Goal: Information Seeking & Learning: Understand process/instructions

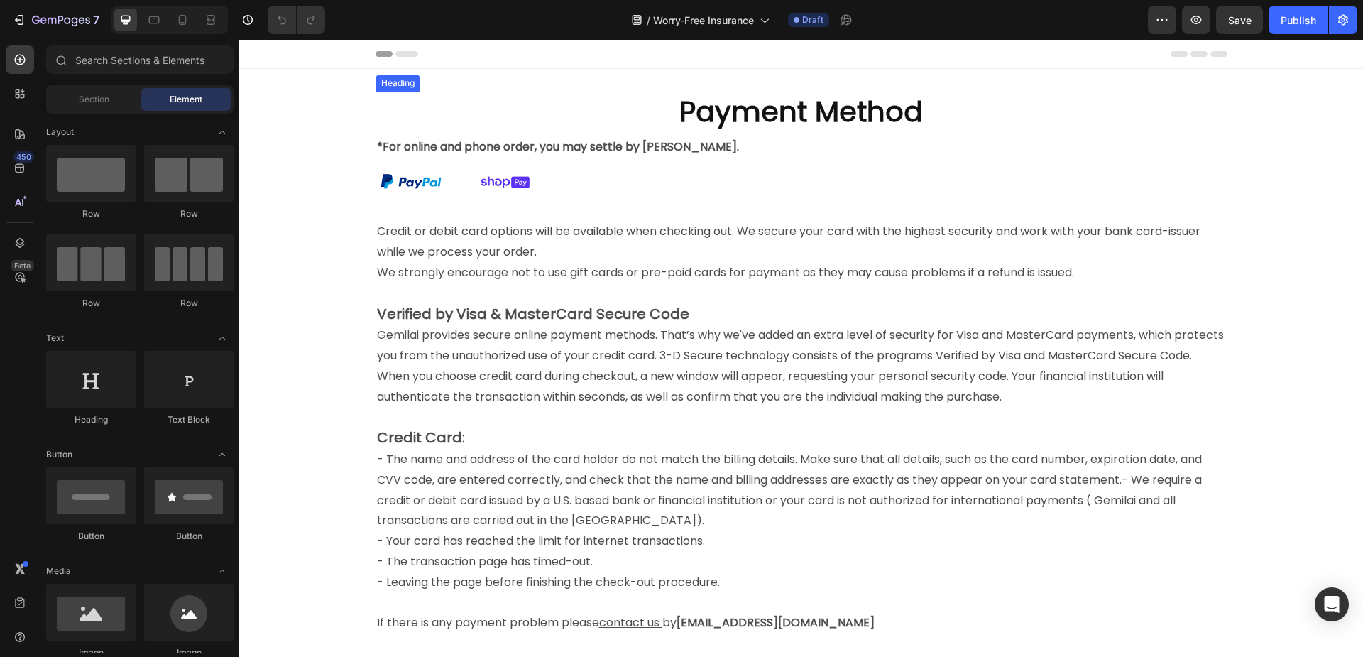
click at [734, 116] on h2 "Payment Method" at bounding box center [802, 112] width 852 height 40
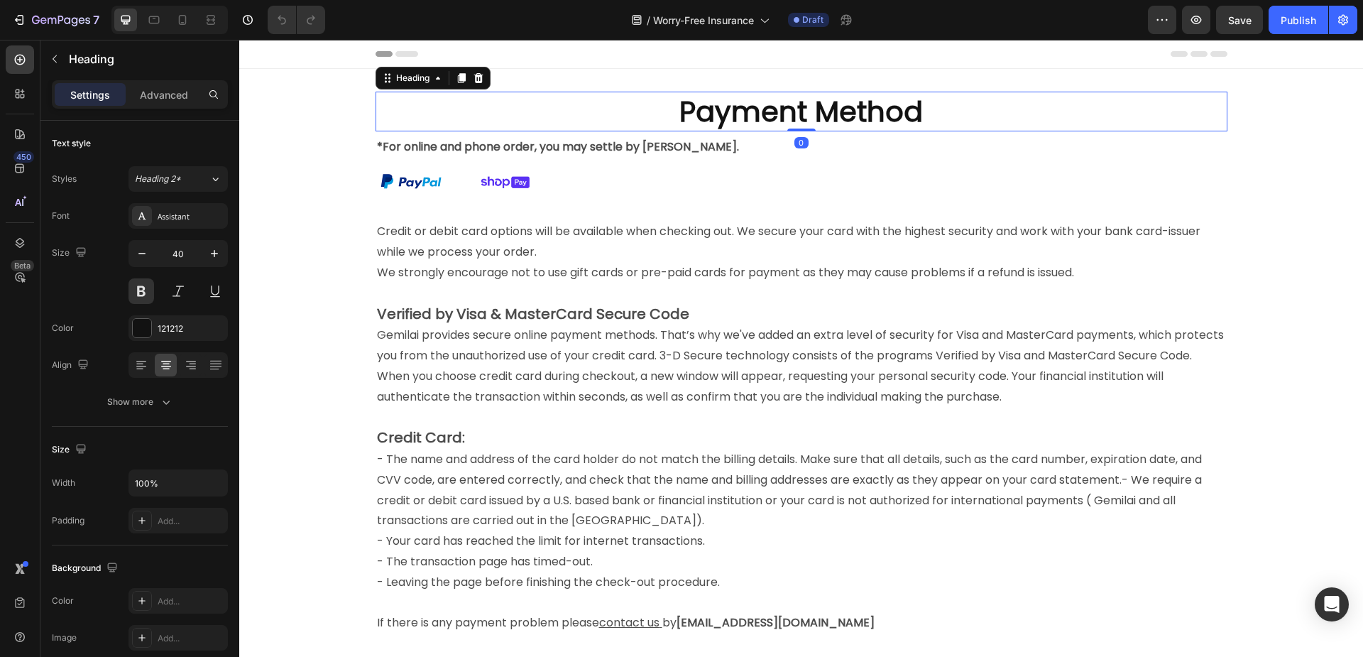
click at [726, 119] on h2 "Payment Method" at bounding box center [802, 112] width 852 height 40
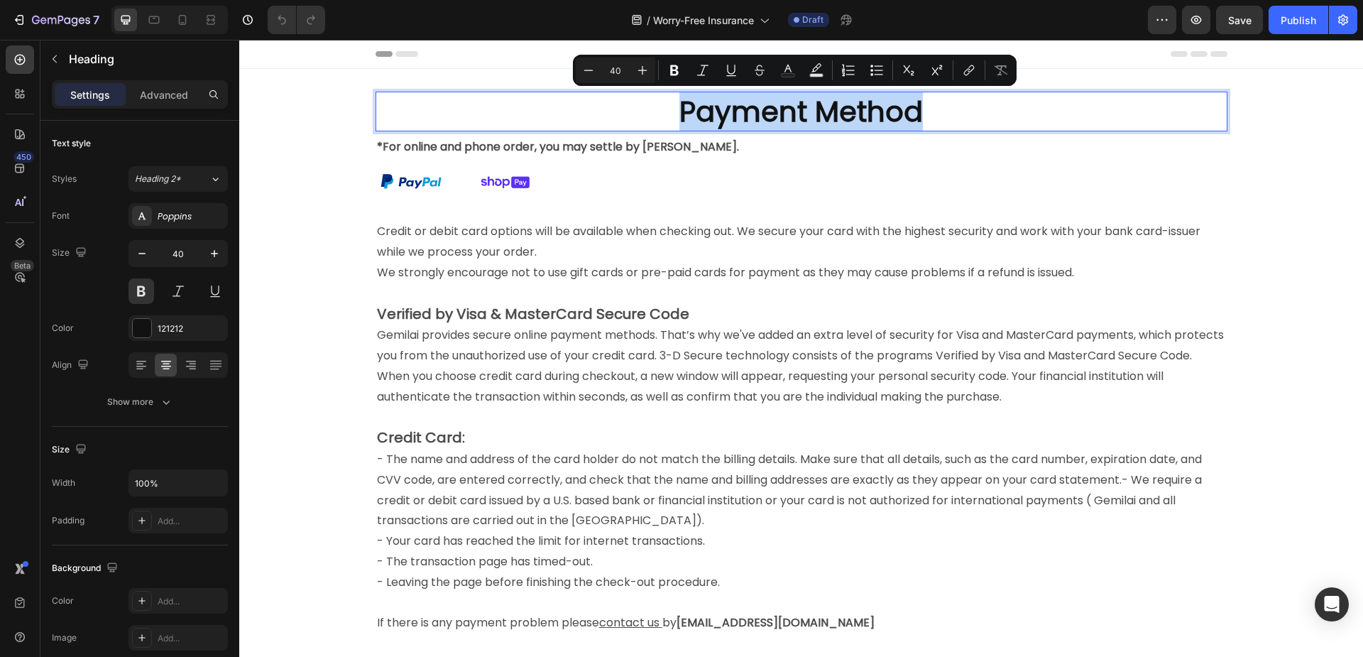
drag, startPoint x: 674, startPoint y: 111, endPoint x: 918, endPoint y: 104, distance: 243.6
click at [918, 104] on p "Payment Method" at bounding box center [801, 111] width 849 height 37
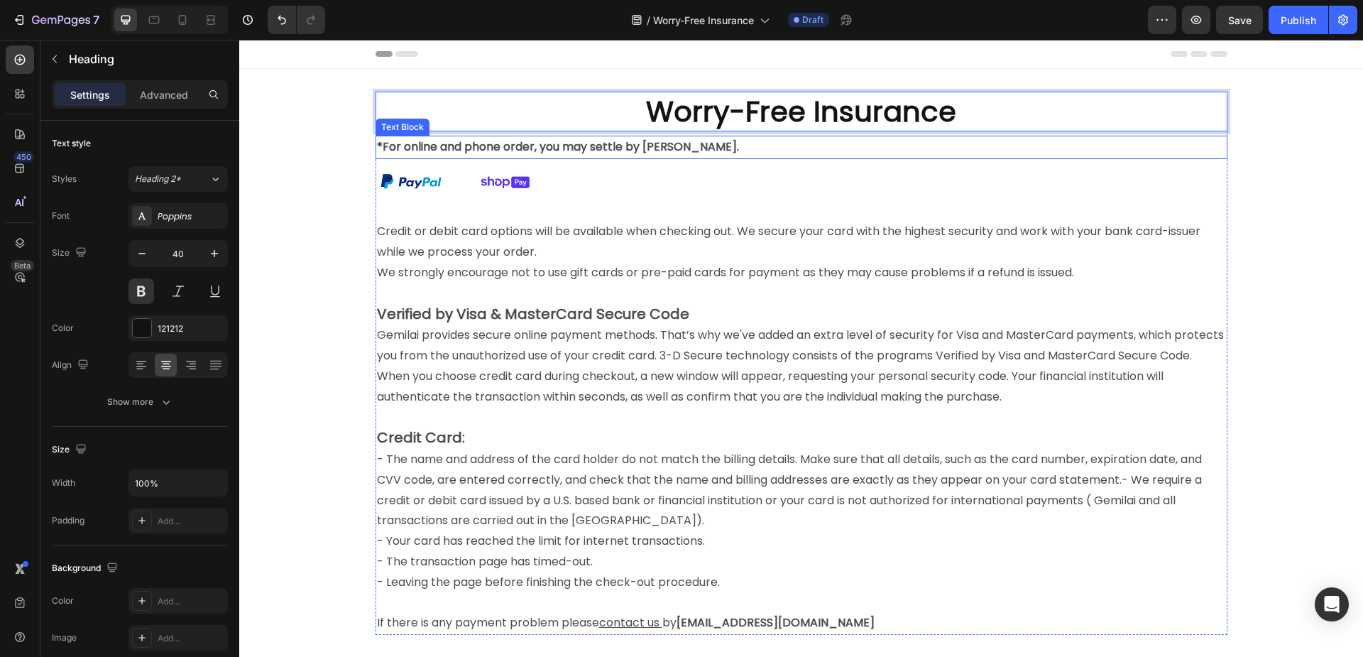
click at [534, 149] on strong "*For online and phone order, you may settle by [PERSON_NAME]." at bounding box center [558, 146] width 362 height 16
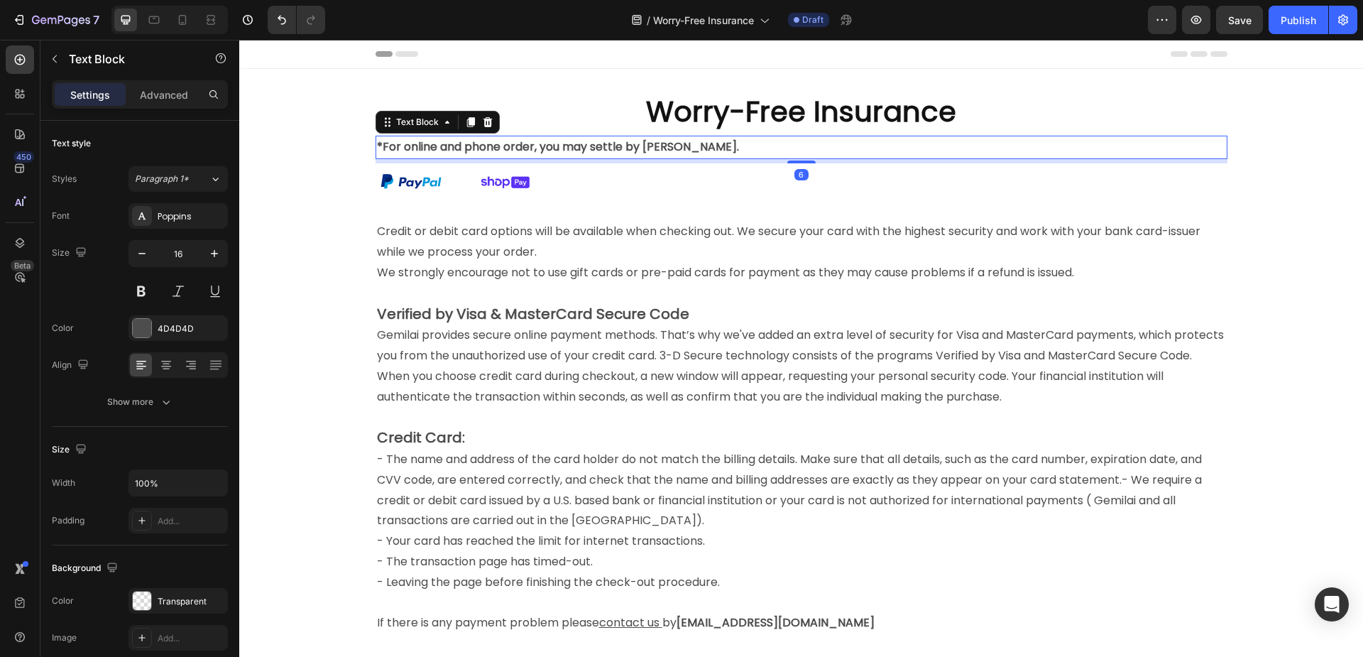
click at [563, 147] on strong "*For online and phone order, you may settle by [PERSON_NAME]." at bounding box center [558, 146] width 362 height 16
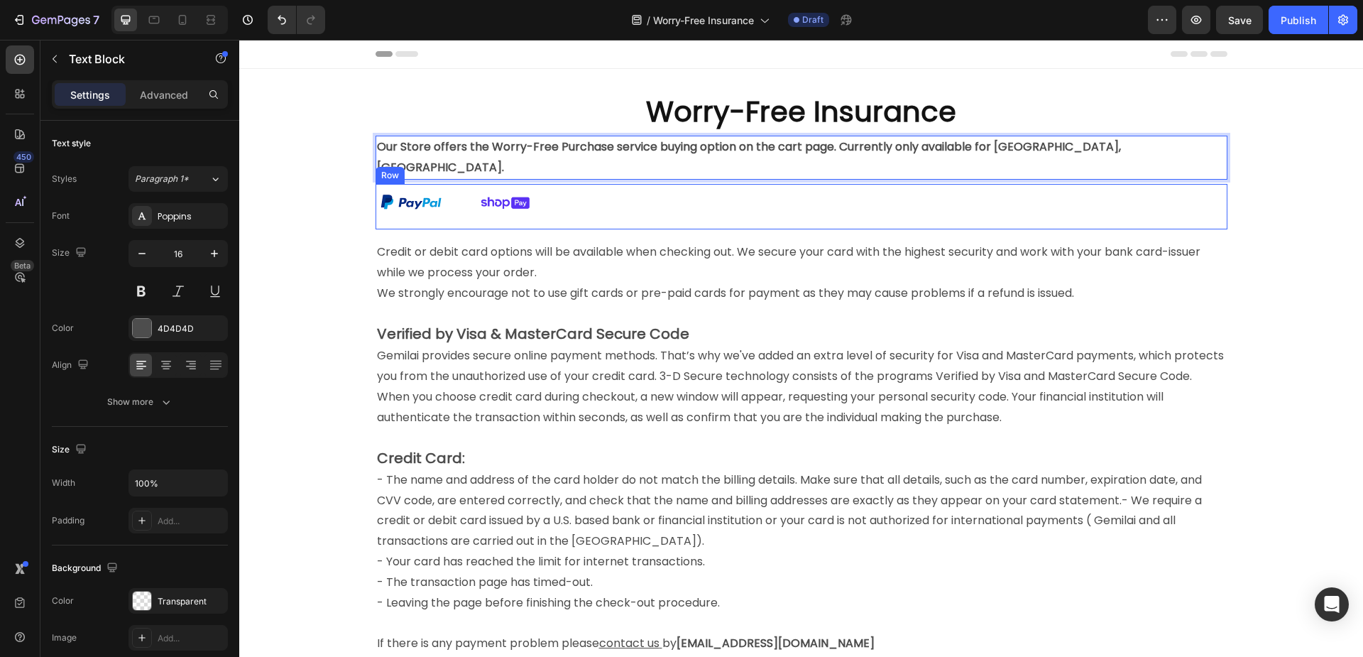
click at [586, 192] on div "Image Image Row" at bounding box center [802, 207] width 852 height 46
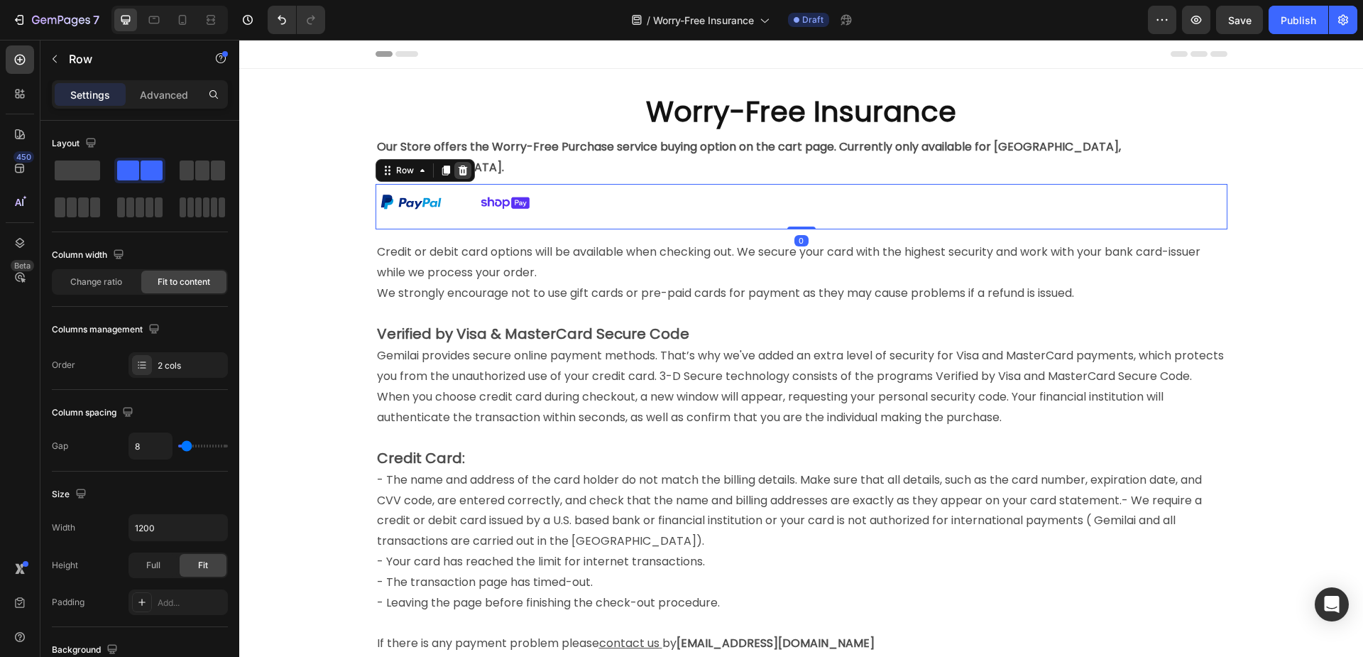
click at [461, 165] on icon at bounding box center [462, 170] width 11 height 11
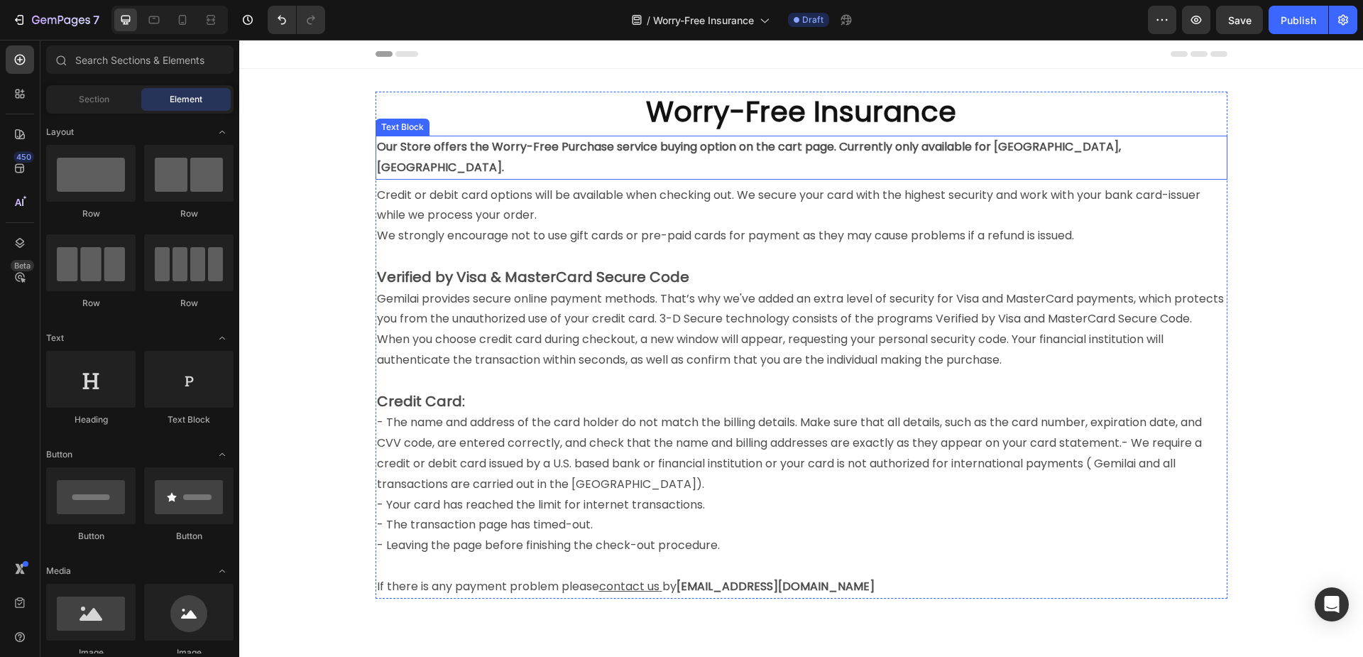
click at [624, 151] on strong "Our Store offers the Worry-Free Purchase service buying option on the cart page…" at bounding box center [749, 156] width 744 height 37
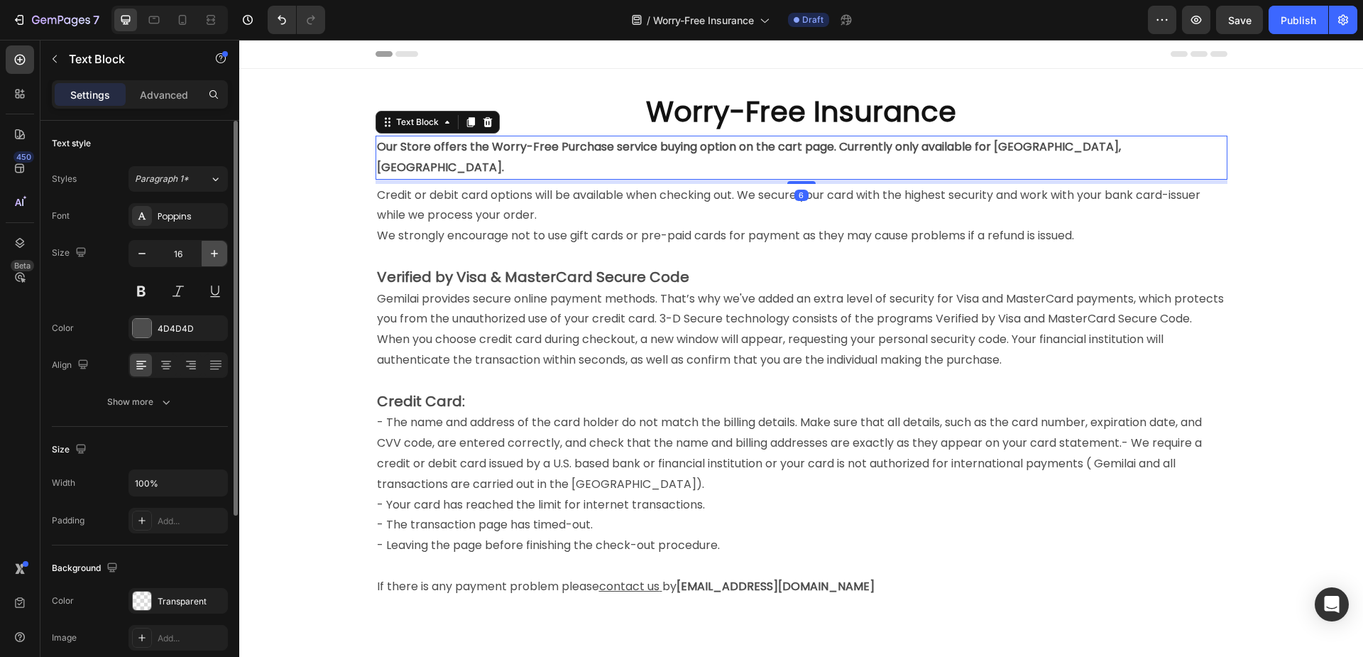
click at [212, 253] on icon "button" at bounding box center [214, 253] width 14 height 14
type input "18"
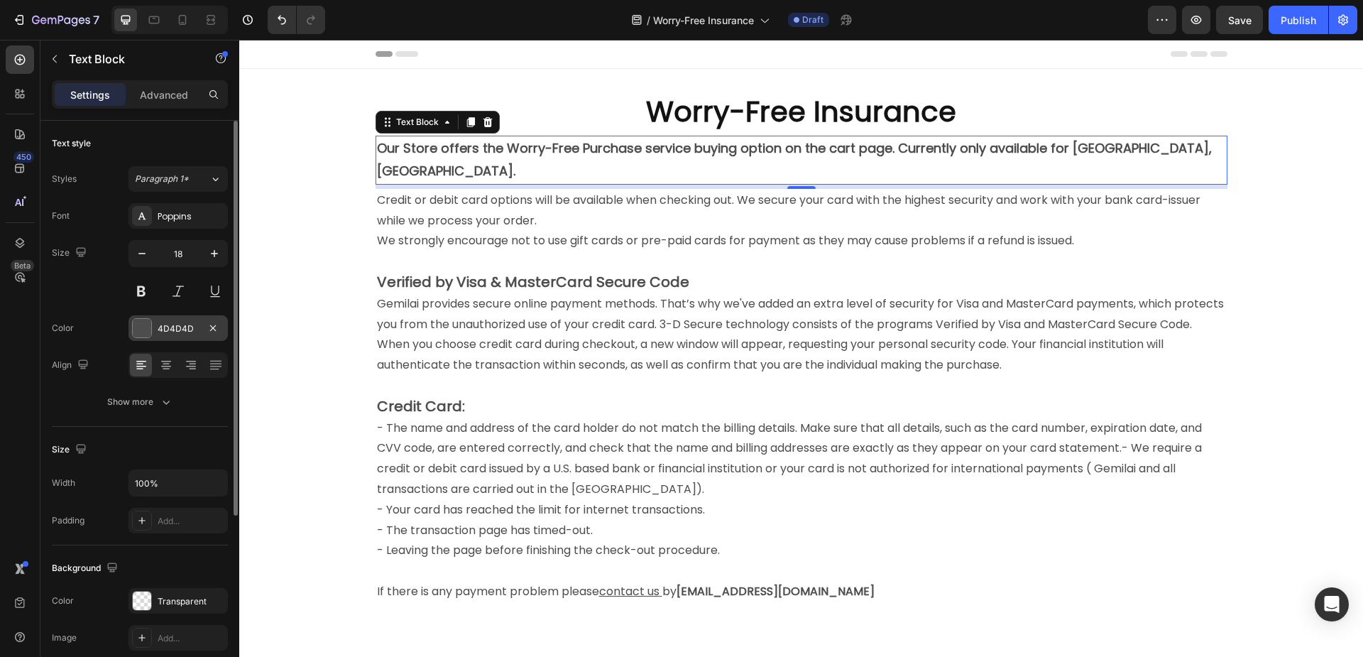
click at [180, 333] on div "4D4D4D" at bounding box center [178, 328] width 41 height 13
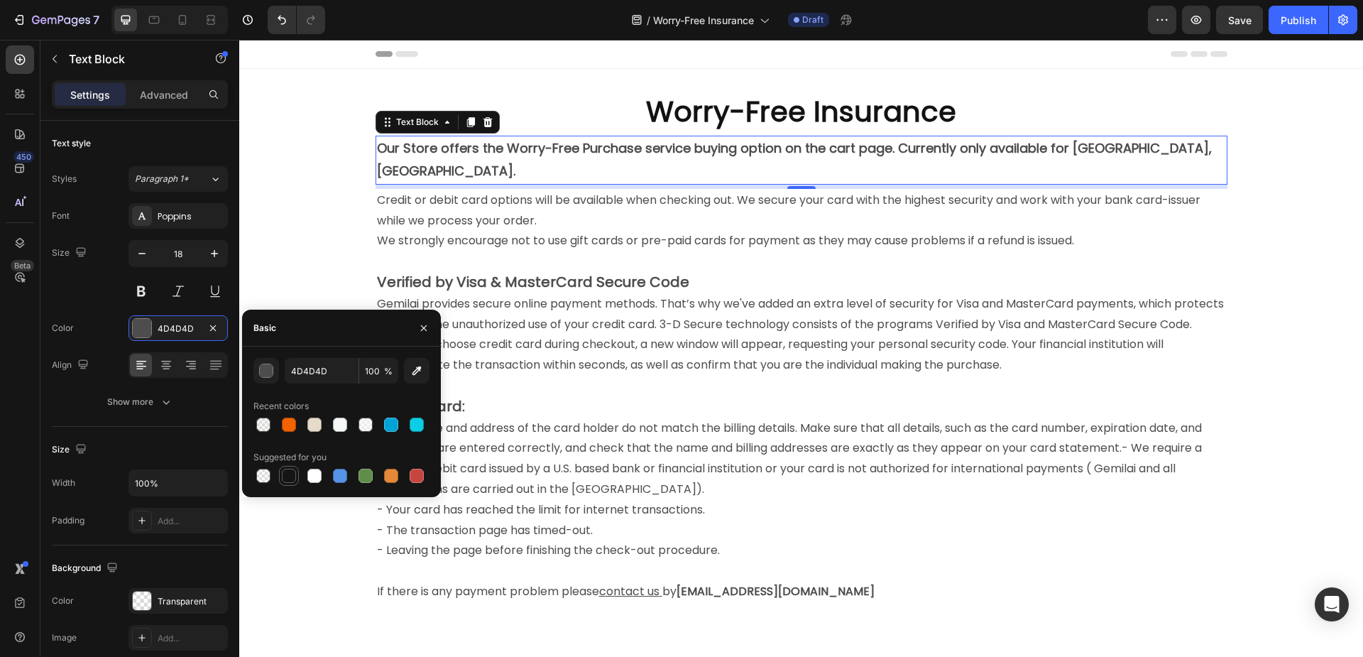
click at [283, 473] on div at bounding box center [289, 476] width 14 height 14
type input "151515"
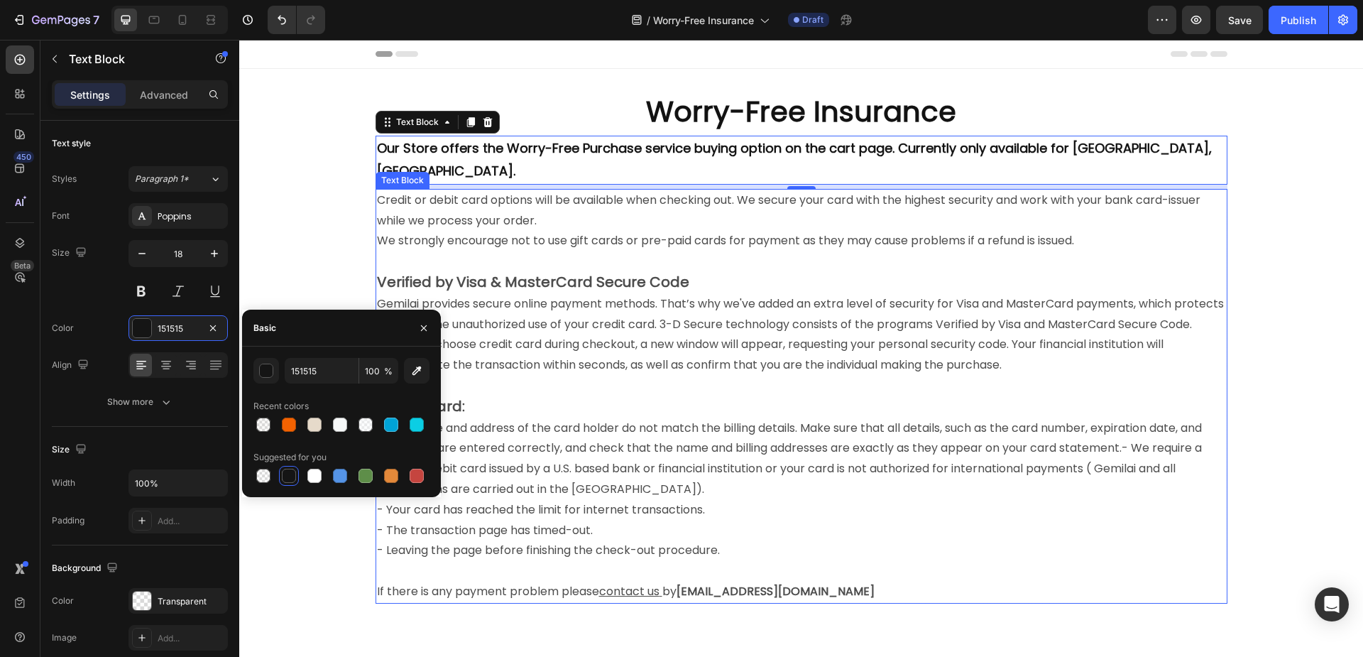
click at [548, 199] on p "Credit or debit card options will be available when checking out. We secure you…" at bounding box center [801, 210] width 849 height 41
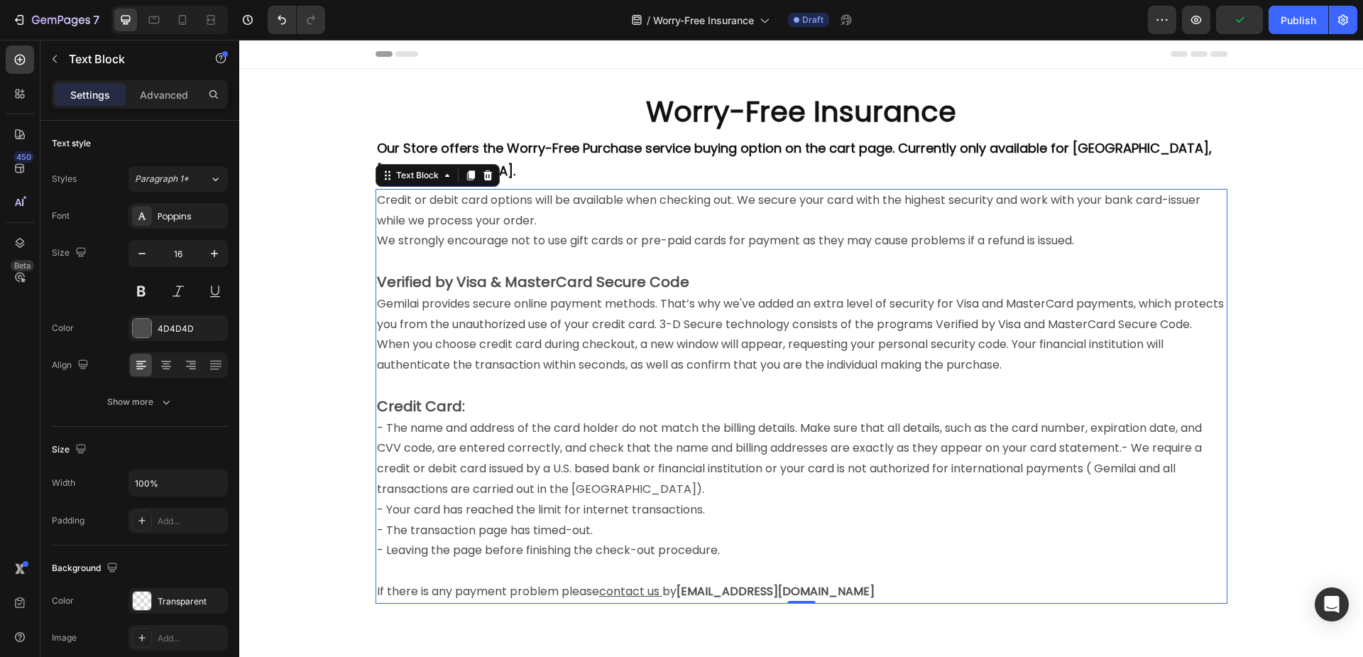
click at [442, 231] on p "We strongly encourage not to use gift cards or pre-paid cards for payment as th…" at bounding box center [801, 241] width 849 height 21
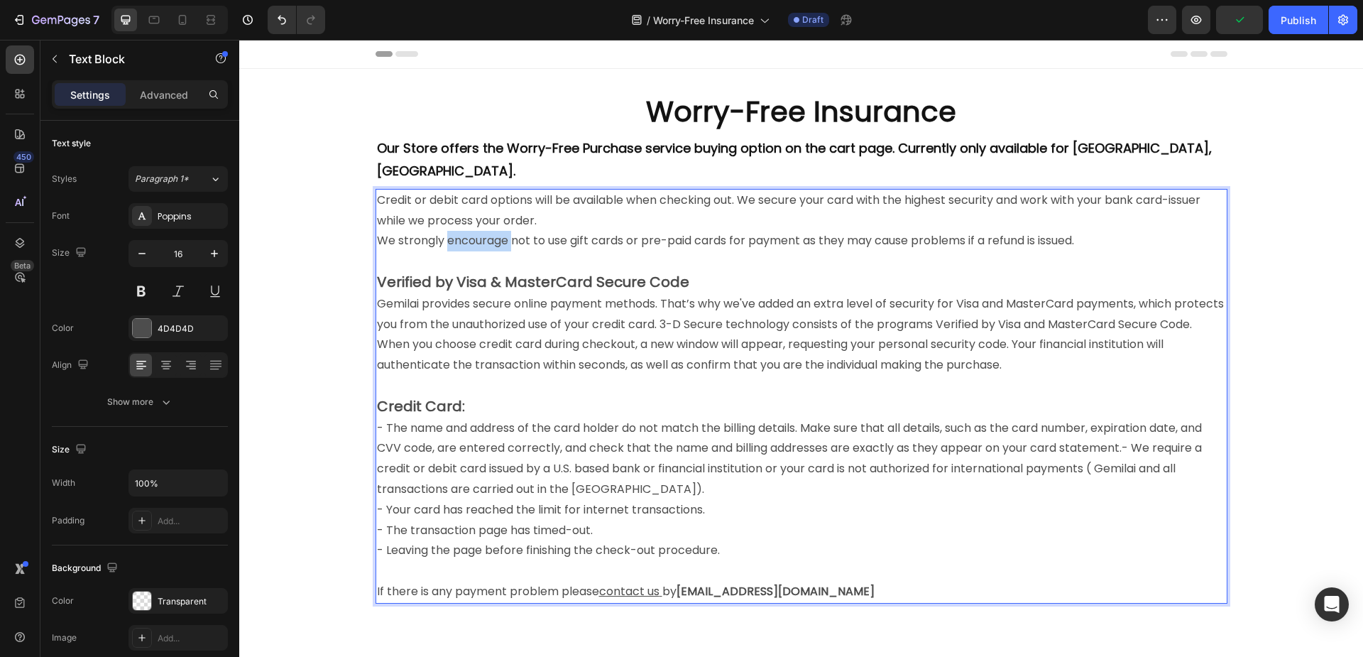
click at [442, 231] on p "We strongly encourage not to use gift cards or pre-paid cards for payment as th…" at bounding box center [801, 241] width 849 height 21
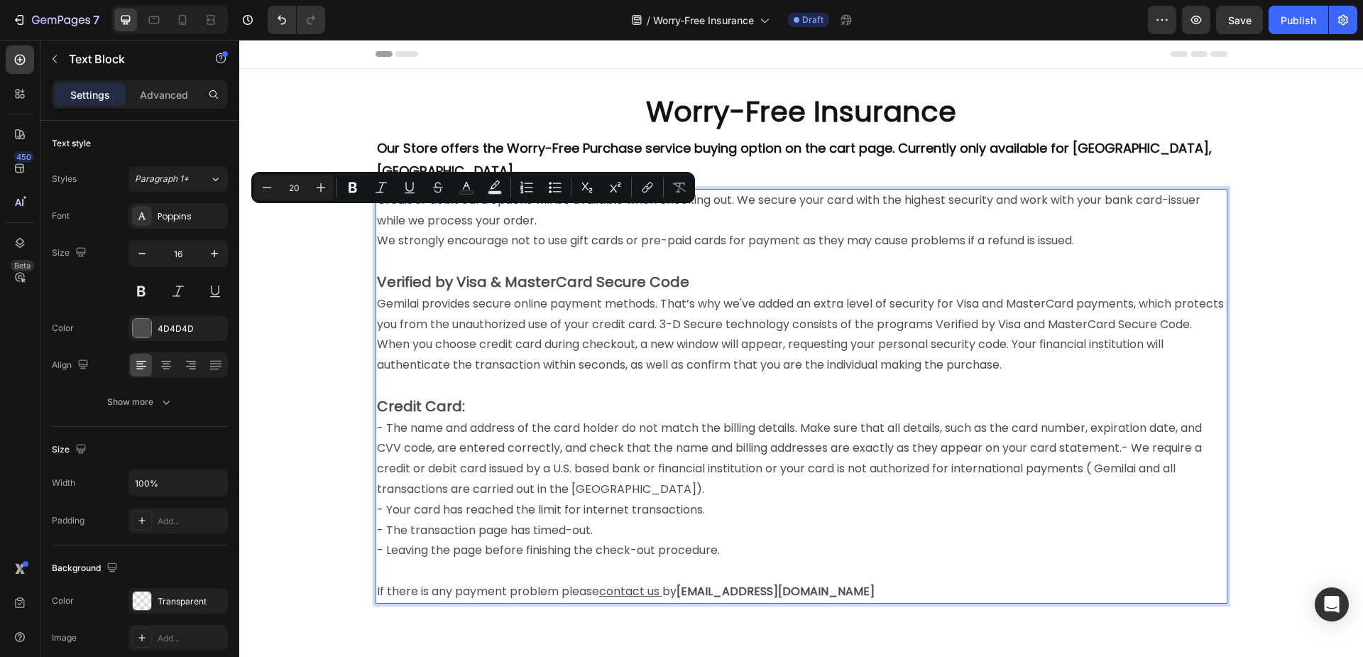
click at [481, 272] on strong "Verified by Visa & MasterCard Secure Code" at bounding box center [533, 282] width 312 height 20
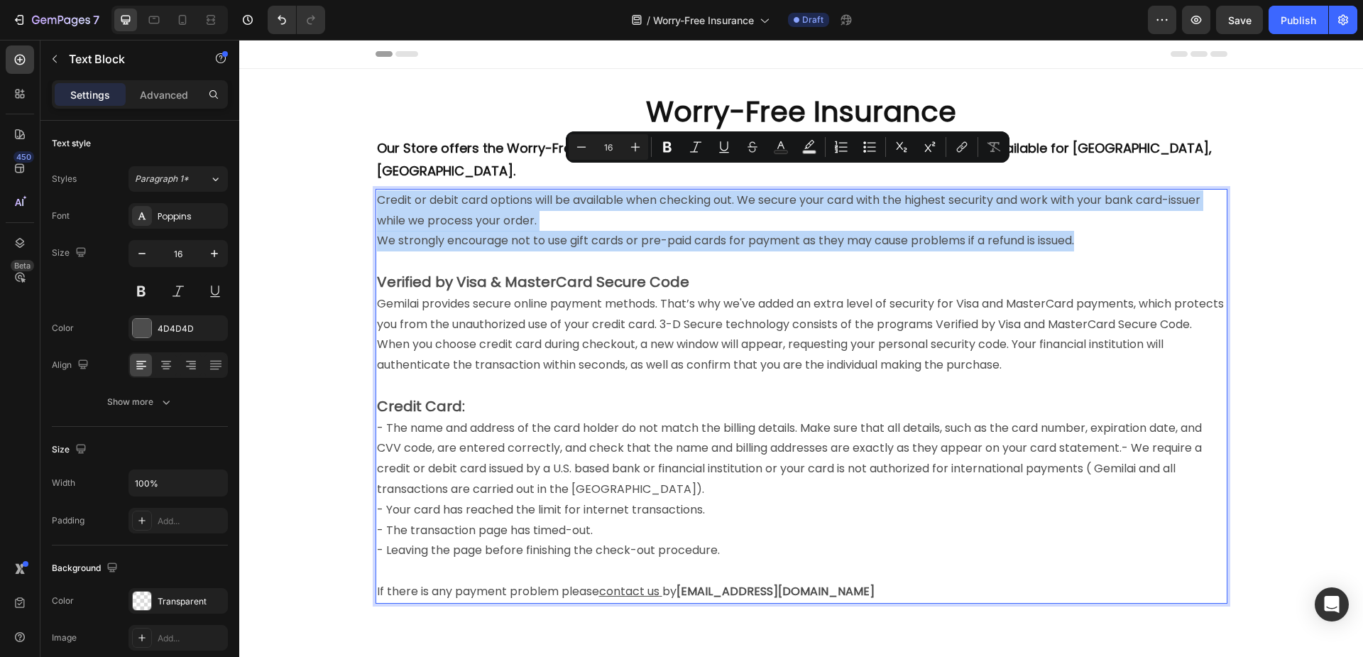
drag, startPoint x: 375, startPoint y: 178, endPoint x: 1081, endPoint y: 225, distance: 707.9
click at [1081, 225] on div "Credit or debit card options will be available when checking out. We secure you…" at bounding box center [802, 396] width 852 height 415
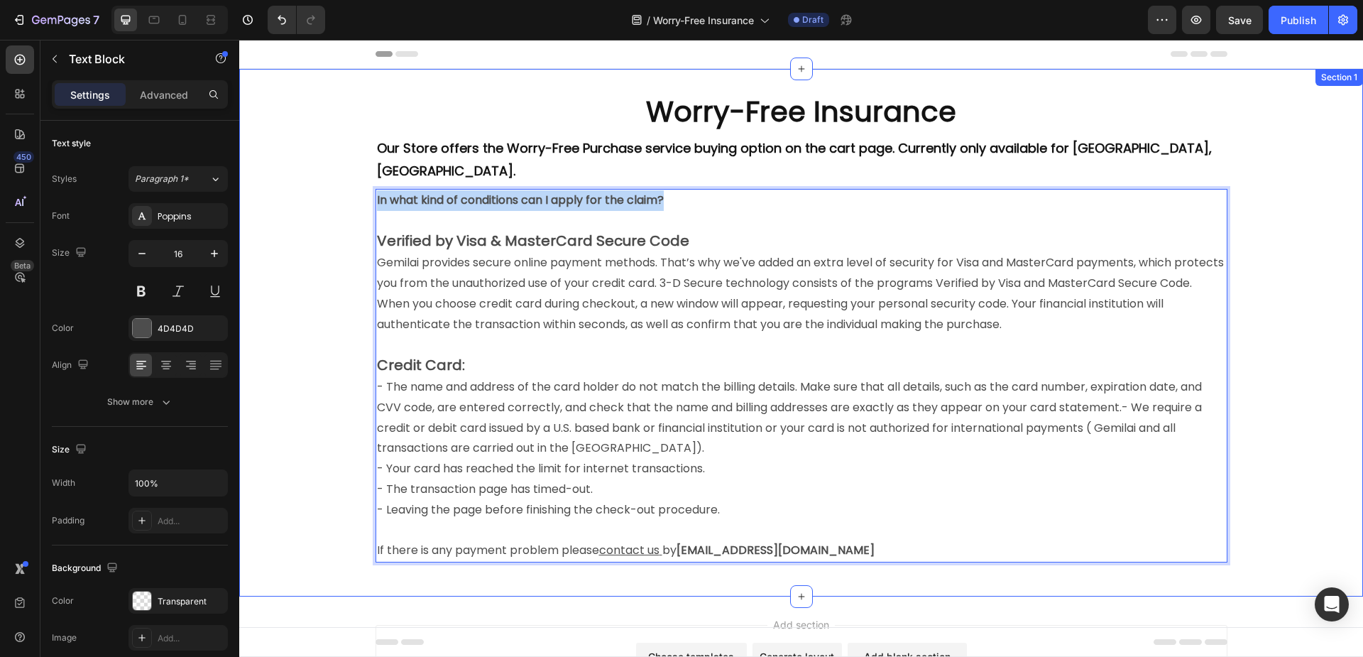
drag, startPoint x: 667, startPoint y: 175, endPoint x: 353, endPoint y: 185, distance: 314.6
click at [353, 185] on div "Worry-Free Insurance Heading Row Our Store offers the Worry-Free Purchase servi…" at bounding box center [801, 333] width 1124 height 482
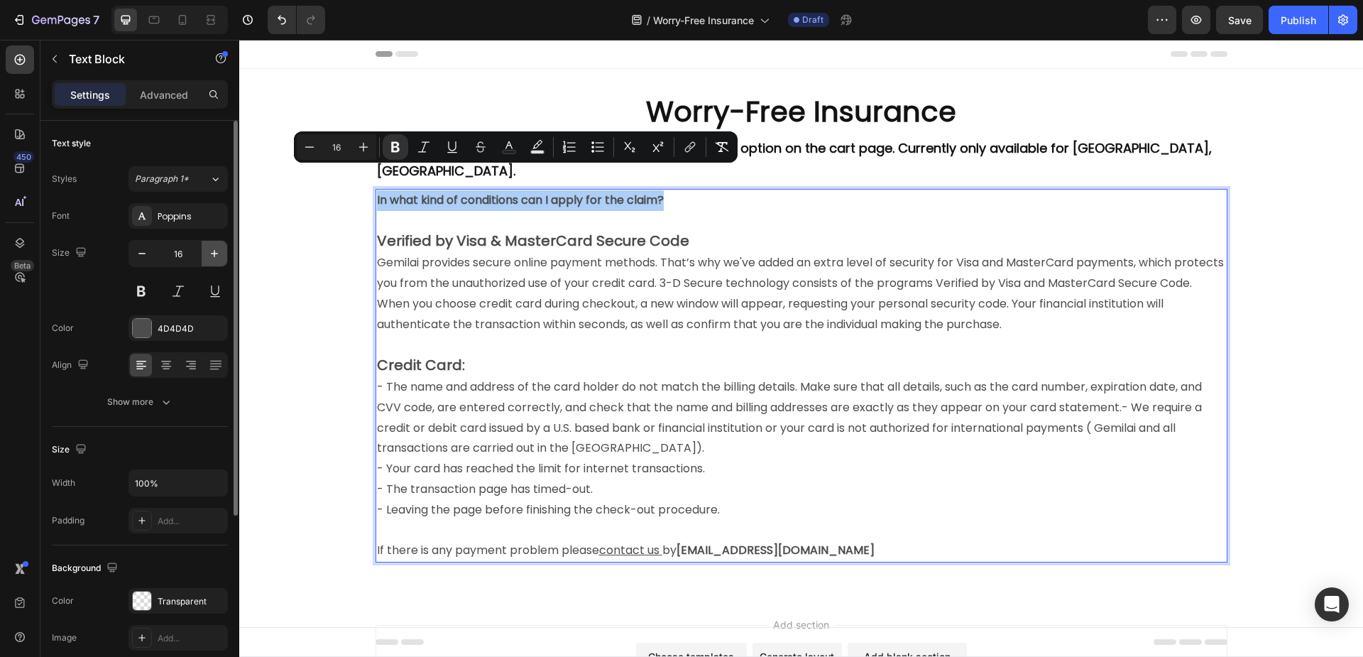
click at [214, 253] on icon "button" at bounding box center [214, 253] width 7 height 7
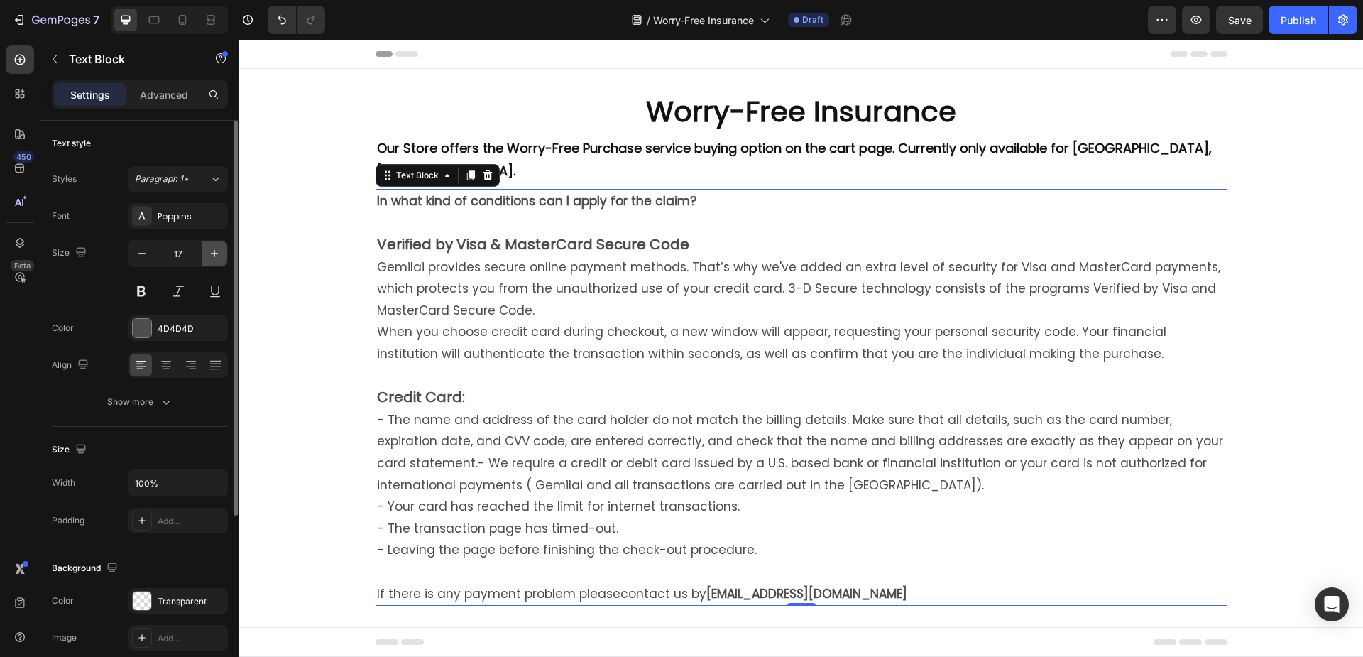
click at [214, 253] on icon "button" at bounding box center [214, 253] width 7 height 7
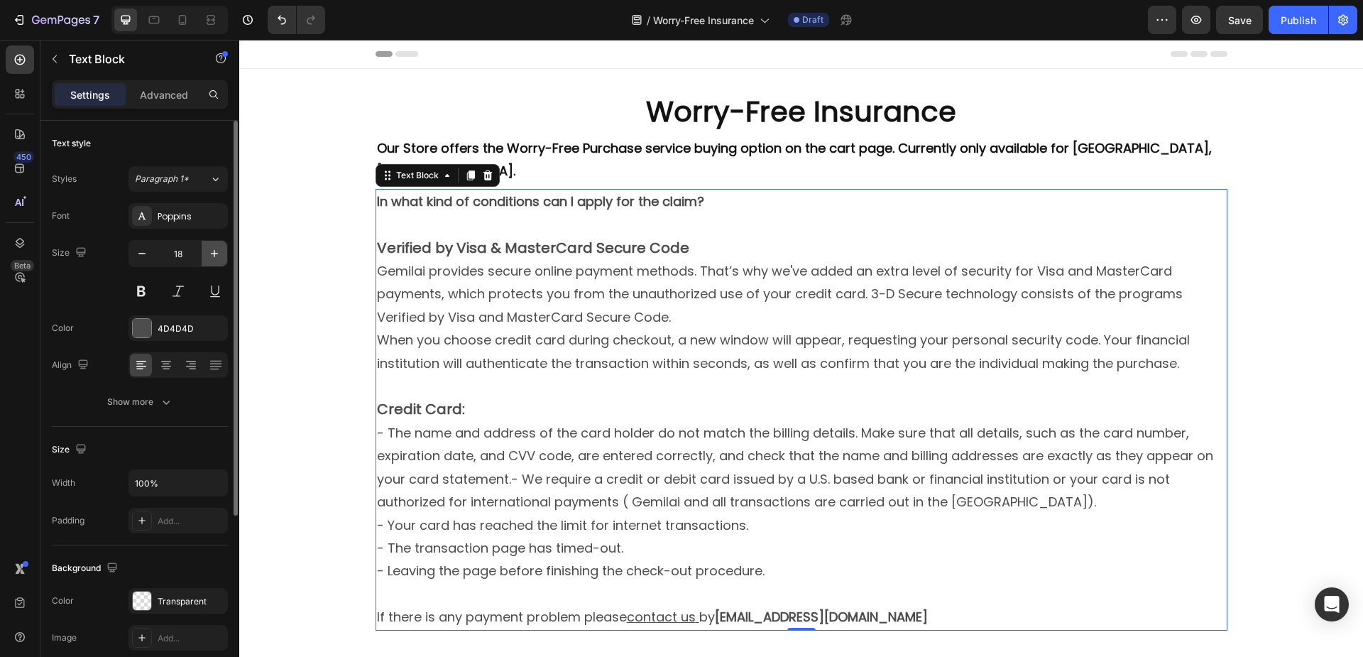
click at [214, 253] on icon "button" at bounding box center [214, 253] width 7 height 7
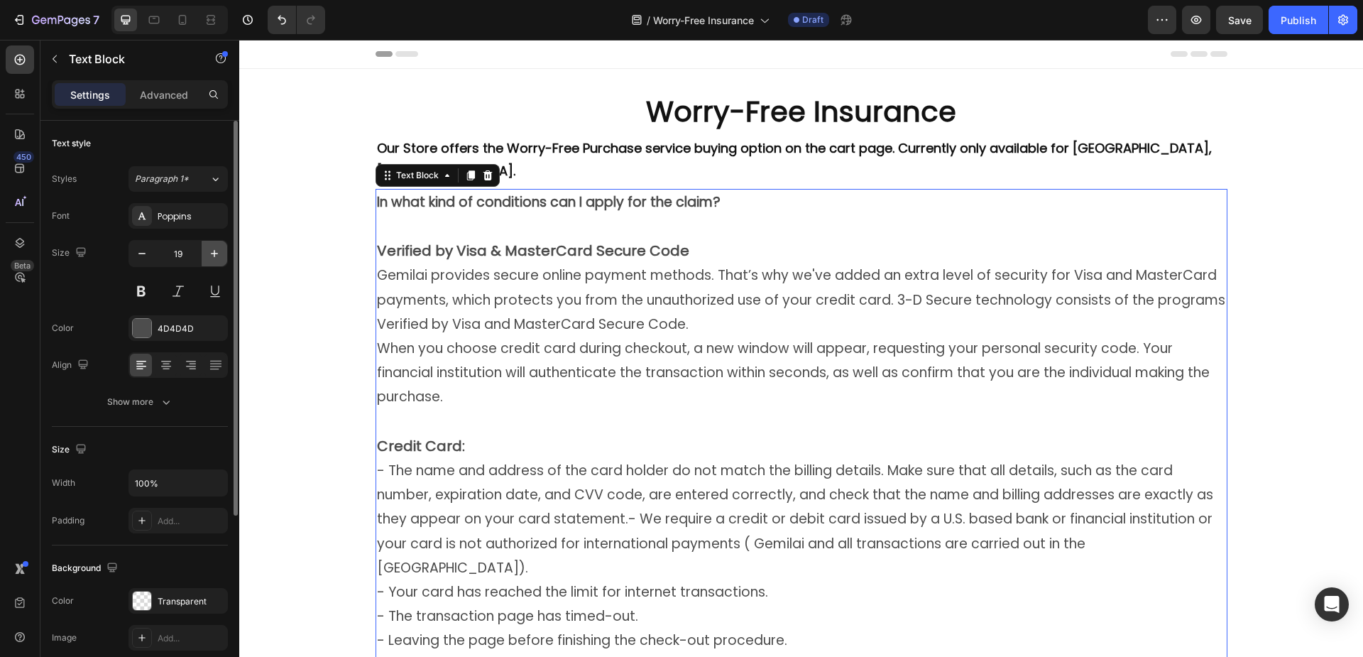
click at [214, 253] on icon "button" at bounding box center [214, 253] width 7 height 7
type input "20"
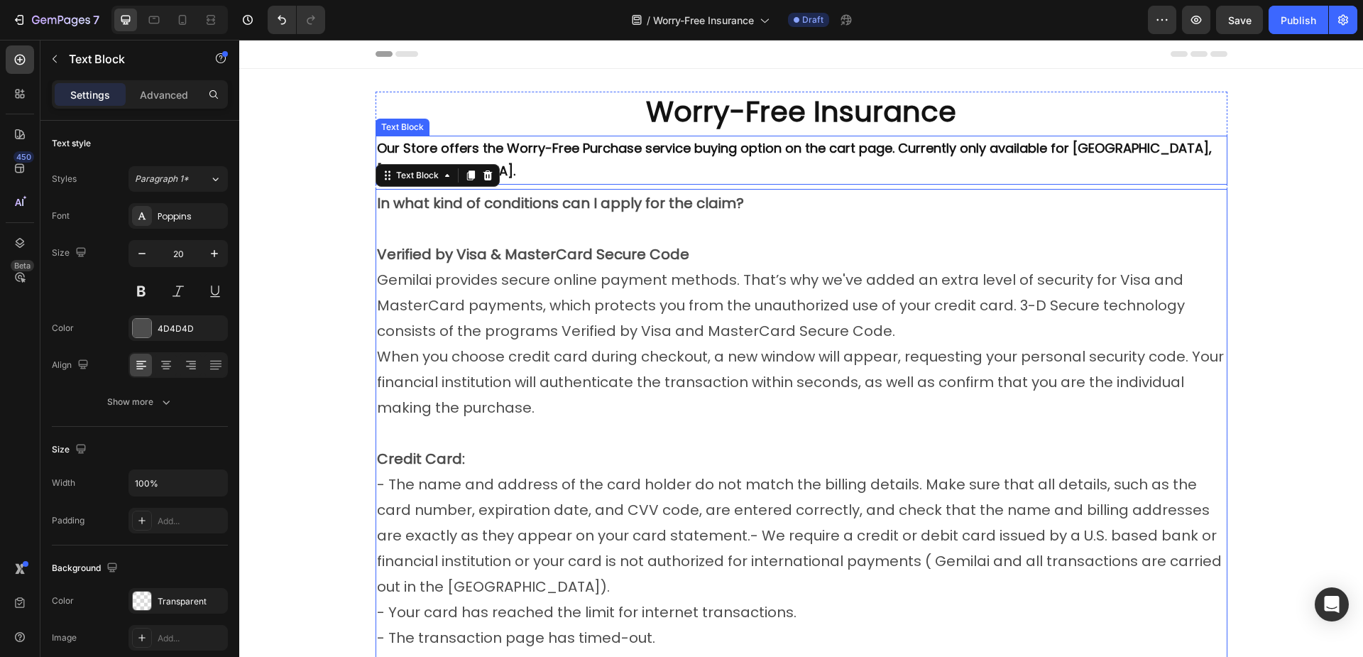
click at [637, 148] on strong "Our Store offers the Worry-Free Purchase service buying option on the cart page…" at bounding box center [794, 159] width 835 height 40
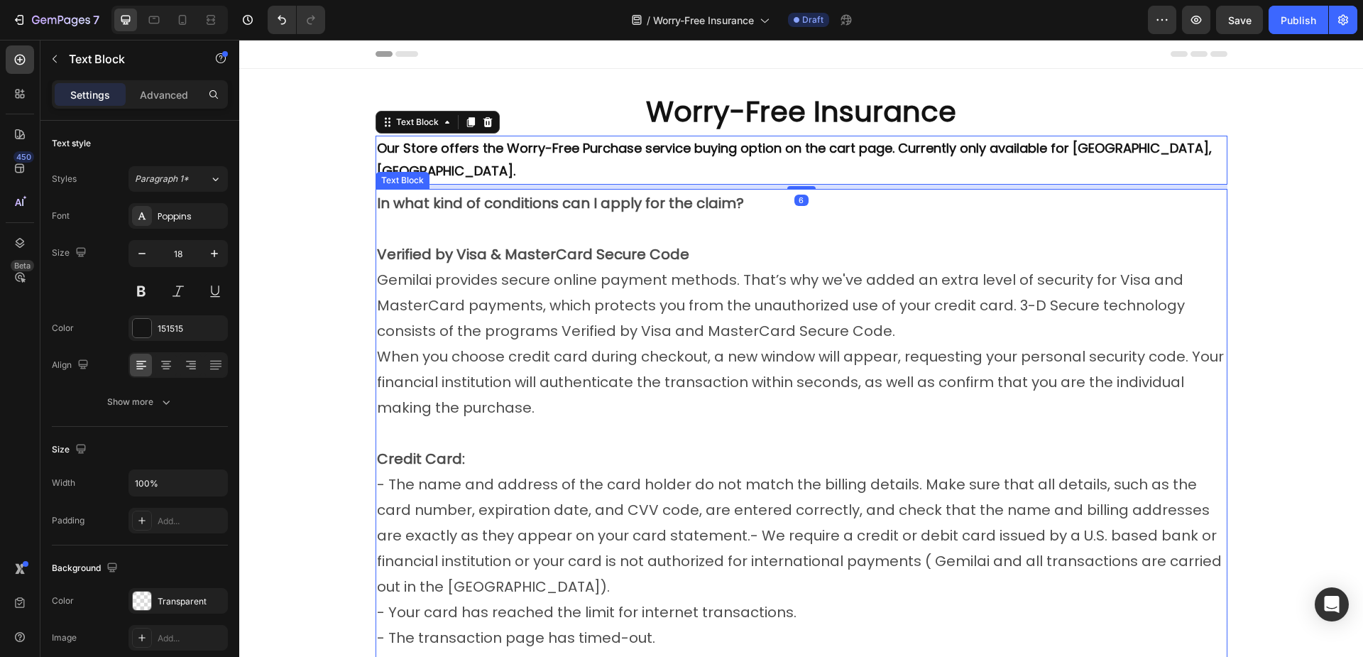
click at [488, 193] on strong "In what kind of conditions can I apply for the claim?" at bounding box center [560, 203] width 367 height 20
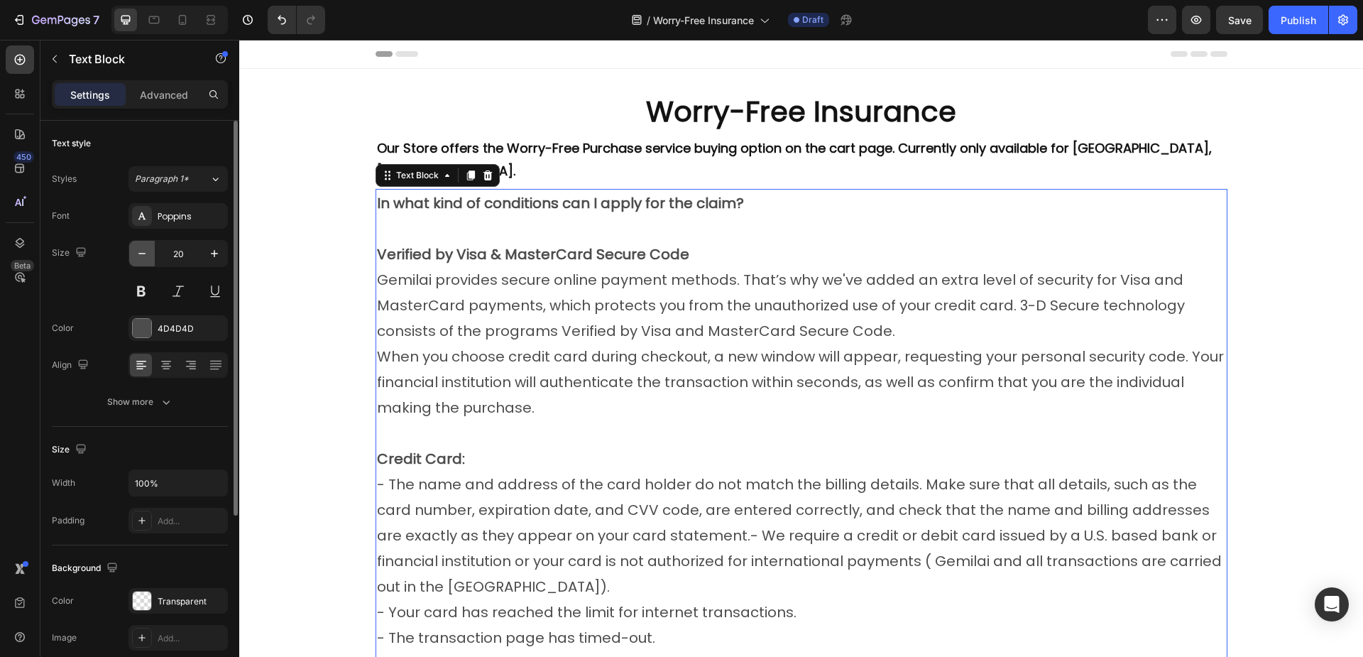
click at [150, 258] on button "button" at bounding box center [142, 254] width 26 height 26
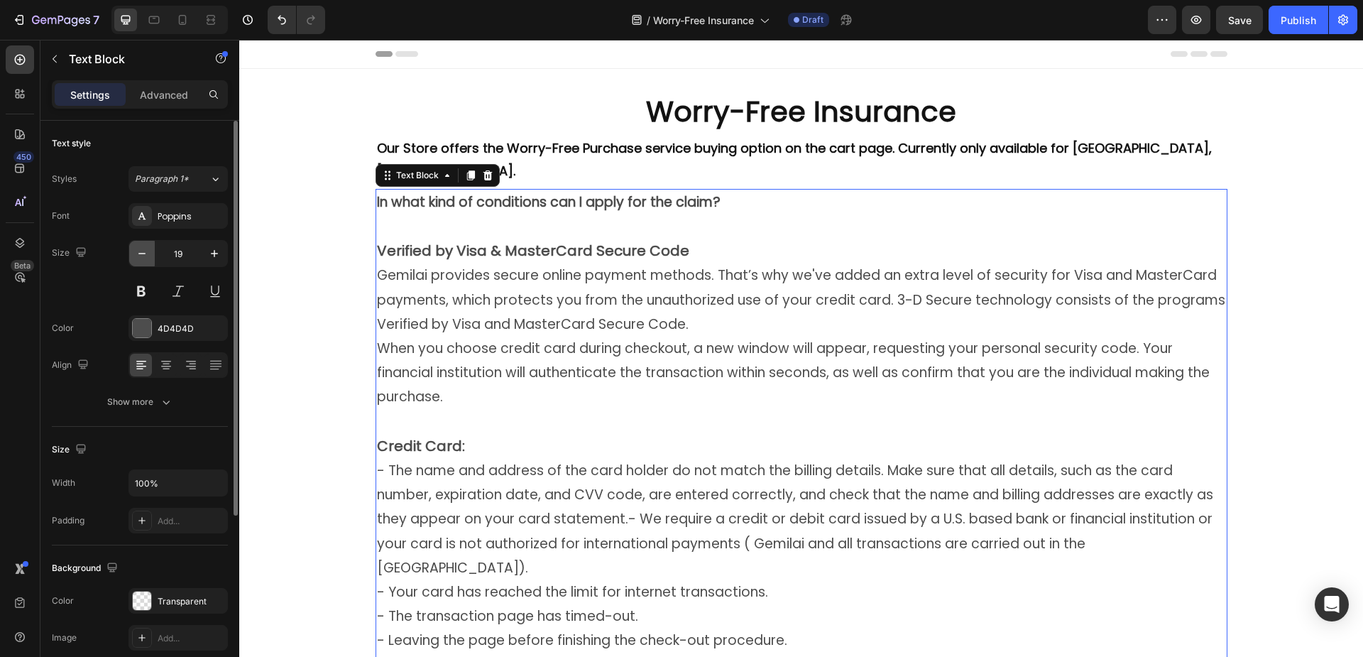
type input "18"
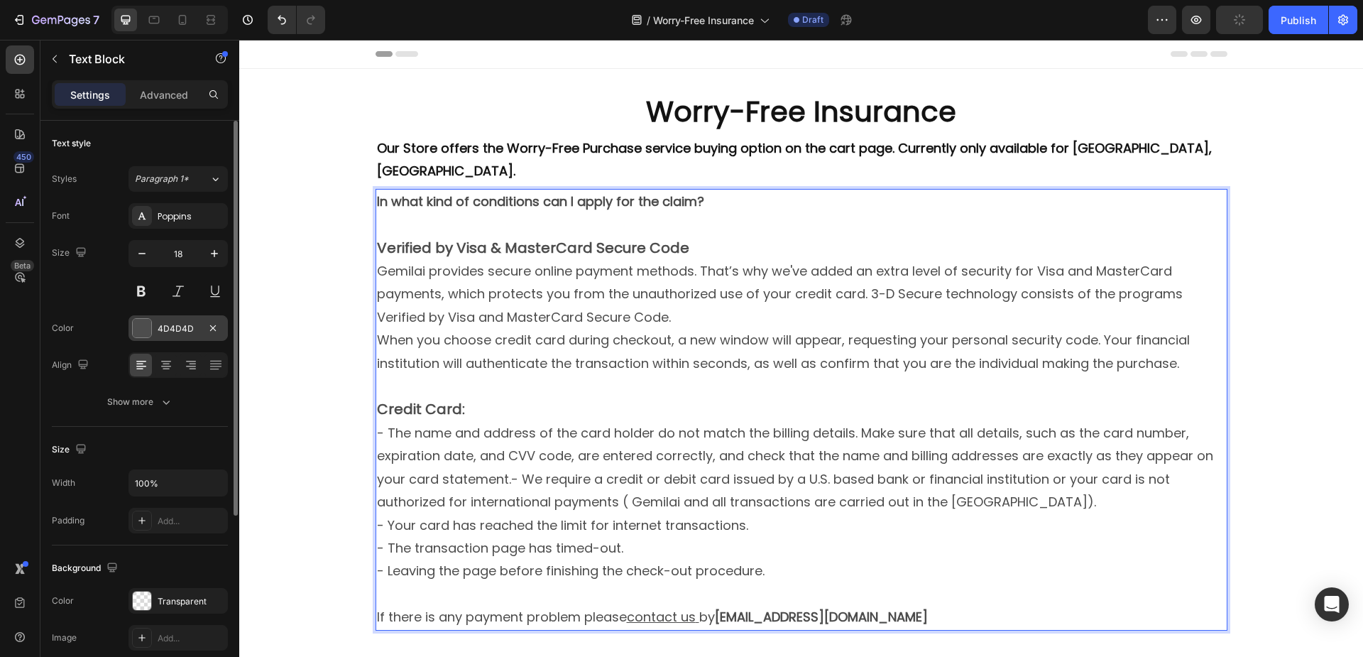
click at [171, 333] on div "4D4D4D" at bounding box center [178, 328] width 41 height 13
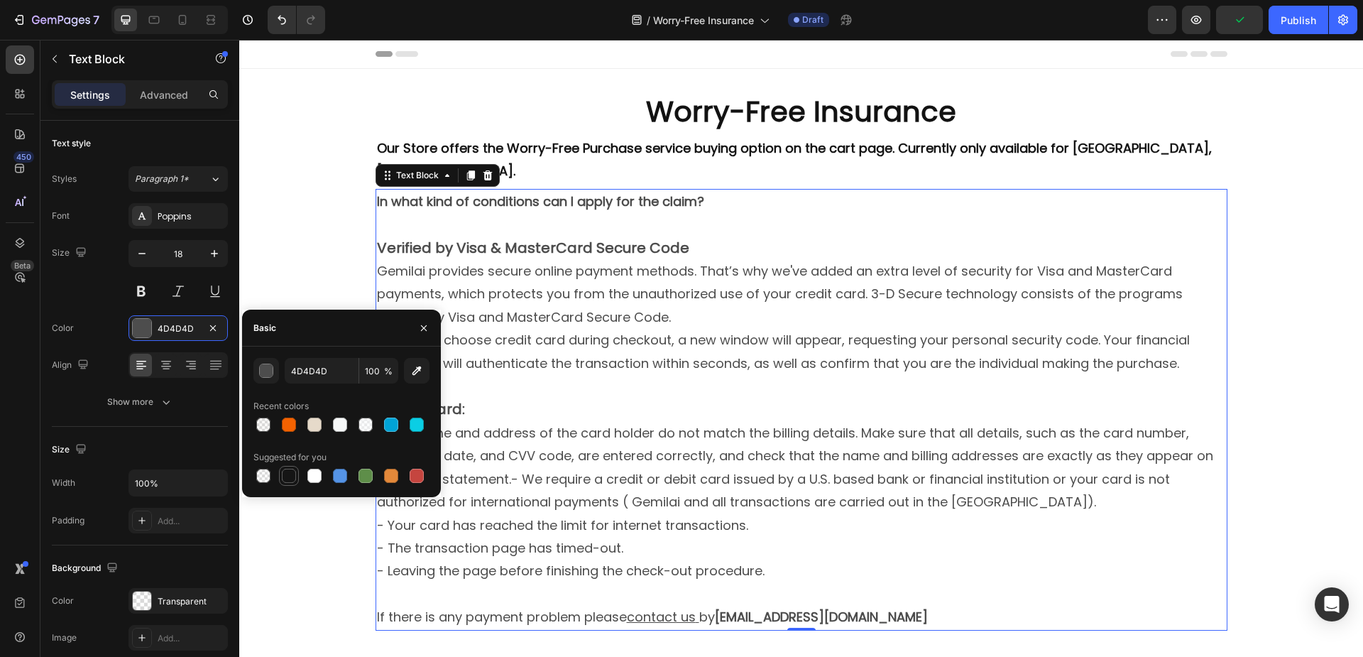
click at [280, 473] on div at bounding box center [288, 475] width 17 height 17
type input "151515"
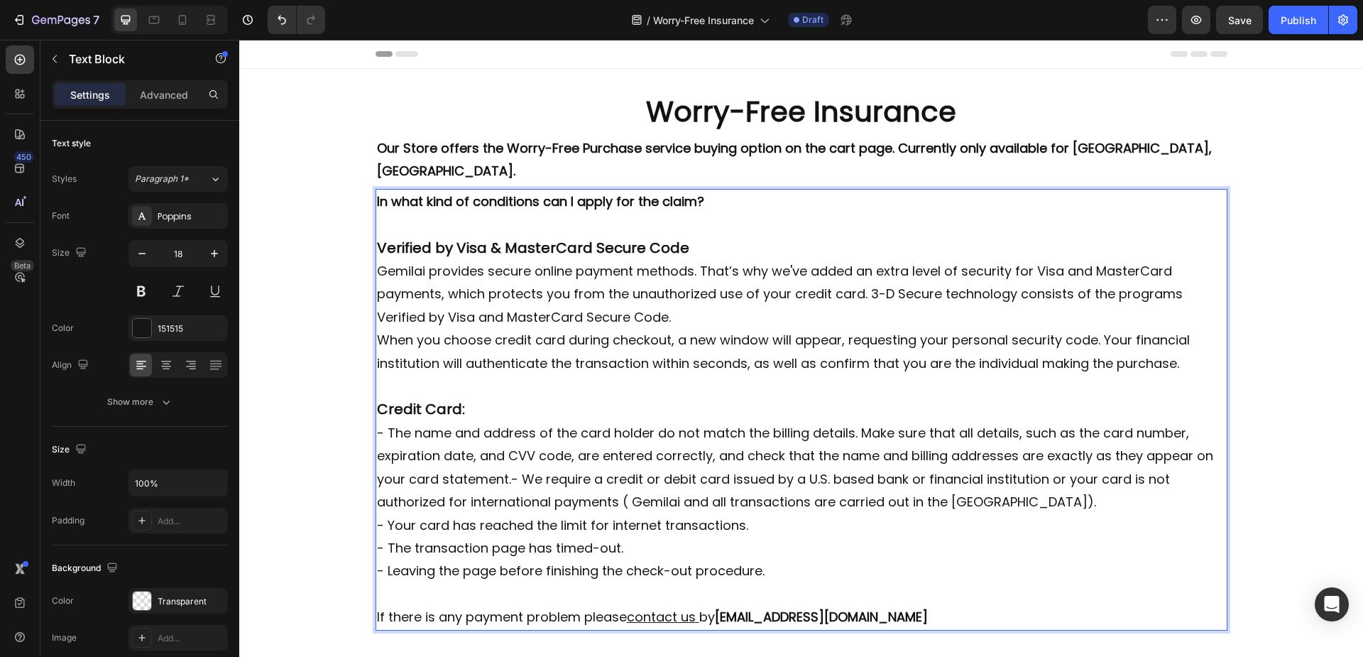
click at [489, 192] on strong "In what kind of conditions can I apply for the claim?" at bounding box center [540, 201] width 327 height 18
click at [738, 153] on strong "Our Store offers the Worry-Free Purchase service buying option on the cart page…" at bounding box center [794, 159] width 835 height 40
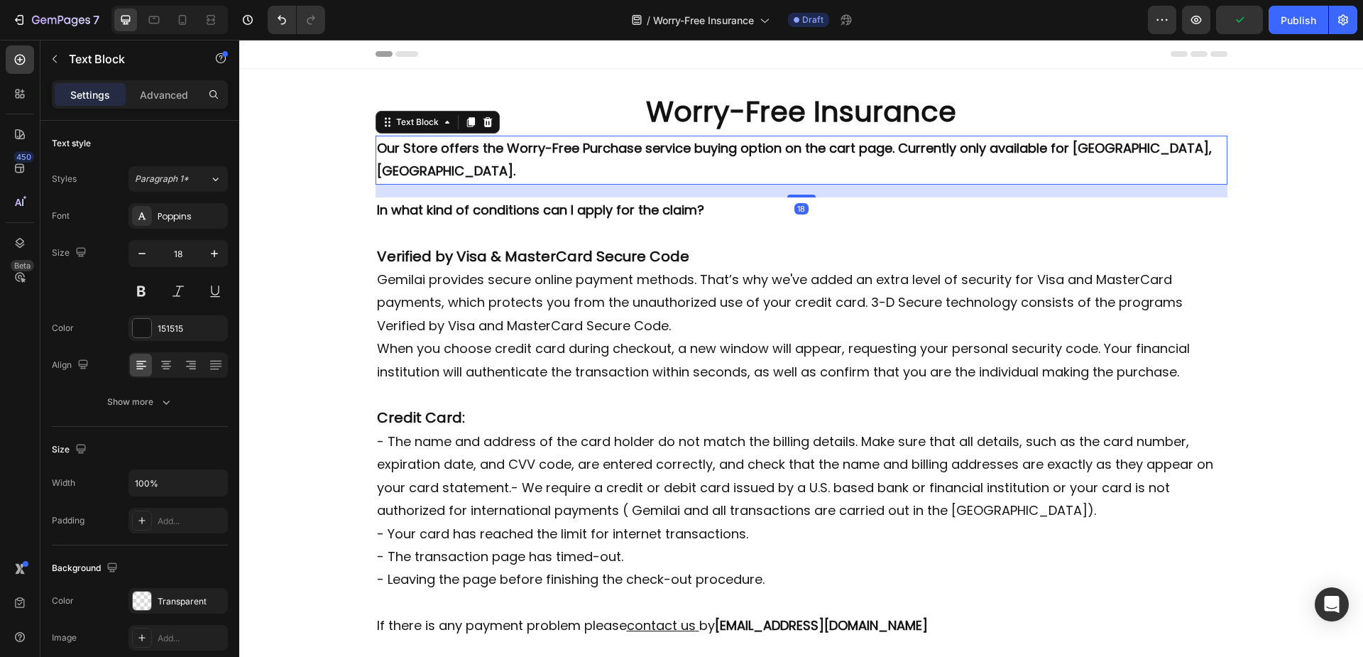
drag, startPoint x: 785, startPoint y: 165, endPoint x: 785, endPoint y: 174, distance: 8.5
click at [787, 195] on div at bounding box center [801, 196] width 28 height 3
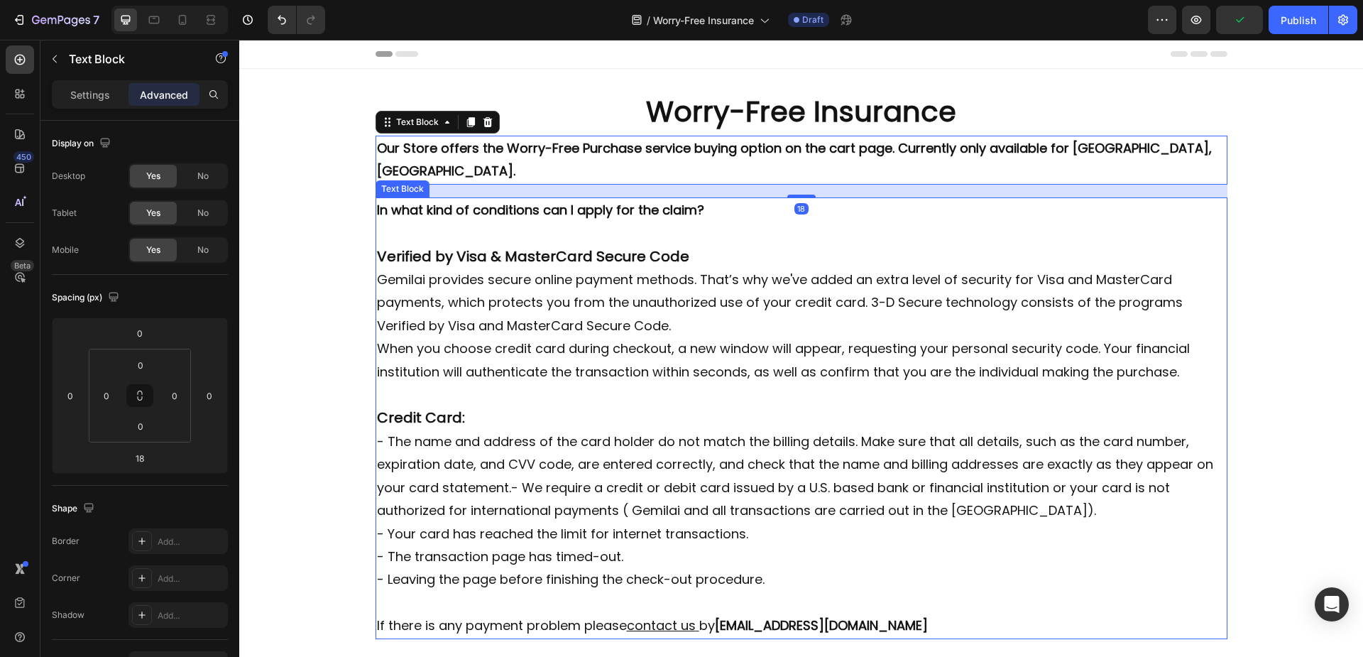
click at [748, 199] on p "In what kind of conditions can I apply for the claim?" at bounding box center [801, 210] width 849 height 23
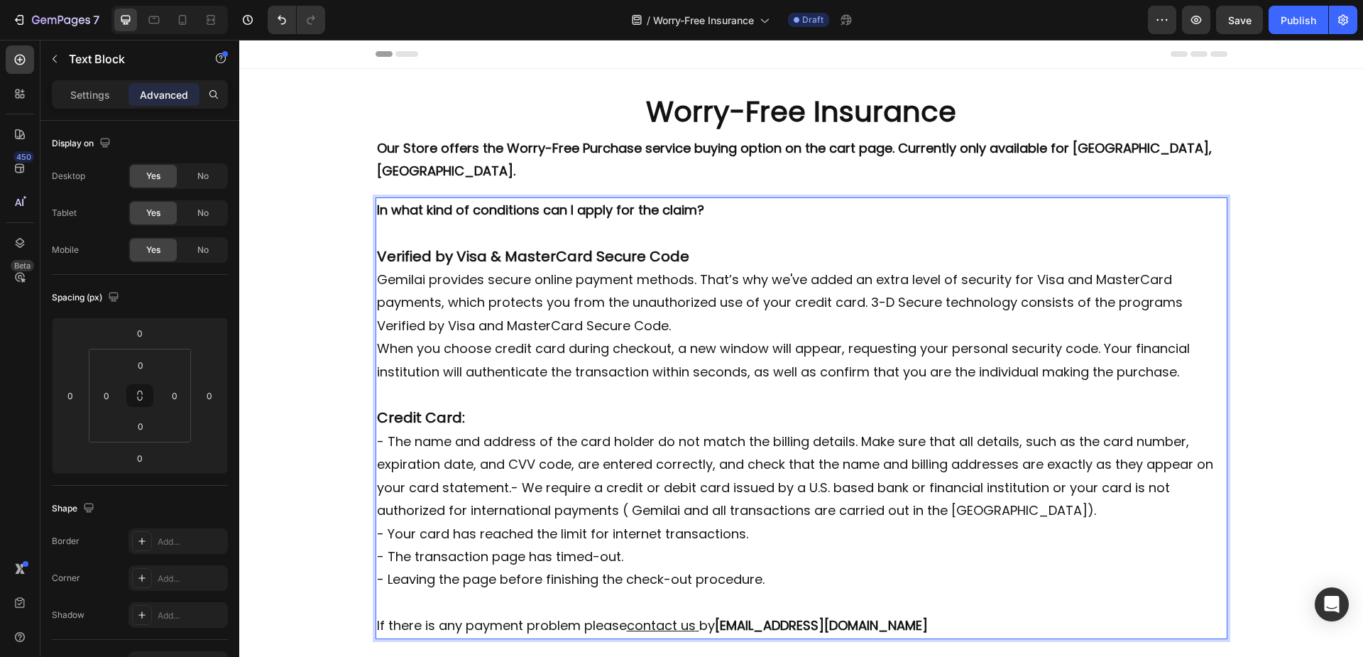
drag, startPoint x: 400, startPoint y: 203, endPoint x: 393, endPoint y: 204, distance: 7.9
click at [400, 221] on p "Rich Text Editor. Editing area: main" at bounding box center [801, 232] width 849 height 23
click at [834, 221] on p "The situation listed below can be covered by the Worry-Free Purchase;" at bounding box center [801, 232] width 849 height 23
click at [827, 221] on p "The situation listed below can be covered by the Worry-Free Purchase" at bounding box center [801, 232] width 849 height 23
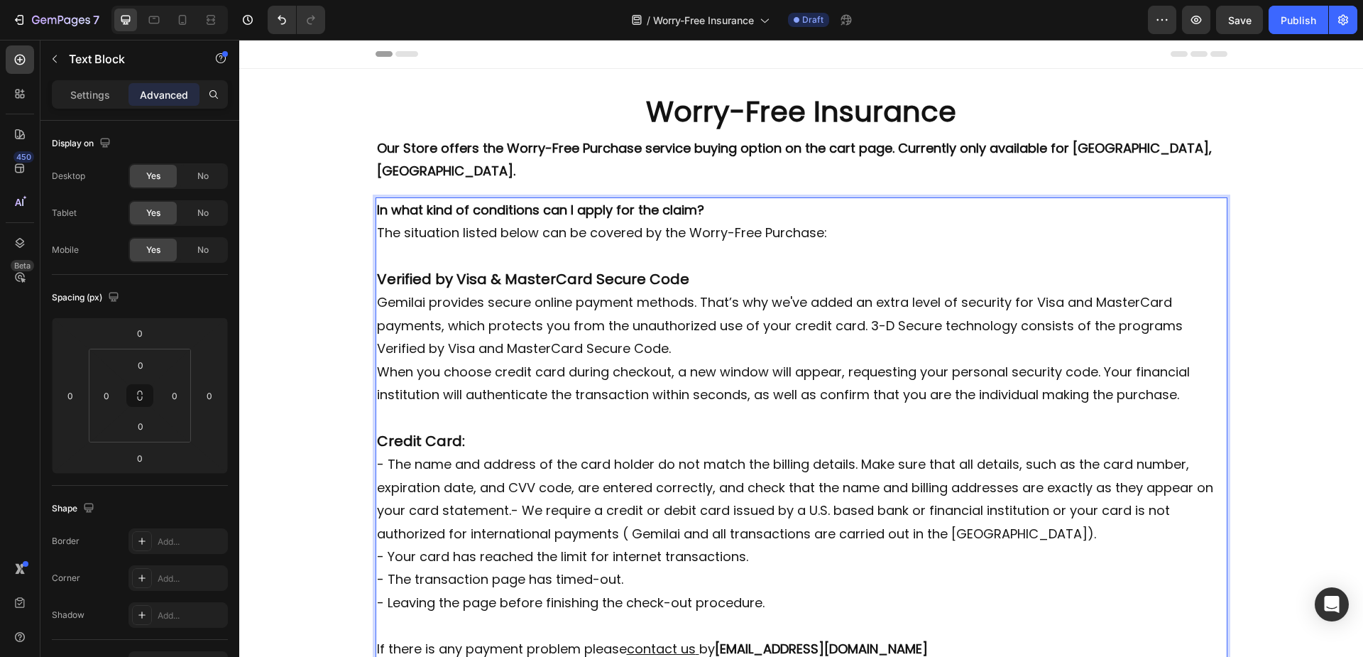
click at [826, 221] on p "The situation listed below can be covered by the Worry-Free Purchase:" at bounding box center [801, 232] width 849 height 23
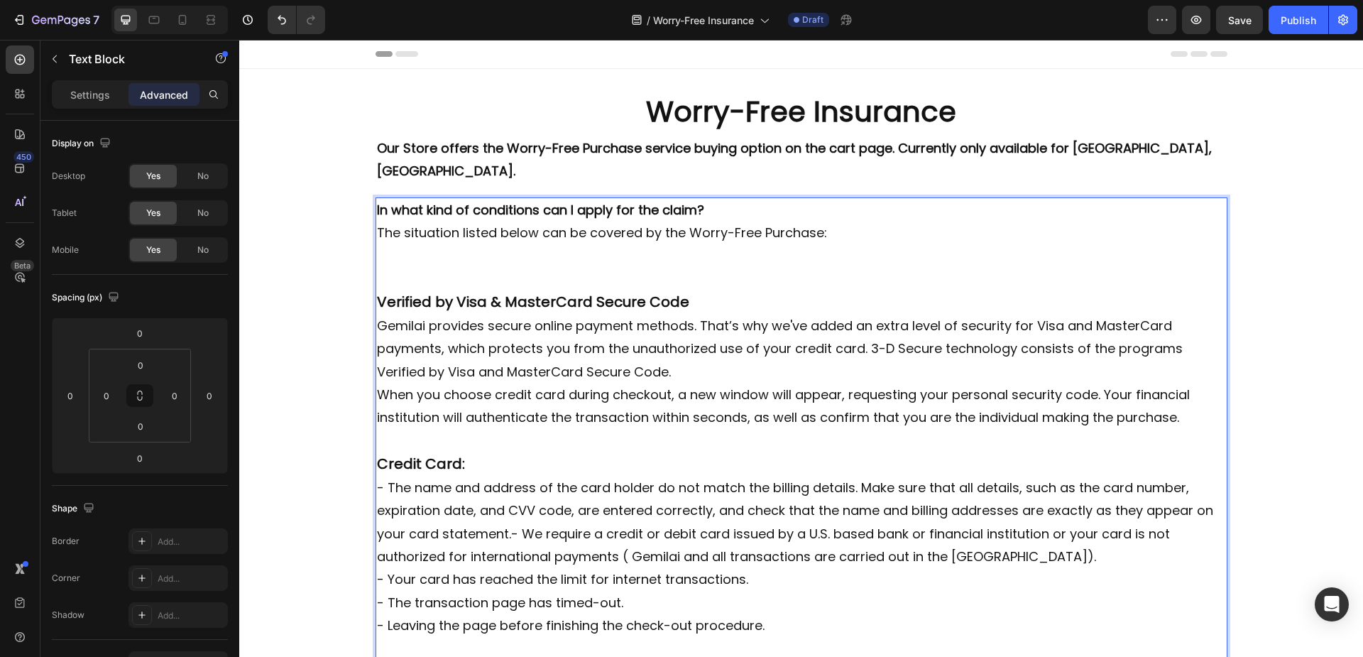
click at [384, 245] on p "Rich Text Editor. Editing area: main" at bounding box center [801, 256] width 849 height 23
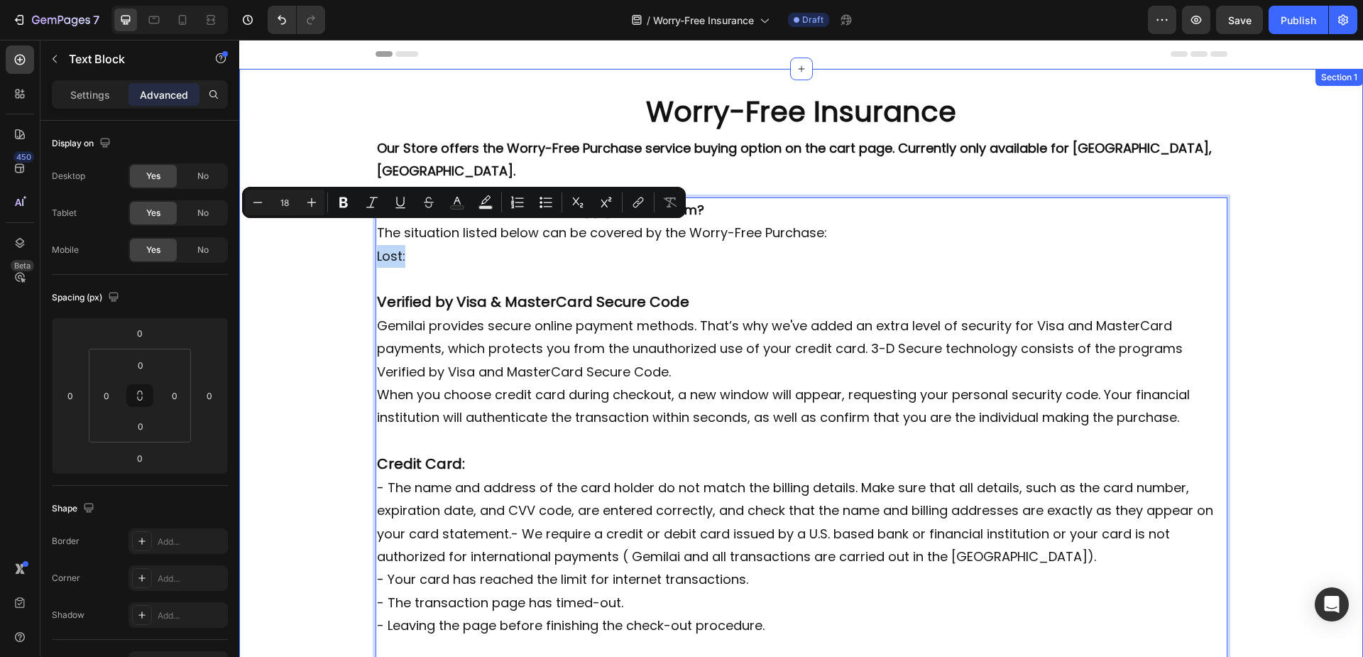
drag, startPoint x: 412, startPoint y: 239, endPoint x: 359, endPoint y: 239, distance: 52.5
click at [359, 239] on div "Worry-Free Insurance Heading Row Our Store offers the Worry-Free Purchase servi…" at bounding box center [801, 394] width 1124 height 604
click at [348, 206] on icon "Editor contextual toolbar" at bounding box center [343, 202] width 14 height 14
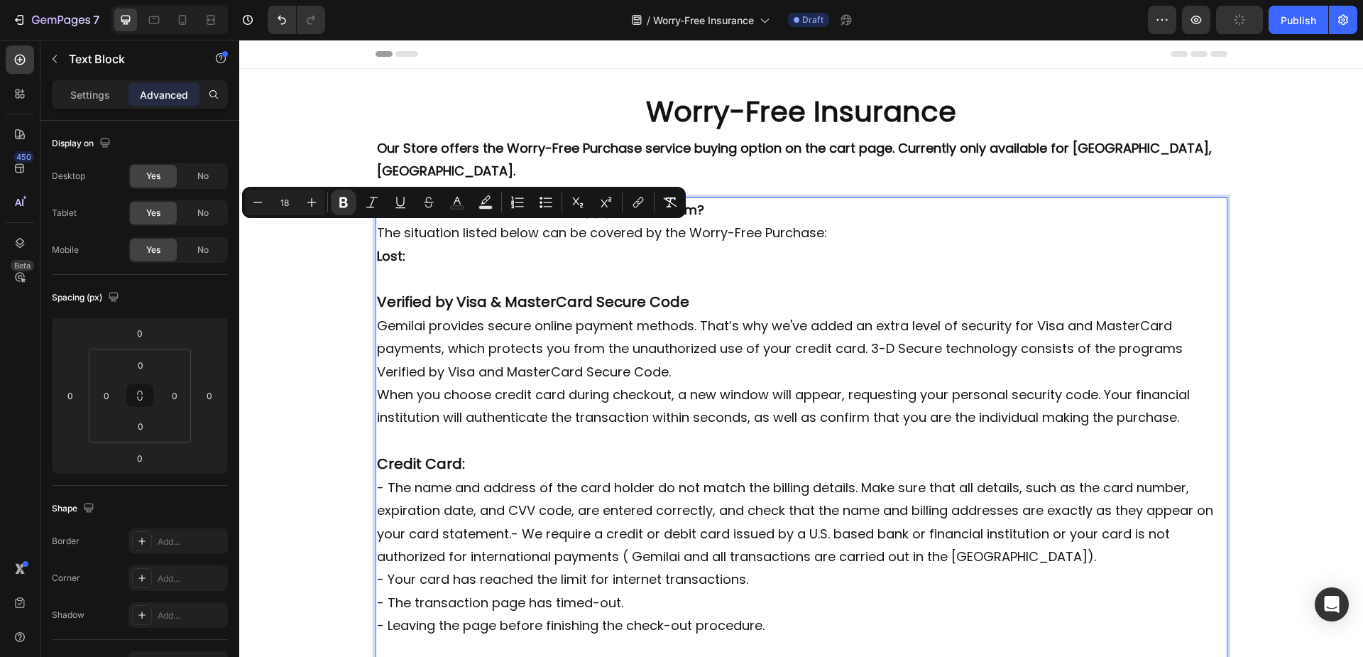
click at [449, 245] on p "Lost:" at bounding box center [801, 256] width 849 height 23
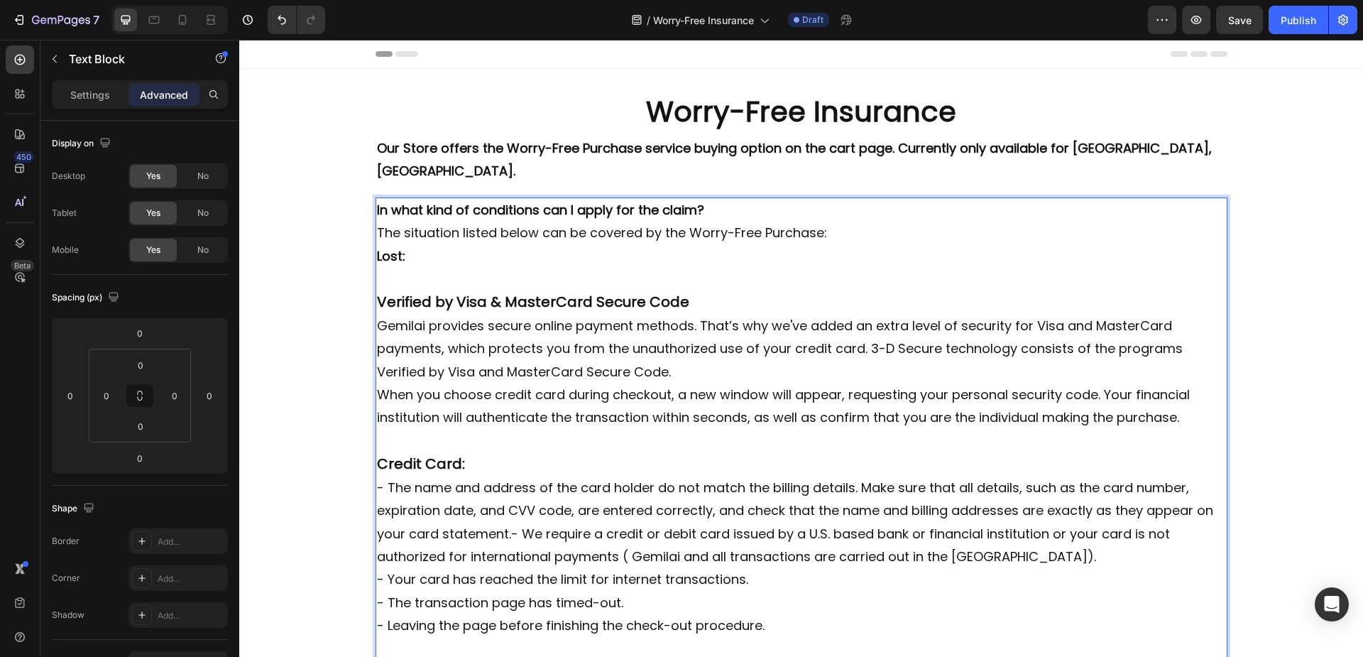
click at [421, 201] on strong "In what kind of conditions can I apply for the claim?" at bounding box center [540, 210] width 327 height 18
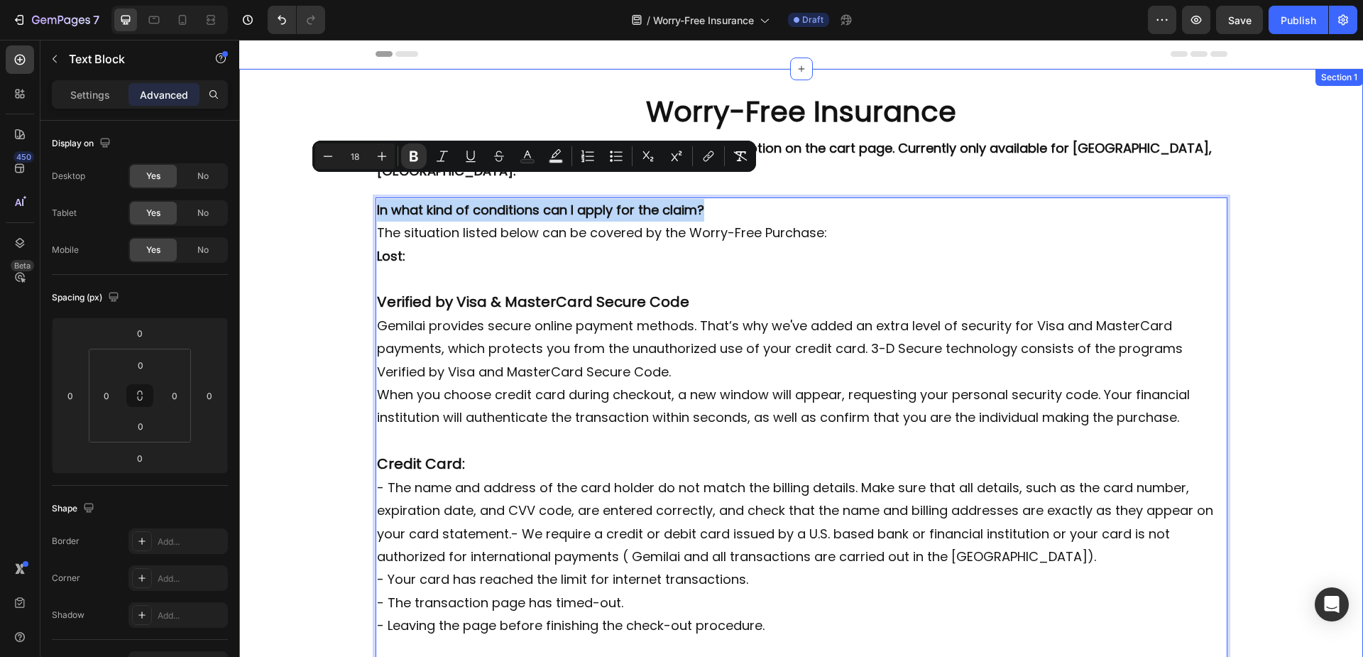
drag, startPoint x: 699, startPoint y: 182, endPoint x: 363, endPoint y: 193, distance: 335.9
click at [363, 193] on div "Worry-Free Insurance Heading Row Our Store offers the Worry-Free Purchase servi…" at bounding box center [801, 394] width 1124 height 604
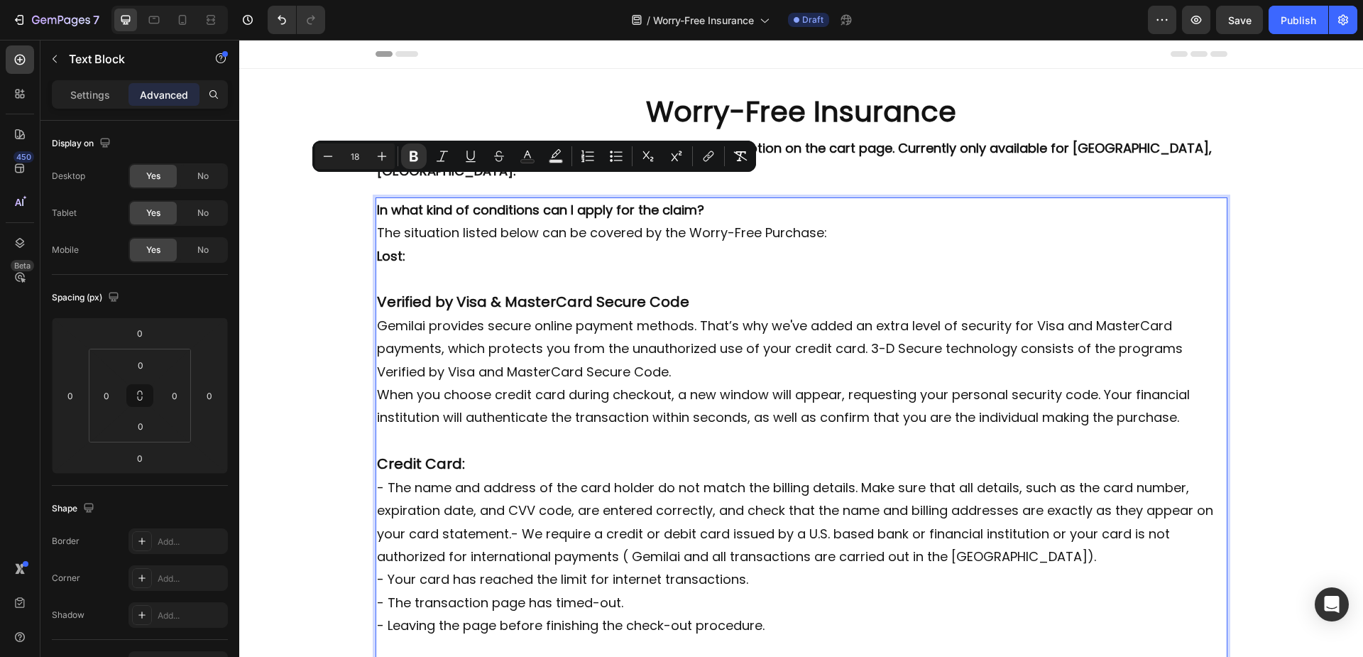
click at [429, 245] on p "Lost:" at bounding box center [801, 256] width 849 height 23
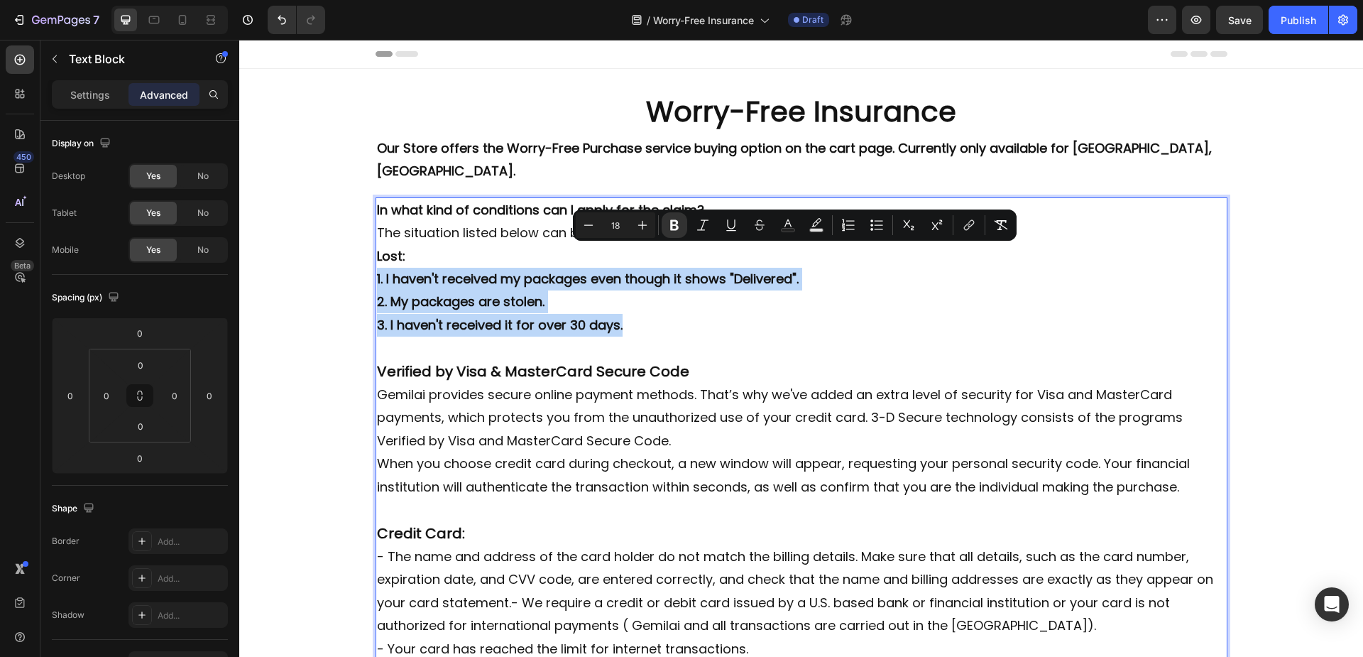
drag, startPoint x: 372, startPoint y: 256, endPoint x: 632, endPoint y: 300, distance: 263.4
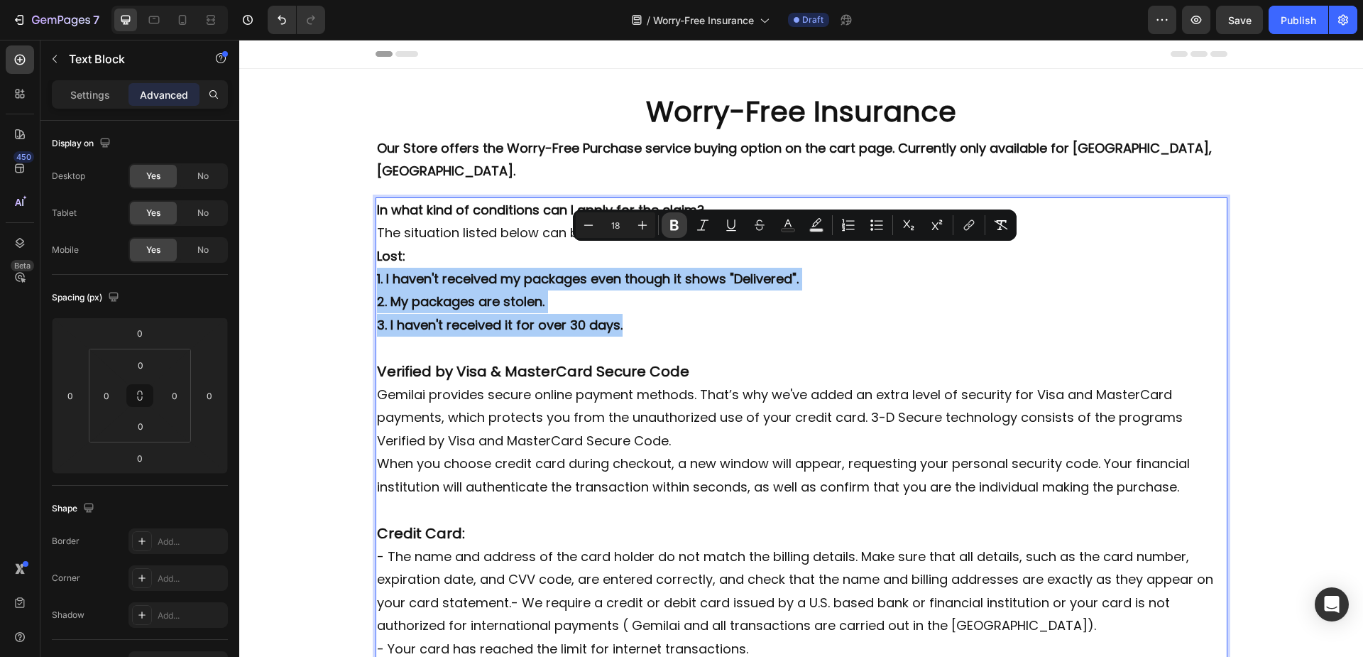
click at [677, 226] on icon "Editor contextual toolbar" at bounding box center [674, 225] width 9 height 11
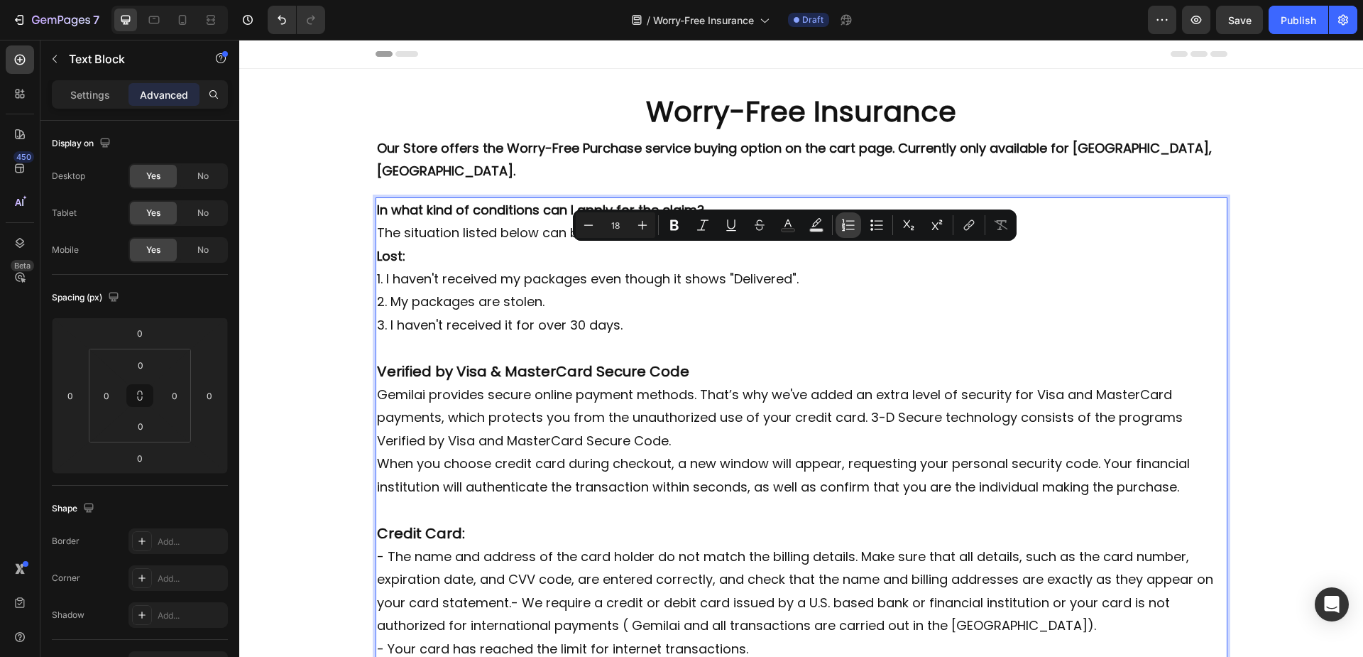
click at [851, 227] on icon "Editor contextual toolbar" at bounding box center [848, 225] width 14 height 14
type input "18"
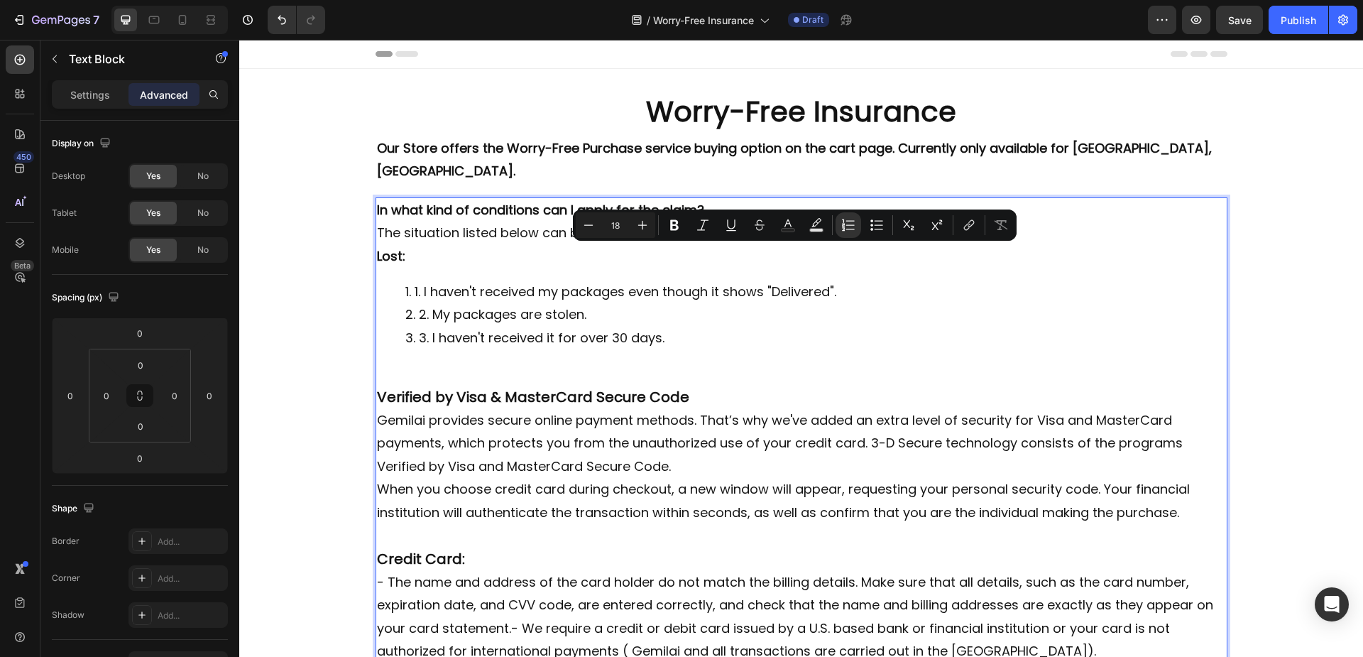
drag, startPoint x: 469, startPoint y: 273, endPoint x: 439, endPoint y: 272, distance: 29.8
click at [467, 280] on li "1. I haven't received my packages even though it shows "Delivered"." at bounding box center [815, 291] width 821 height 23
click at [415, 280] on li "1. I haven't received my packages even though it shows "Delivered"." at bounding box center [815, 291] width 821 height 23
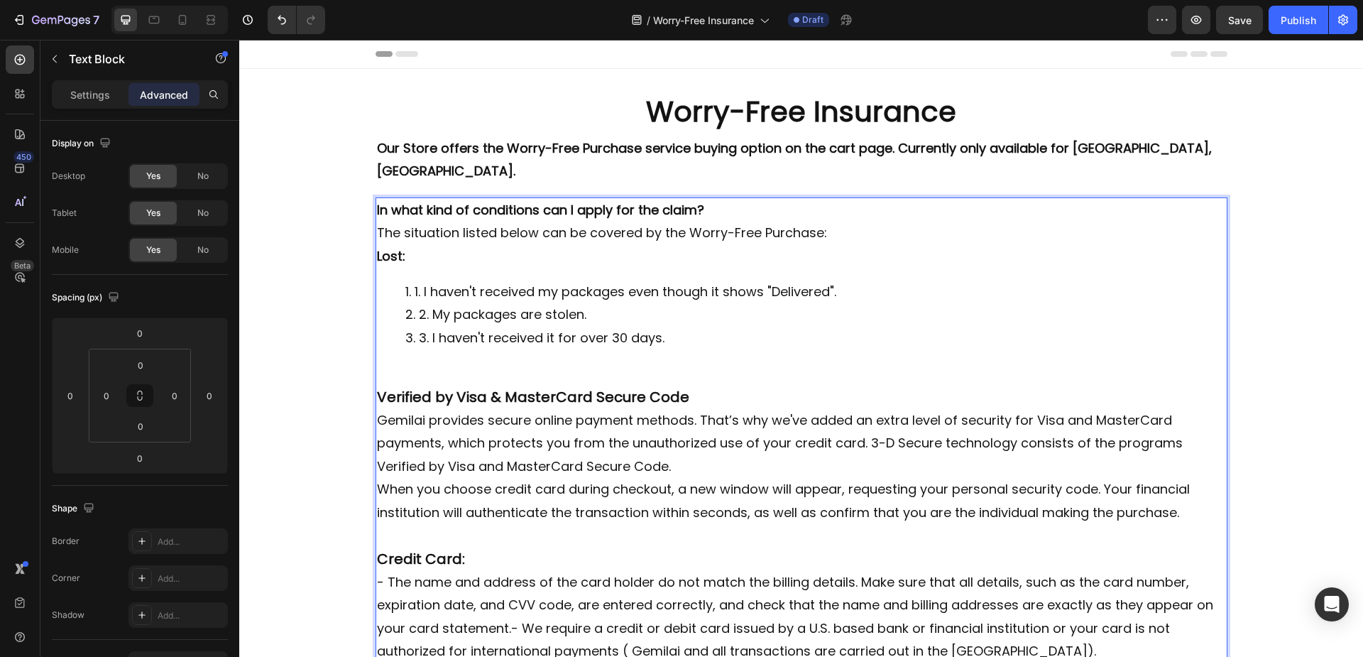
click at [421, 280] on li "1. I haven't received my packages even though it shows "Delivered"." at bounding box center [815, 291] width 821 height 23
click at [427, 303] on li "2. My packages are stolen." at bounding box center [815, 314] width 821 height 23
click at [426, 327] on li "3. I haven't received it for over 30 days." at bounding box center [815, 338] width 821 height 23
click at [428, 331] on div "In what kind of conditions can I apply for the claim? The situation listed belo…" at bounding box center [802, 488] width 852 height 582
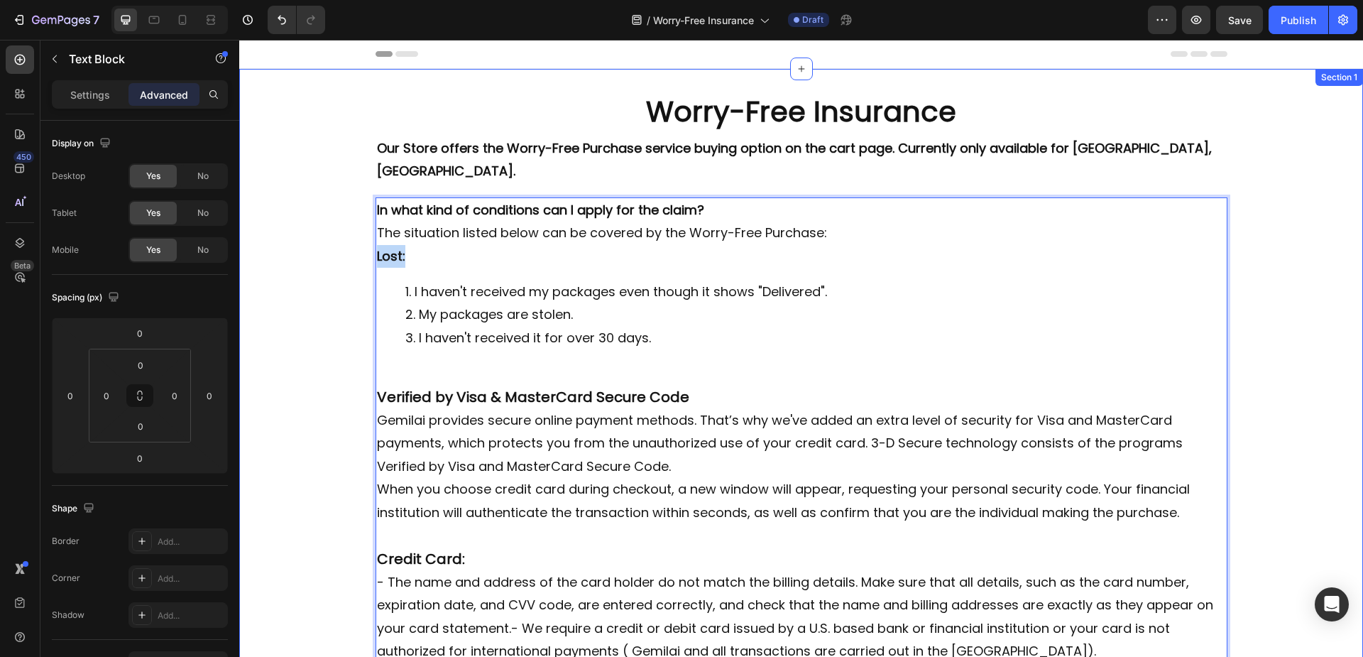
drag, startPoint x: 407, startPoint y: 234, endPoint x: 368, endPoint y: 239, distance: 39.5
click at [368, 239] on div "Worry-Free Insurance Heading Row Our Store offers the Worry-Free Purchase servi…" at bounding box center [801, 441] width 1124 height 699
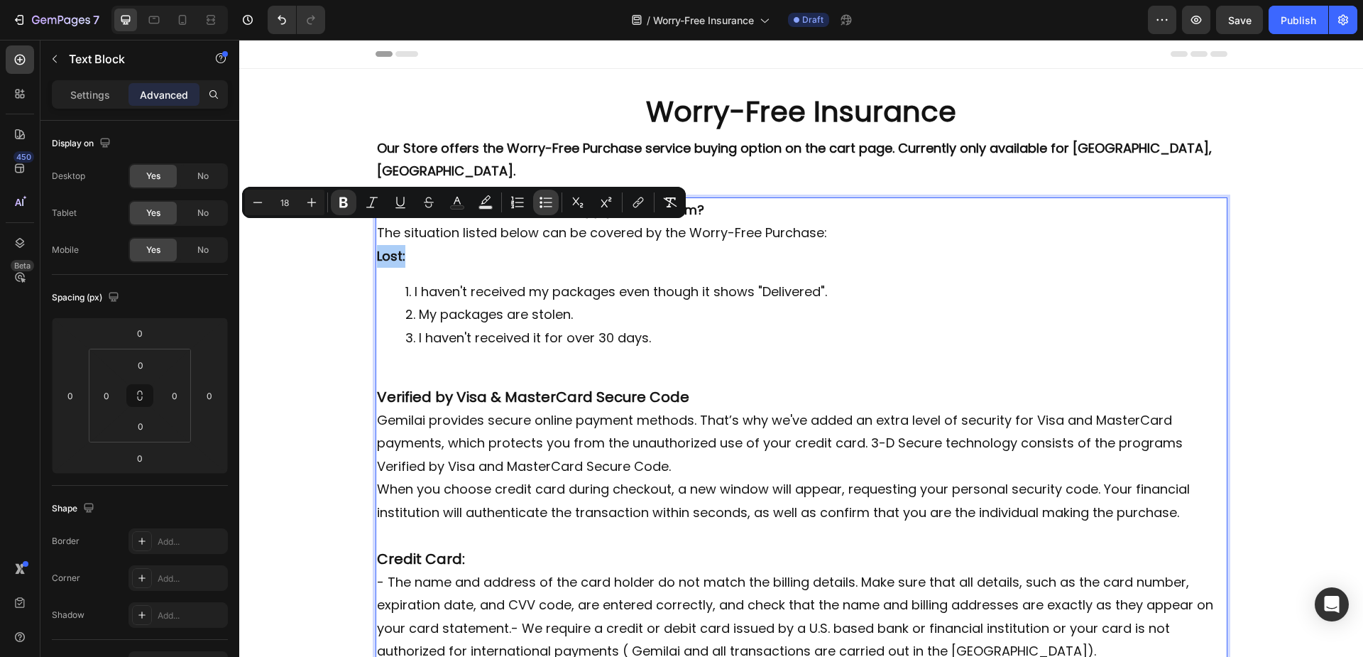
click at [538, 200] on button "Bulleted List" at bounding box center [546, 203] width 26 height 26
type input "18"
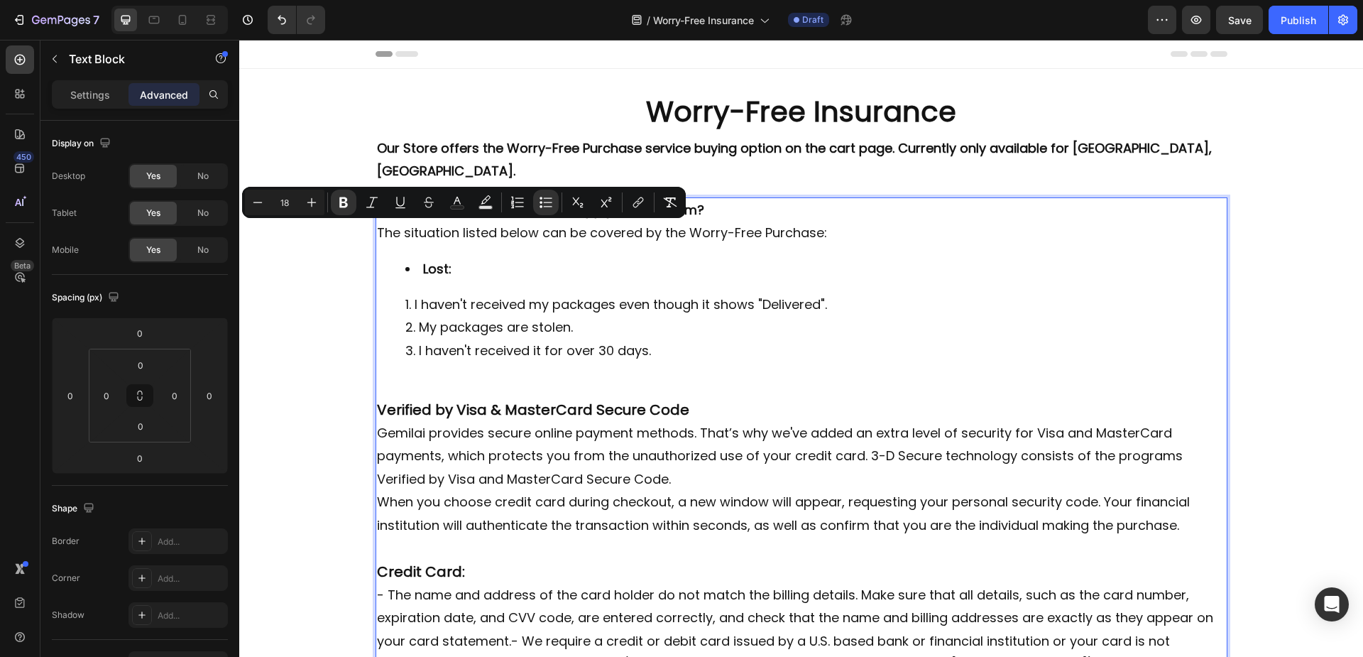
click at [527, 258] on li "Lost:" at bounding box center [815, 269] width 821 height 23
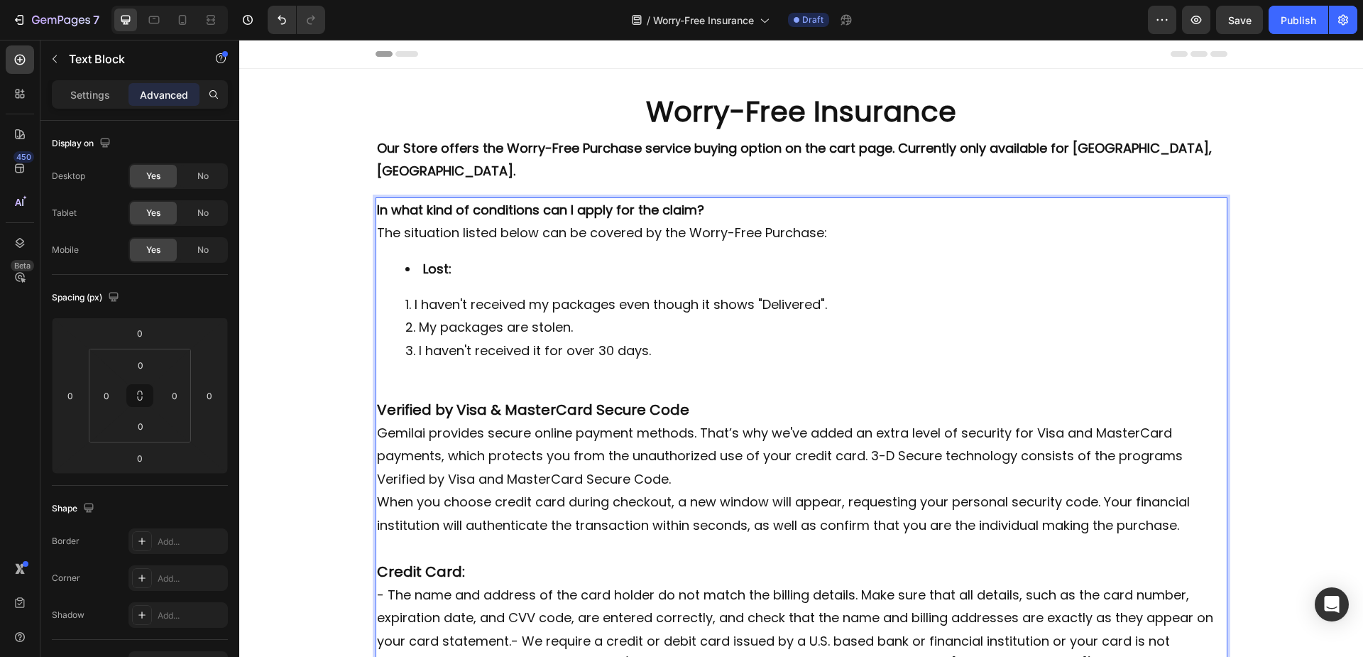
click at [658, 339] on li "I haven't received it for over 30 days." at bounding box center [815, 350] width 821 height 23
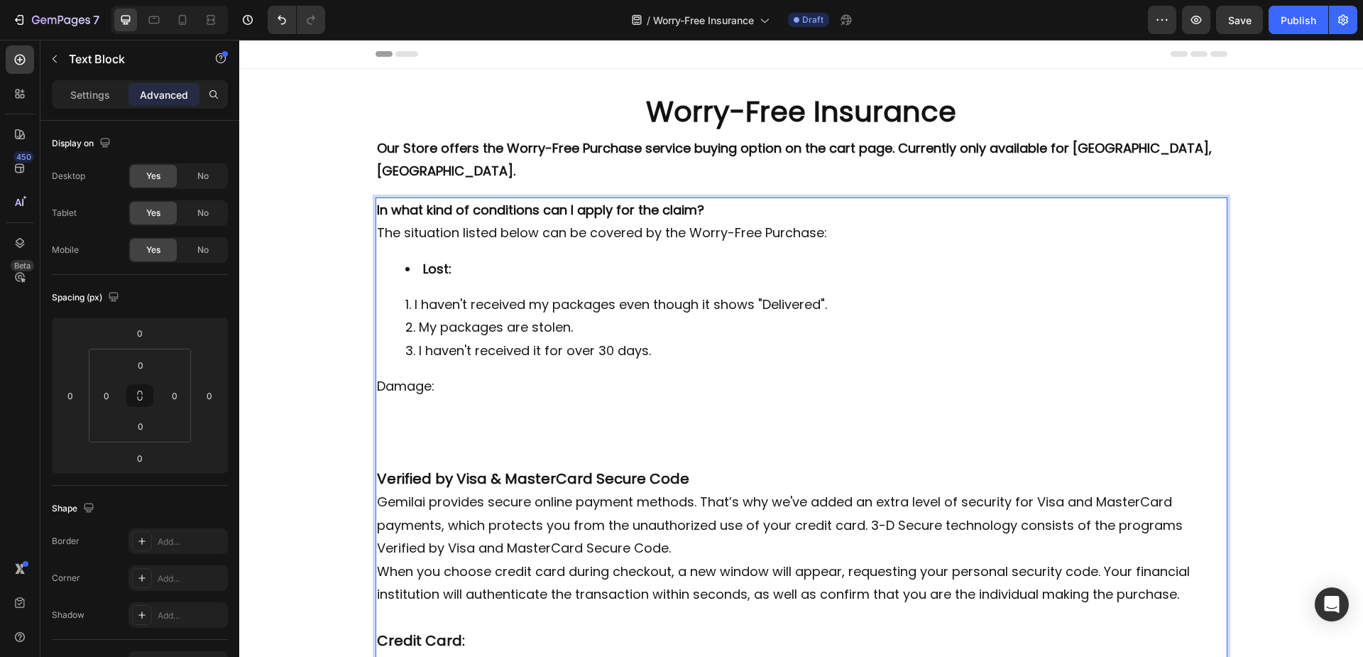
click at [406, 398] on p "Rich Text Editor. Editing area: main" at bounding box center [801, 409] width 849 height 23
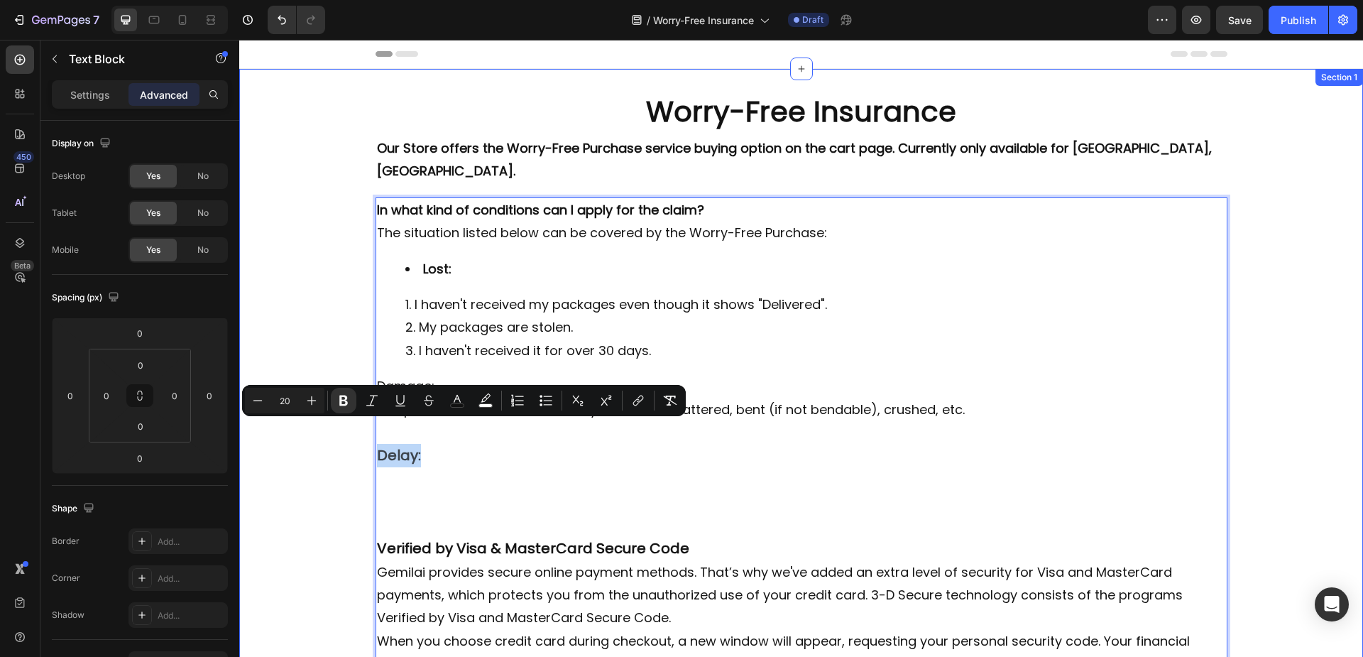
drag, startPoint x: 427, startPoint y: 437, endPoint x: 368, endPoint y: 433, distance: 58.3
click at [368, 433] on div "Worry-Free Insurance Heading Row Our Store offers the Worry-Free Purchase servi…" at bounding box center [801, 517] width 1124 height 850
click at [344, 402] on icon "Editor contextual toolbar" at bounding box center [343, 400] width 14 height 14
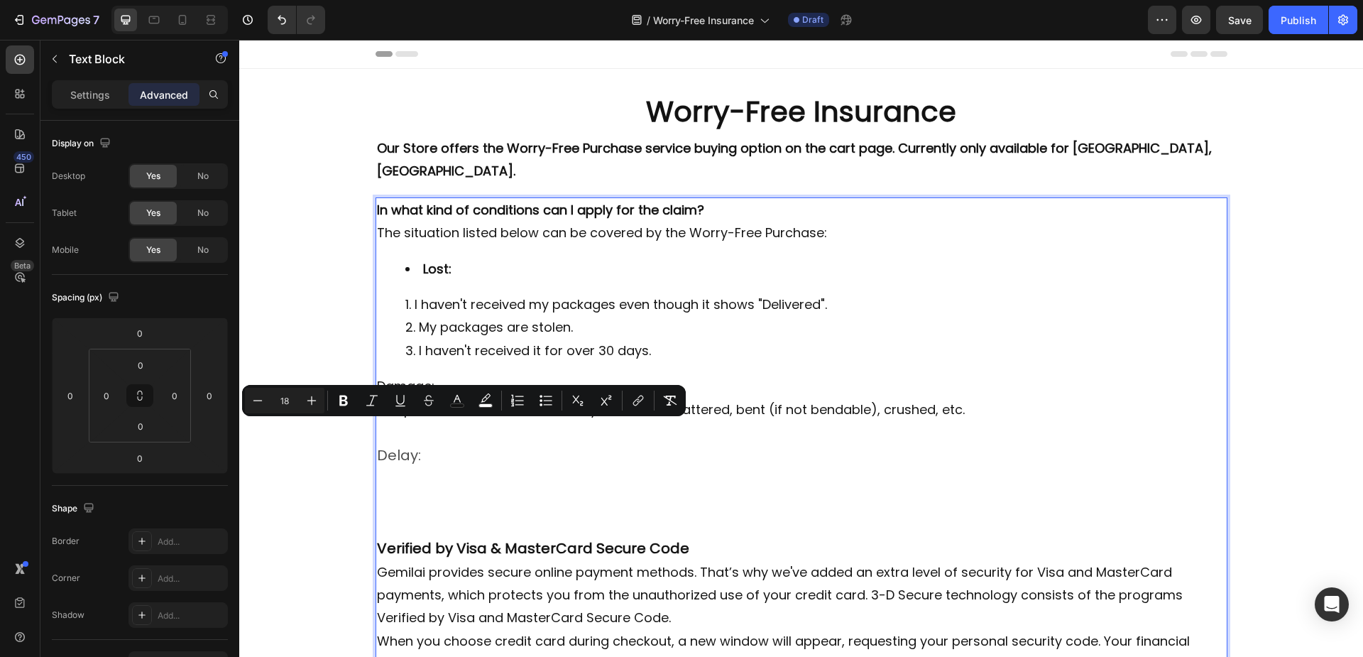
click at [594, 491] on p "Rich Text Editor. Editing area: main" at bounding box center [801, 502] width 849 height 23
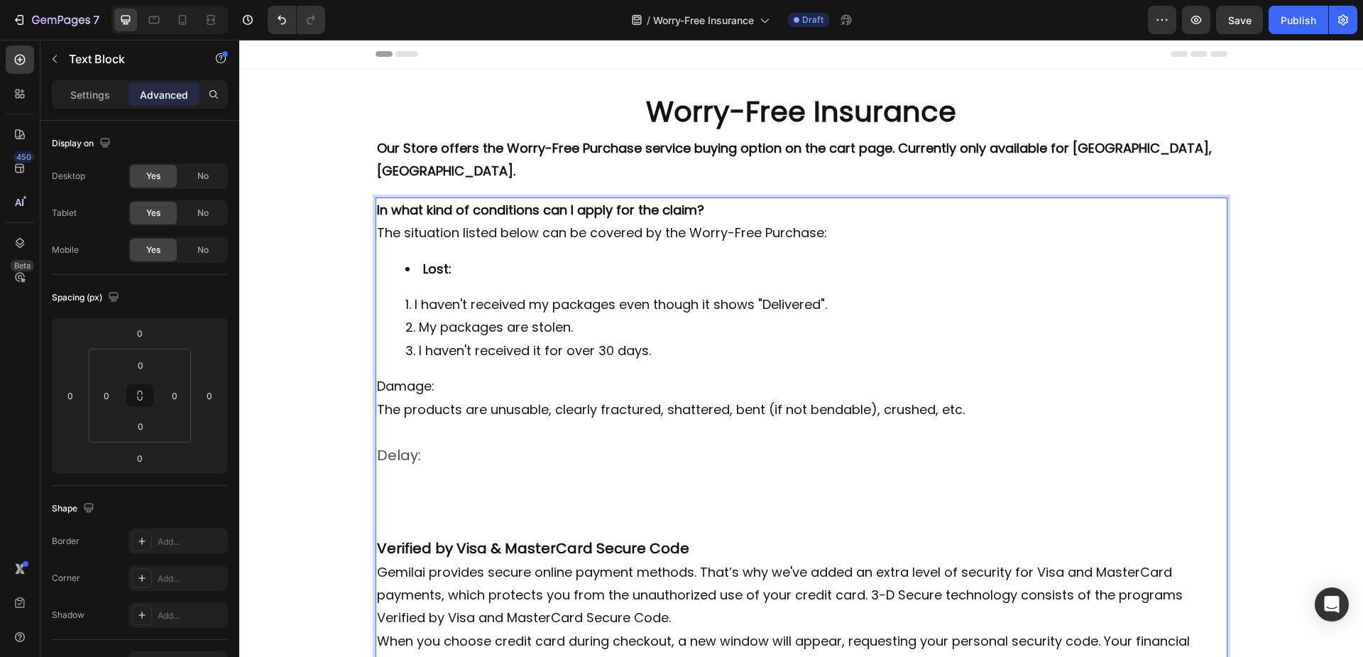
click at [447, 444] on p "Delay:" at bounding box center [801, 455] width 849 height 23
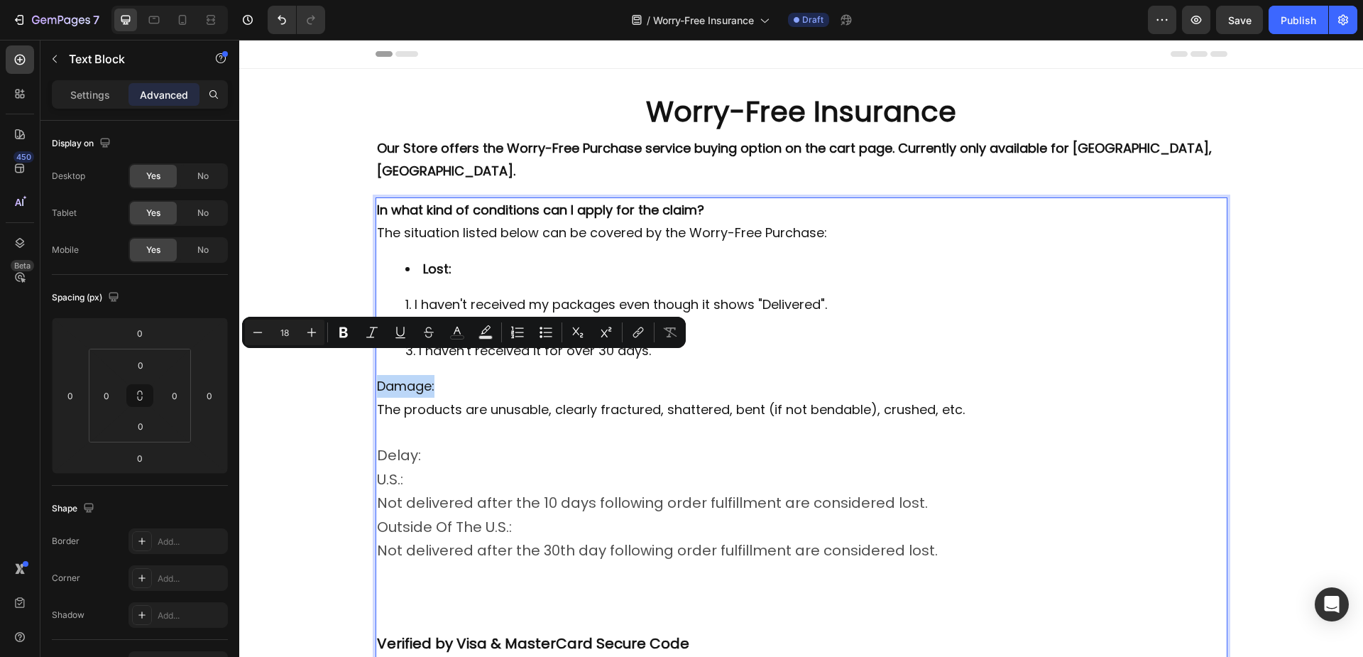
drag, startPoint x: 372, startPoint y: 362, endPoint x: 474, endPoint y: 364, distance: 102.2
click at [474, 375] on p "Damage:" at bounding box center [801, 386] width 849 height 23
click at [542, 327] on icon "Editor contextual toolbar" at bounding box center [541, 328] width 3 height 3
type input "18"
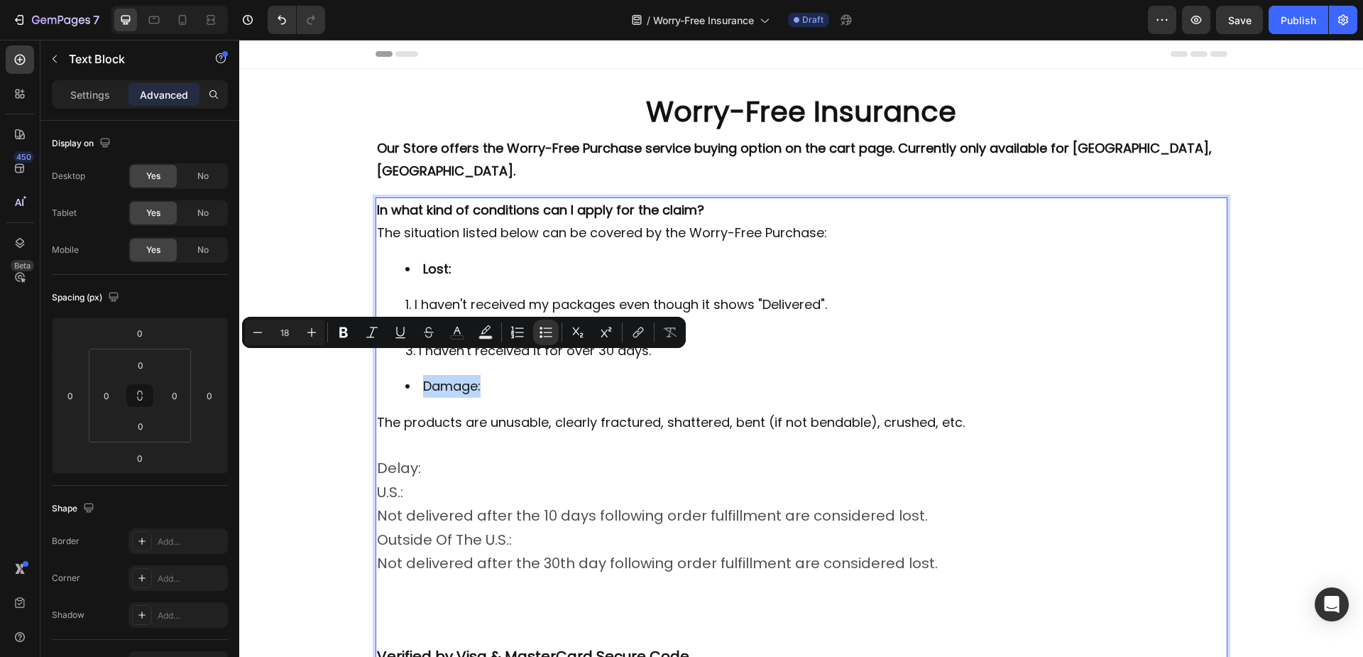
click at [438, 375] on li "Damage:" at bounding box center [815, 386] width 821 height 23
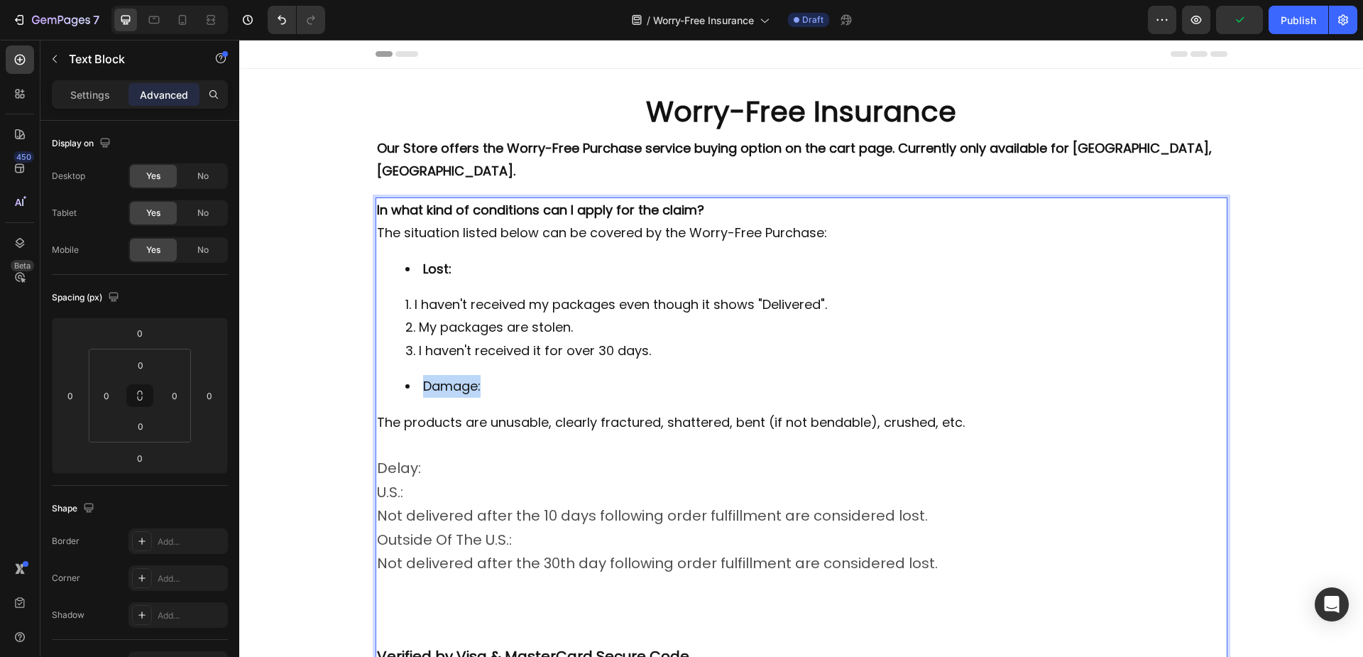
drag, startPoint x: 421, startPoint y: 366, endPoint x: 478, endPoint y: 367, distance: 56.8
click at [478, 375] on li "Damage:" at bounding box center [815, 386] width 821 height 23
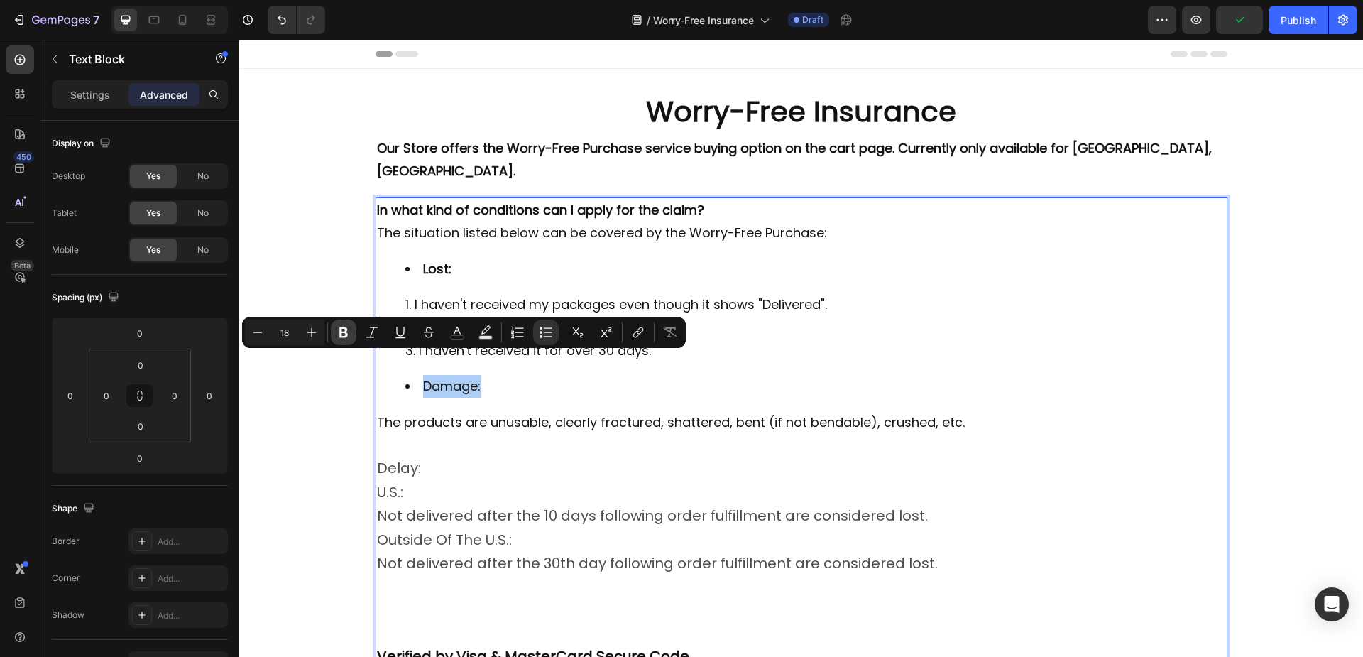
click at [344, 331] on icon "Editor contextual toolbar" at bounding box center [343, 332] width 14 height 14
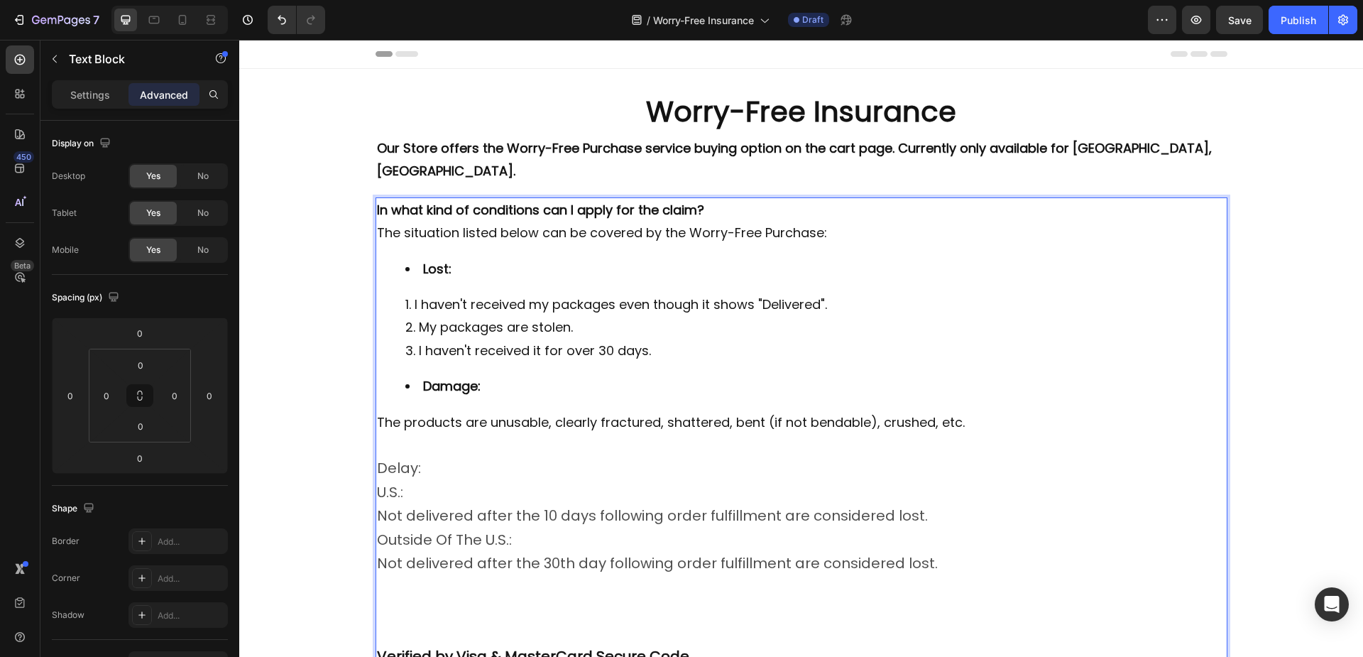
click at [395, 411] on p "The products are unusable, clearly fractured, shattered, bent (if not bendable)…" at bounding box center [801, 422] width 849 height 23
click at [377, 411] on p "The products are unusable, clearly fractured, shattered, bent (if not bendable)…" at bounding box center [801, 422] width 849 height 23
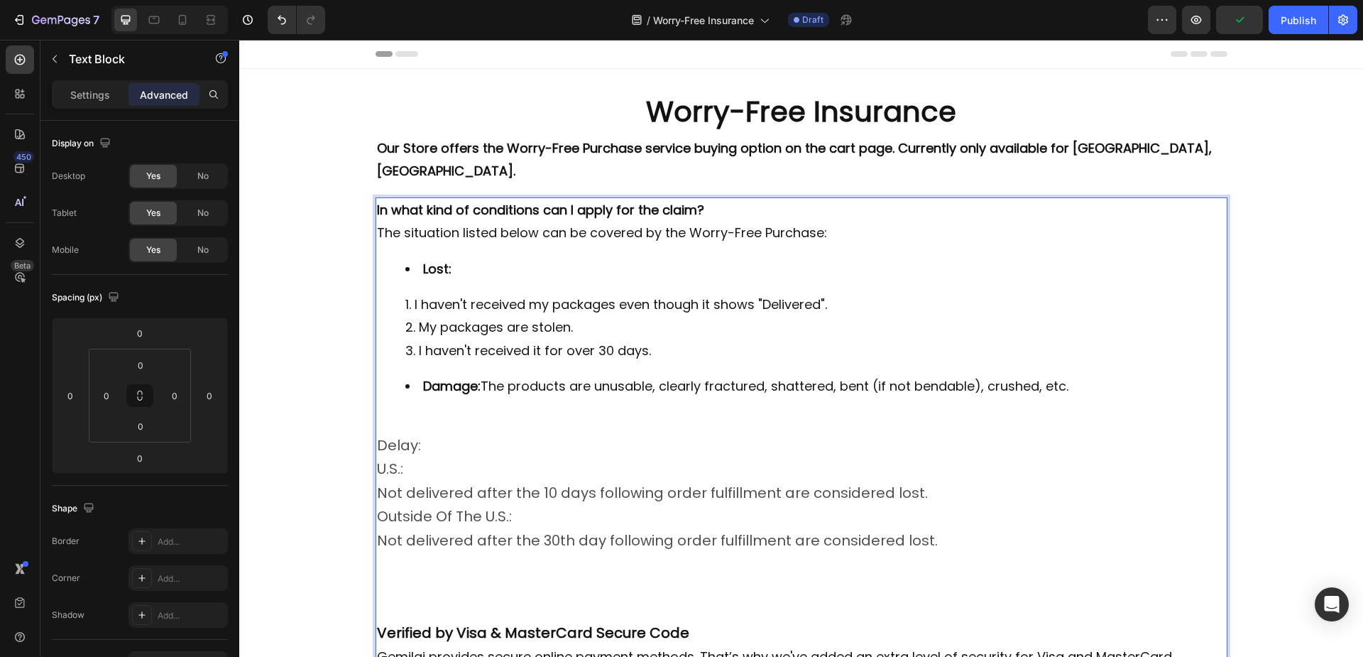
click at [405, 293] on li "I haven't received my packages even though it shows "Delivered"." at bounding box center [815, 304] width 821 height 23
click at [482, 375] on li "Damage: The products are unusable, clearly fractured, shattered, bent (if not b…" at bounding box center [815, 386] width 821 height 23
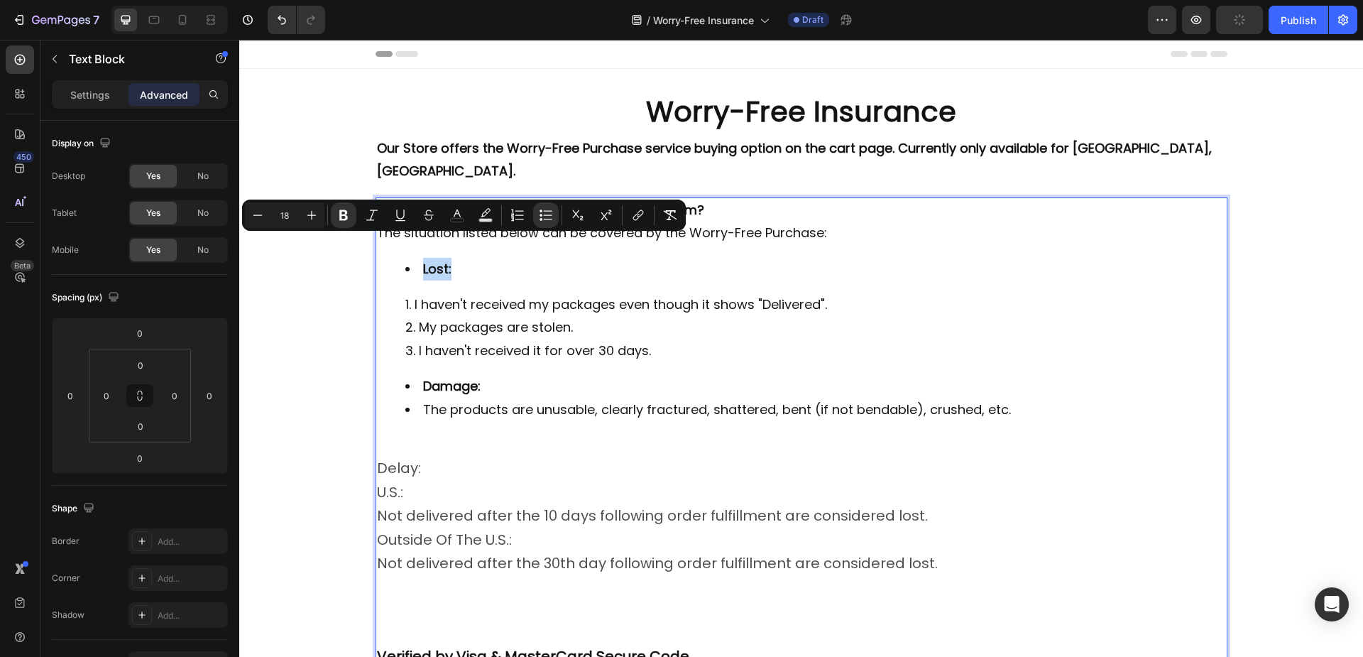
drag, startPoint x: 431, startPoint y: 245, endPoint x: 400, endPoint y: 248, distance: 31.4
click at [405, 258] on li "Lost:" at bounding box center [815, 269] width 821 height 23
click at [346, 217] on icon "Editor contextual toolbar" at bounding box center [343, 215] width 9 height 11
click at [346, 219] on icon "Editor contextual toolbar" at bounding box center [343, 215] width 9 height 11
click at [540, 216] on icon "Editor contextual toolbar" at bounding box center [546, 215] width 14 height 14
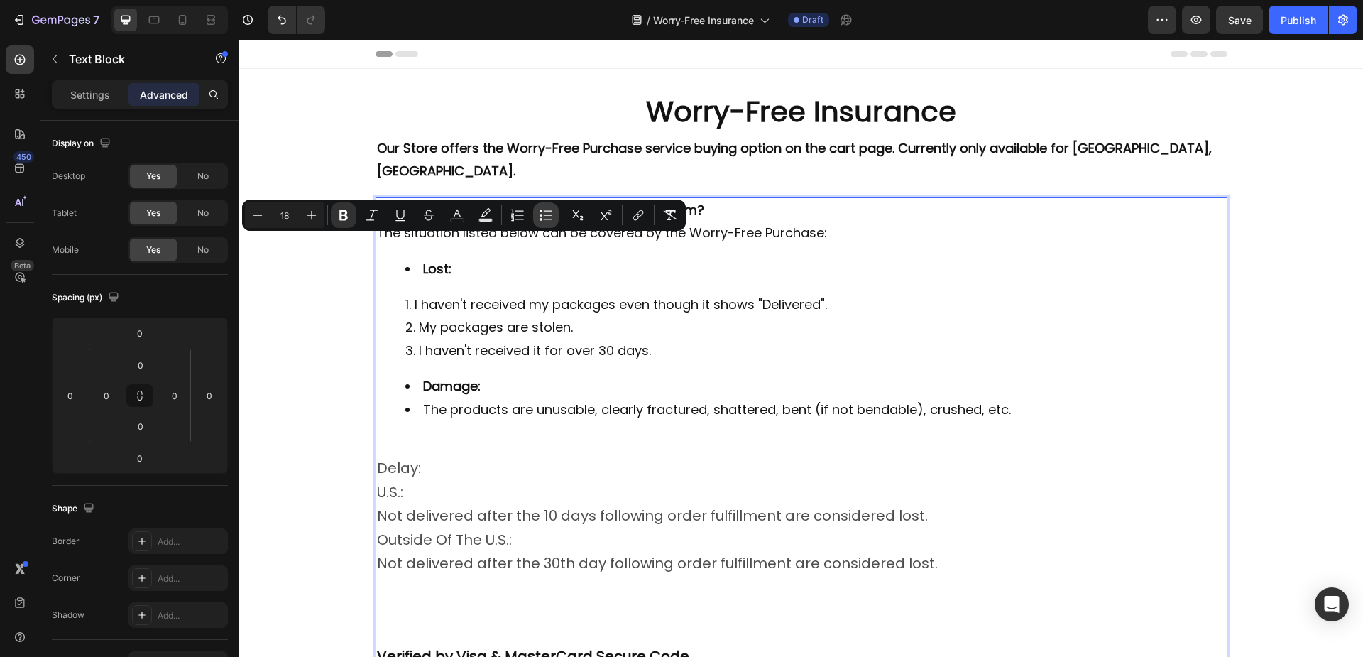
type input "18"
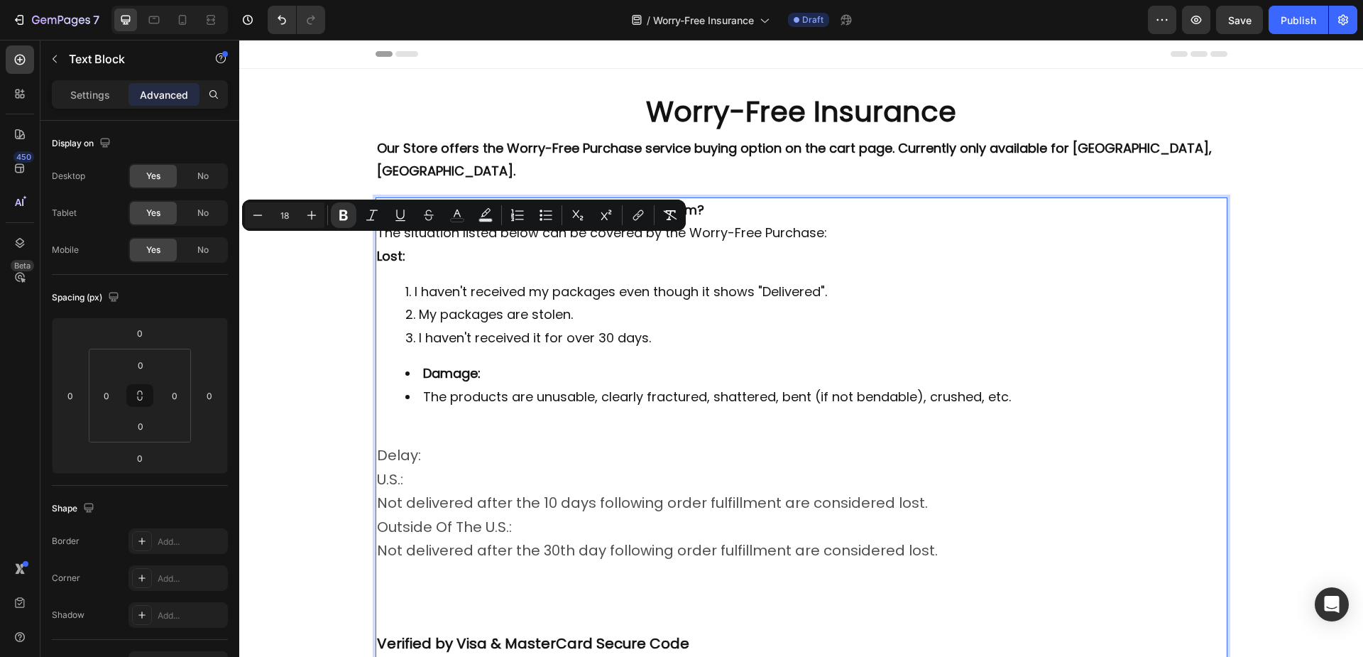
click at [377, 245] on p "Lost:" at bounding box center [801, 256] width 849 height 23
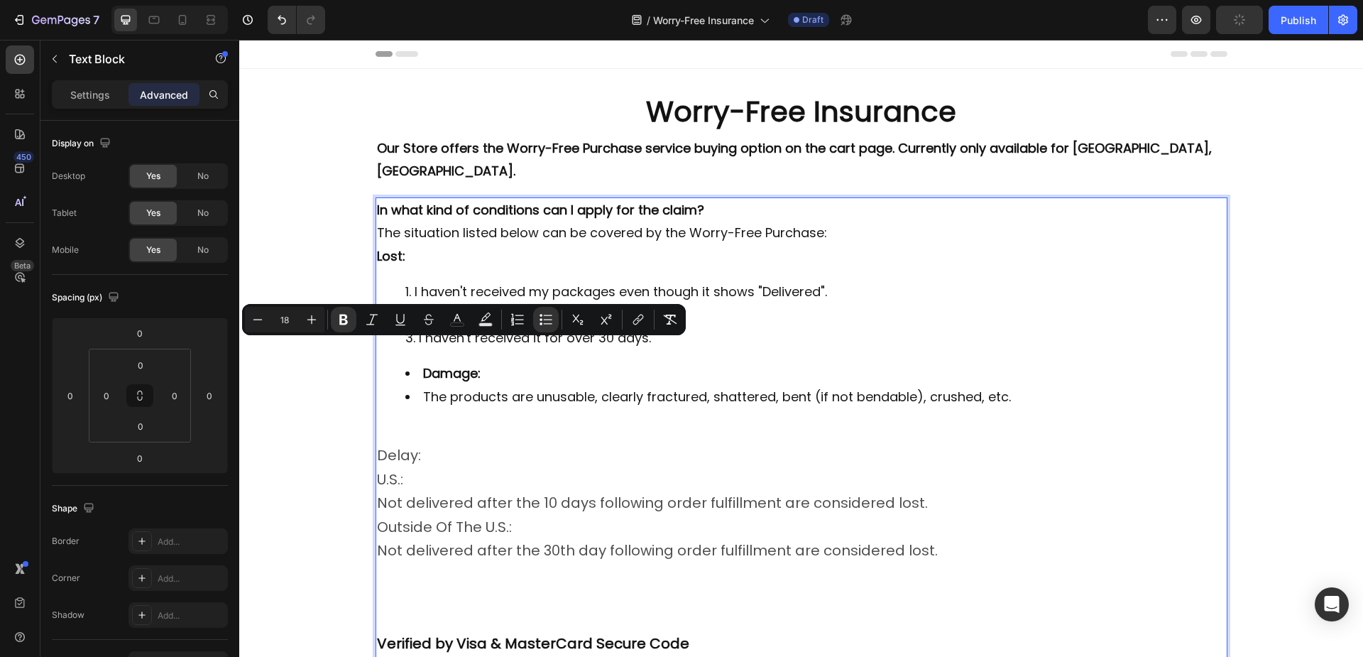
drag, startPoint x: 483, startPoint y: 351, endPoint x: 397, endPoint y: 356, distance: 86.0
click at [397, 362] on ul "Damage: The products are unusable, clearly fractured, shattered, bent (if not b…" at bounding box center [801, 385] width 849 height 46
click at [543, 324] on icon "Editor contextual toolbar" at bounding box center [546, 319] width 14 height 14
type input "18"
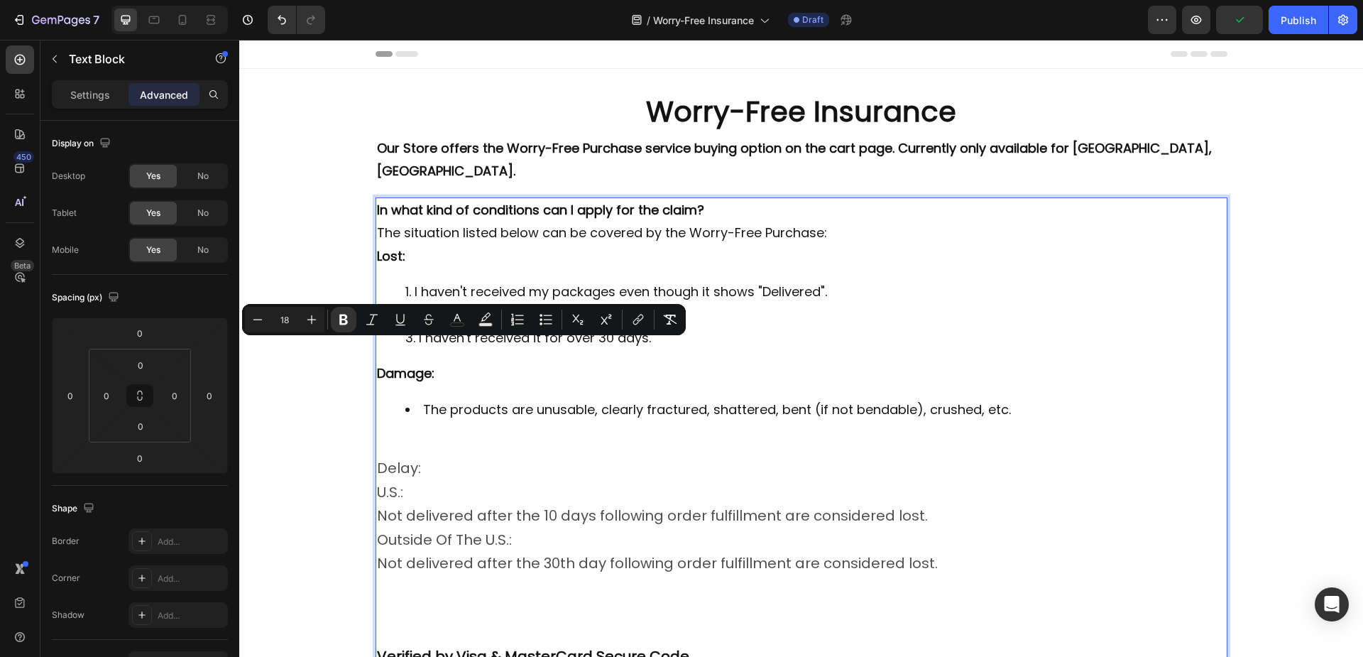
click at [377, 364] on strong "Damage:" at bounding box center [406, 373] width 58 height 18
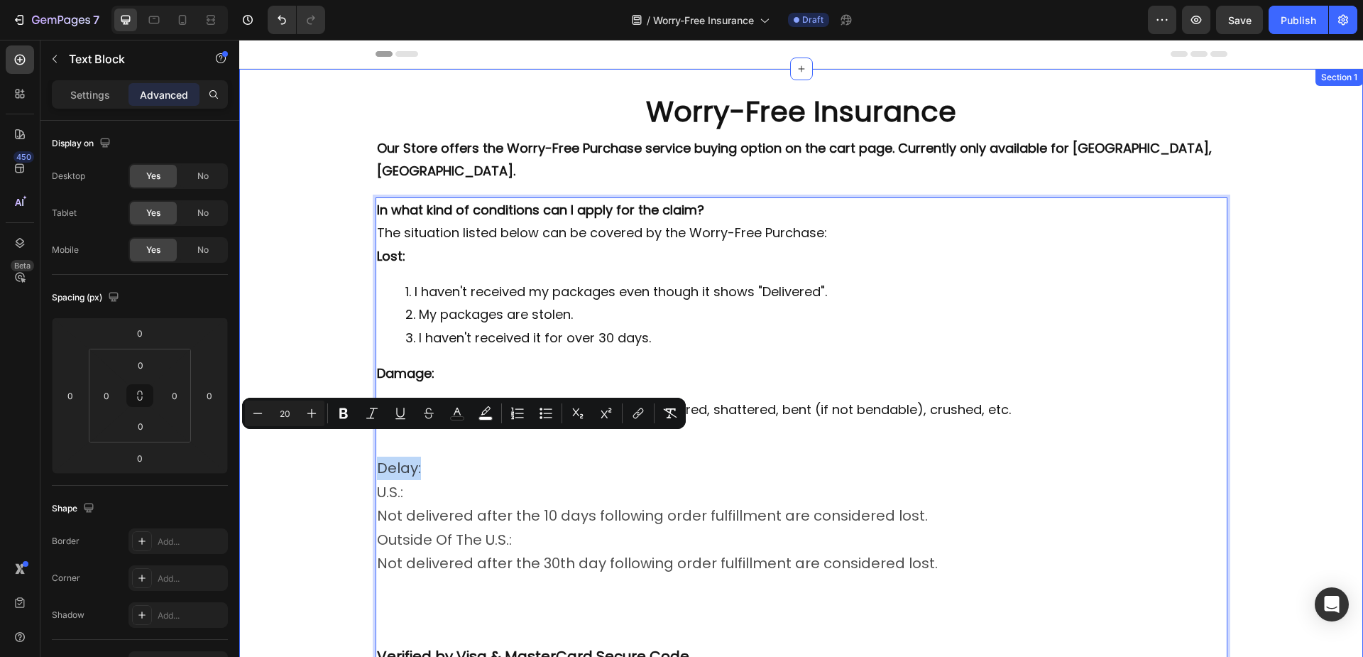
drag, startPoint x: 416, startPoint y: 442, endPoint x: 366, endPoint y: 446, distance: 49.8
click at [366, 446] on div "Worry-Free Insurance Heading Row Our Store offers the Worry-Free Purchase servi…" at bounding box center [801, 571] width 1124 height 958
click at [346, 412] on icon "Editor contextual toolbar" at bounding box center [343, 413] width 9 height 11
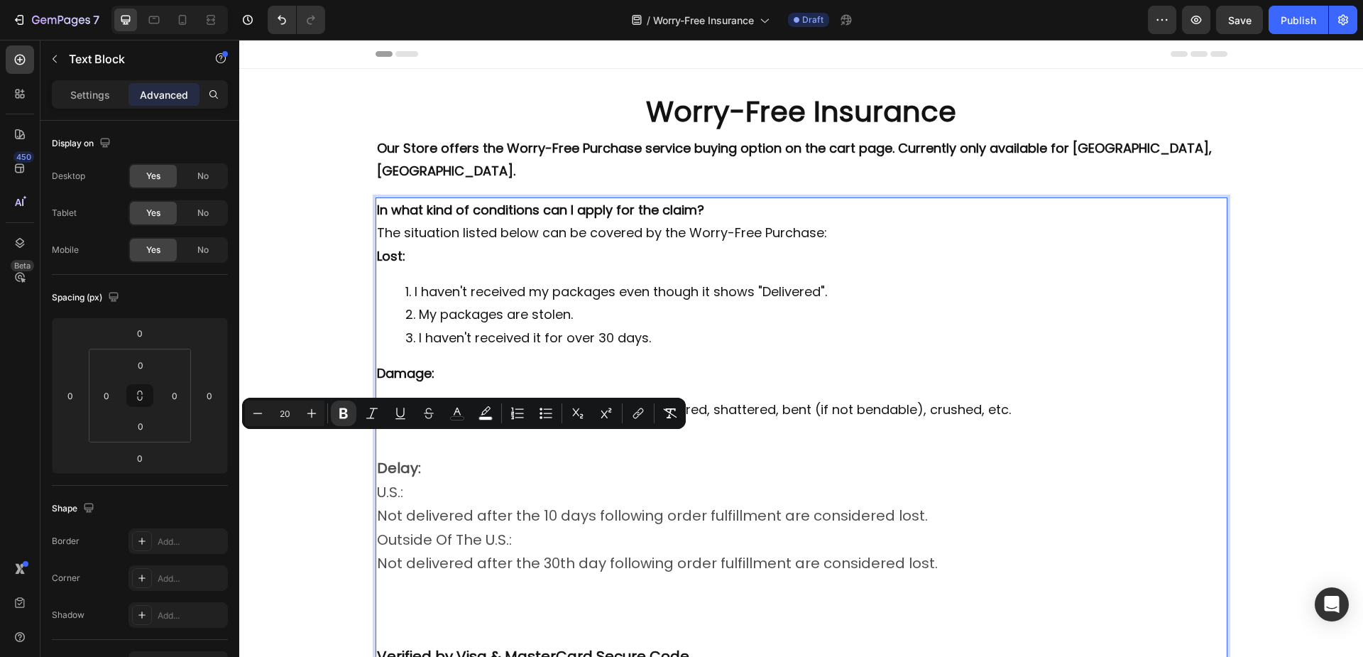
click at [409, 481] on p "U.S.:" at bounding box center [801, 492] width 849 height 23
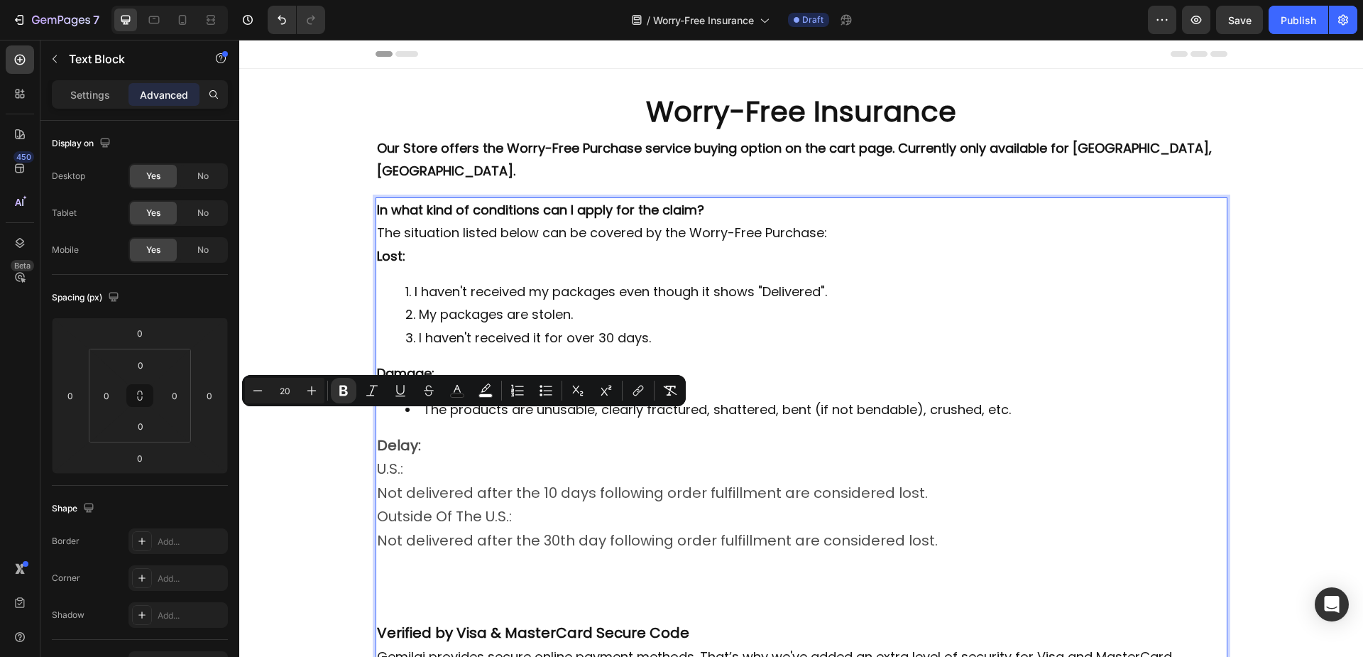
drag, startPoint x: 451, startPoint y: 426, endPoint x: 399, endPoint y: 424, distance: 52.6
click at [399, 434] on p "Delay:" at bounding box center [801, 445] width 849 height 23
click at [84, 96] on p "Settings" at bounding box center [90, 94] width 40 height 15
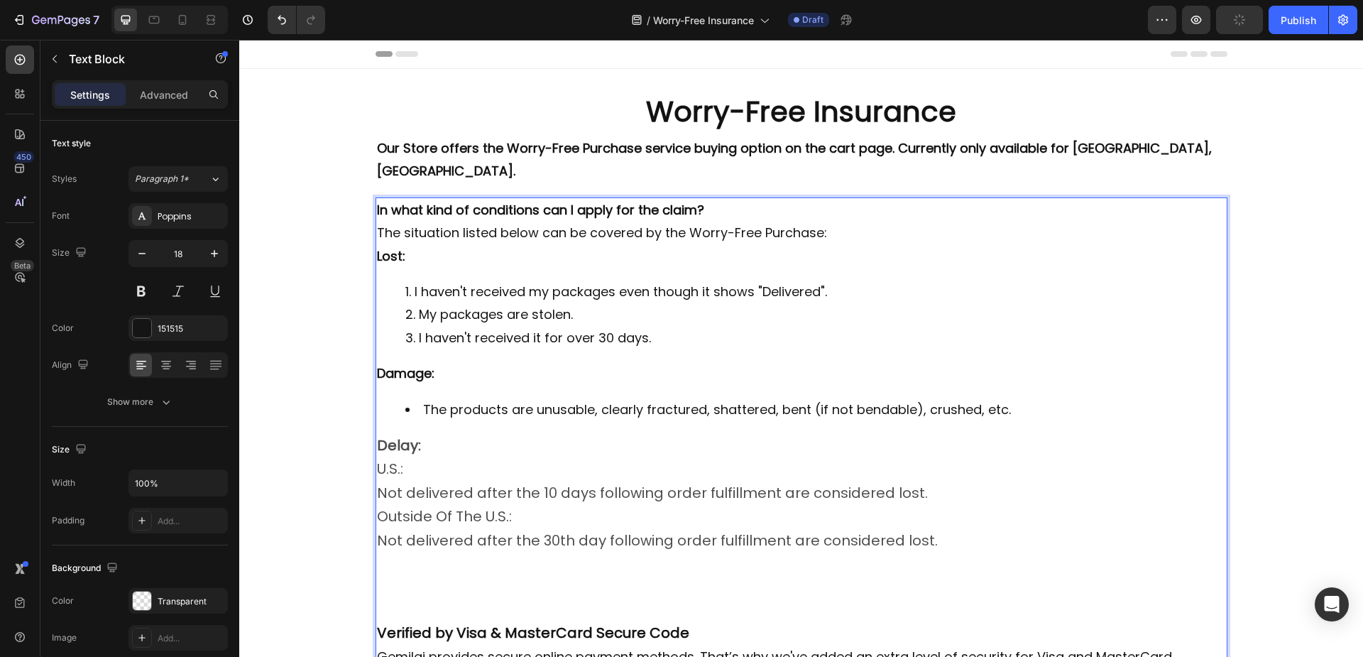
click at [403, 435] on strong "Delay:" at bounding box center [399, 445] width 44 height 20
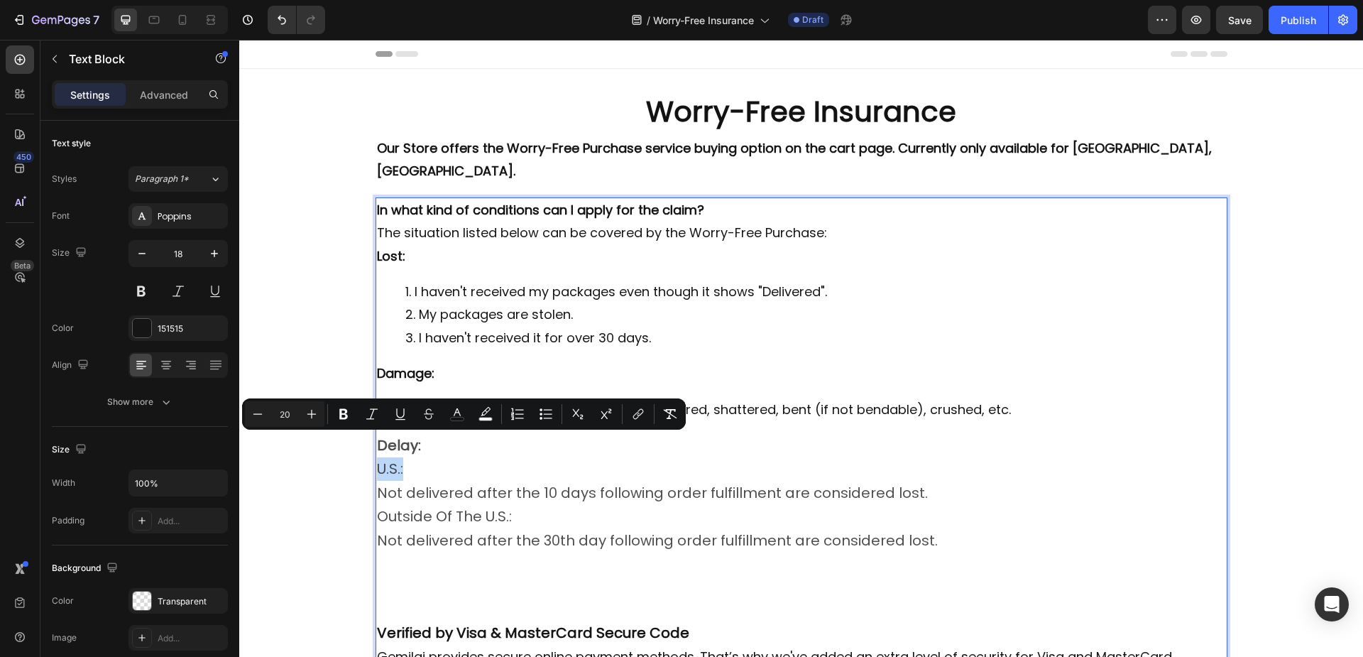
drag, startPoint x: 372, startPoint y: 447, endPoint x: 405, endPoint y: 449, distance: 32.7
click at [546, 417] on icon "Editor contextual toolbar" at bounding box center [546, 414] width 14 height 14
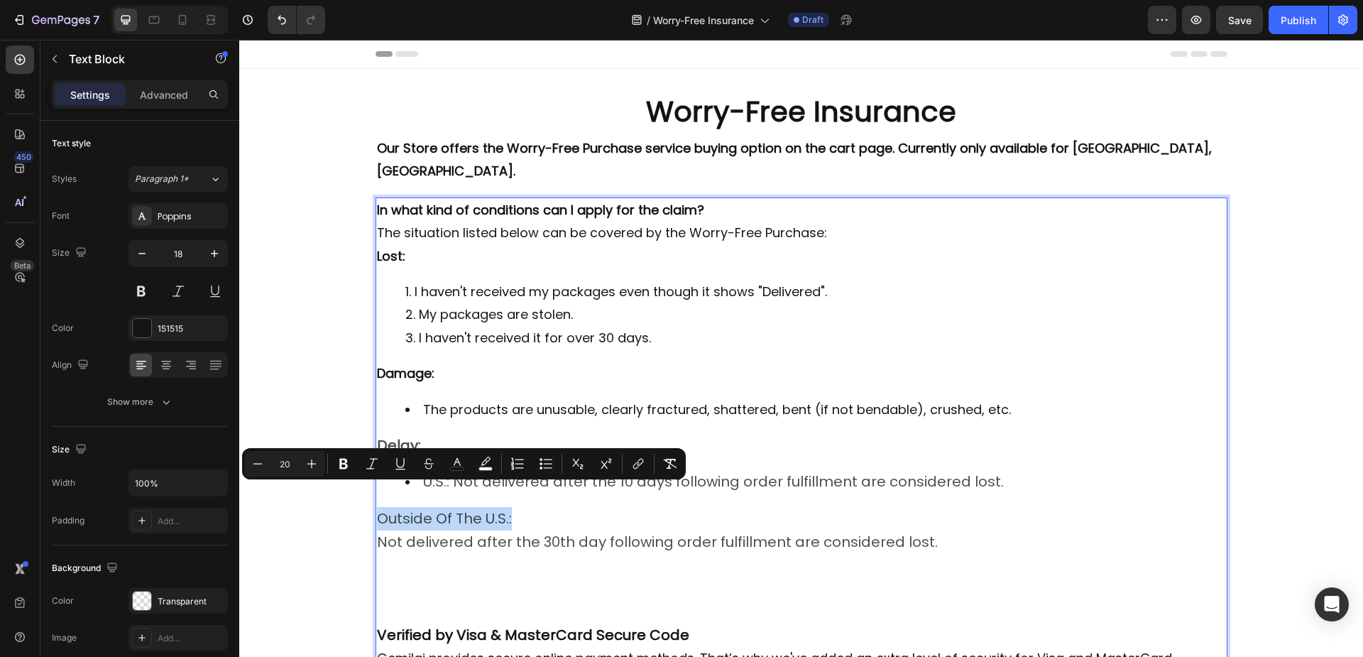
drag, startPoint x: 373, startPoint y: 495, endPoint x: 505, endPoint y: 496, distance: 132.0
click at [545, 460] on icon "Editor contextual toolbar" at bounding box center [546, 463] width 14 height 14
click at [390, 532] on span "Not delivered after the 30th day following order fulfillment are considered los…" at bounding box center [657, 542] width 561 height 20
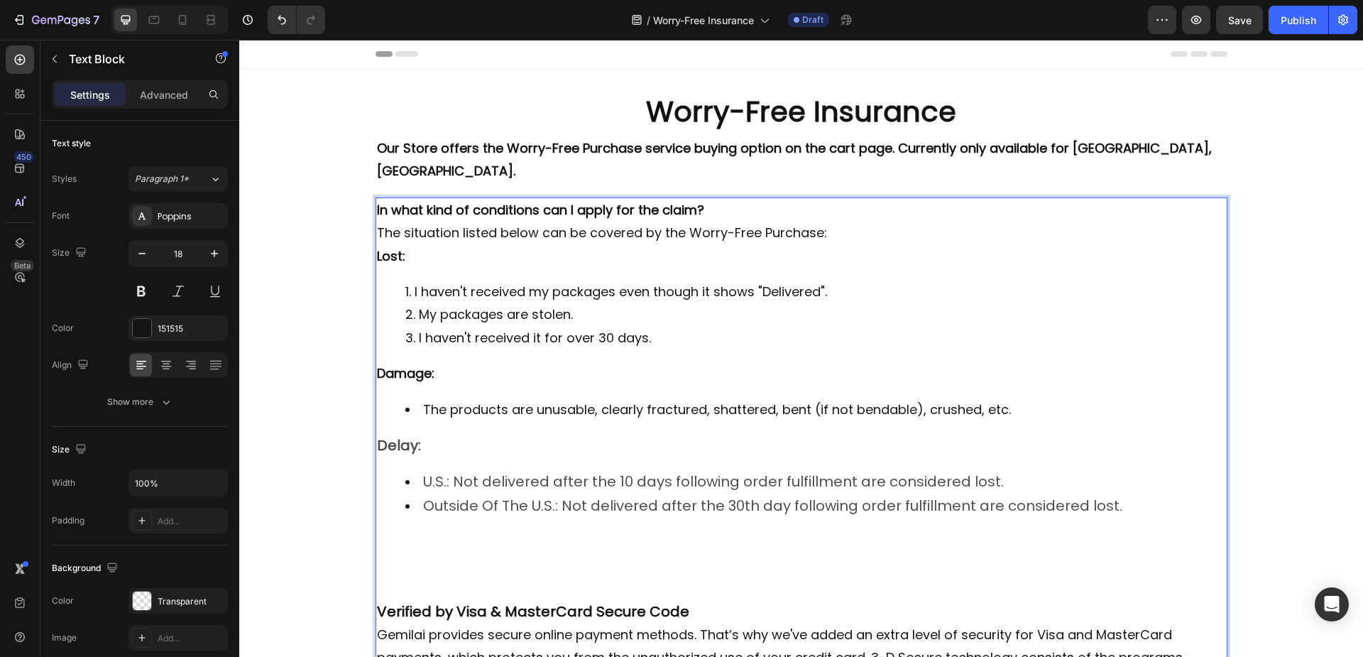
click at [508, 495] on span "Outside Of The U.S.: Not delivered after the 30th day following order fulfillme…" at bounding box center [772, 505] width 699 height 20
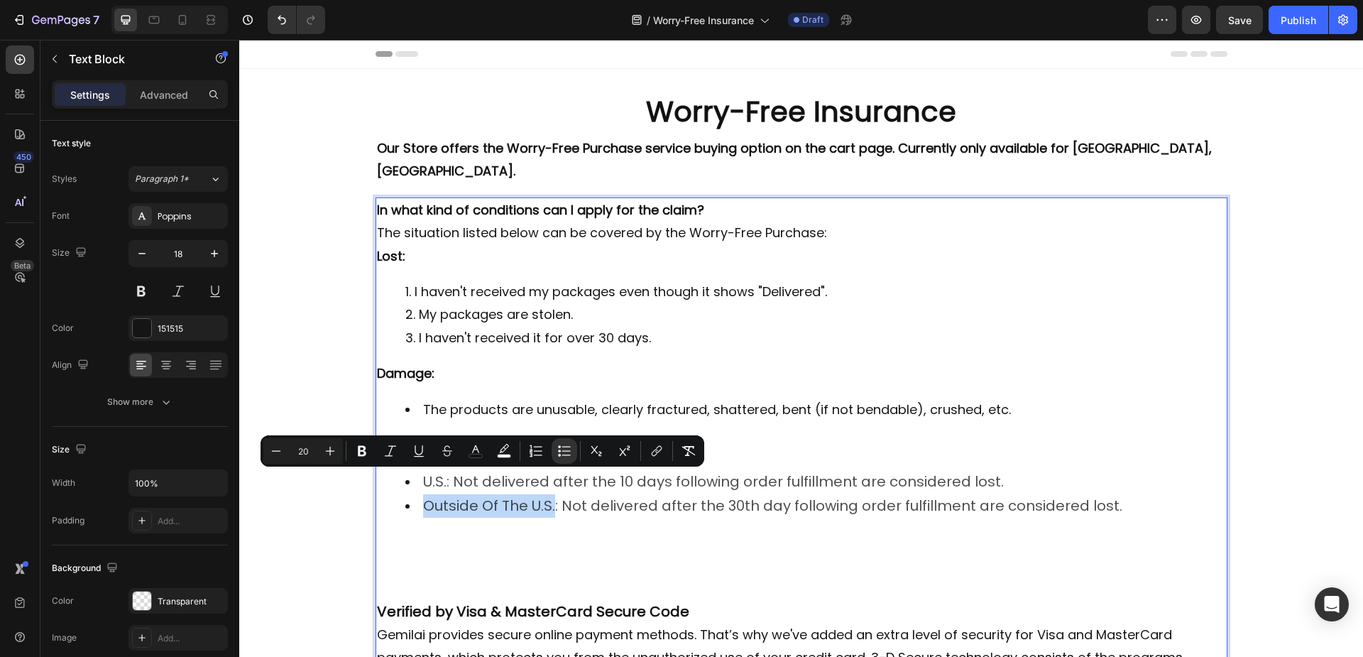
drag, startPoint x: 420, startPoint y: 484, endPoint x: 549, endPoint y: 484, distance: 128.5
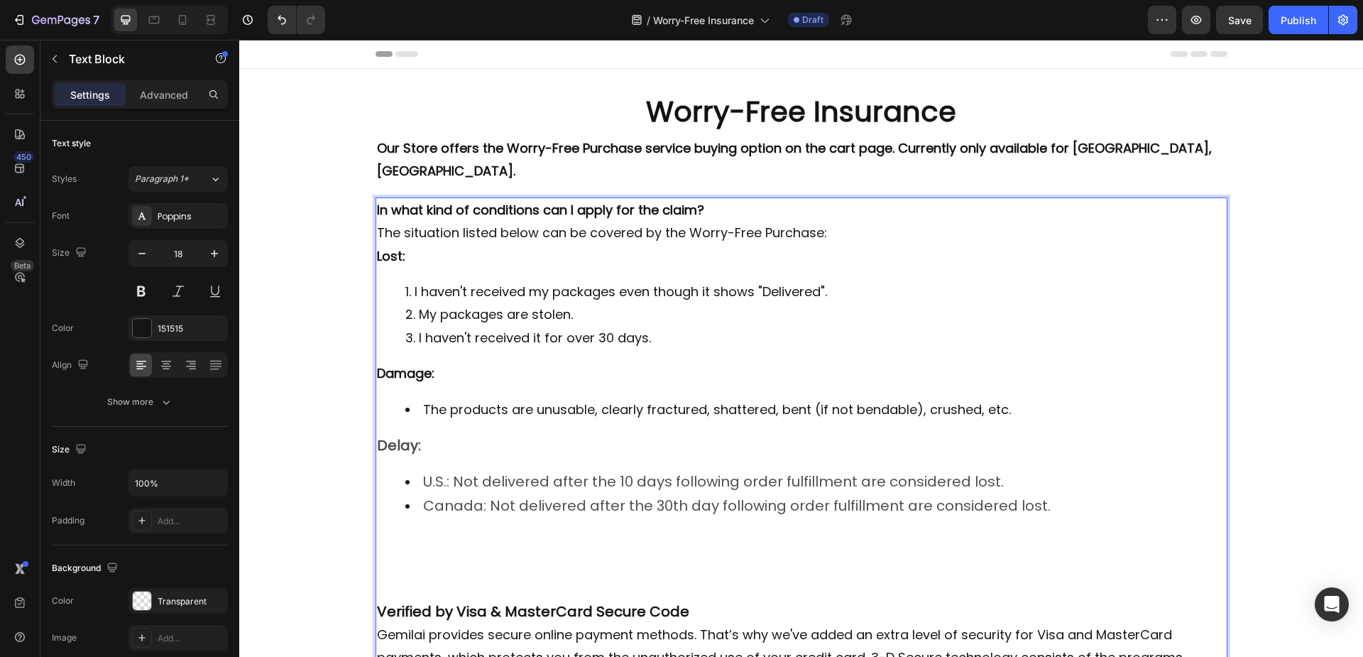
click at [547, 505] on div "In what kind of conditions can I apply for the claim? The situation listed belo…" at bounding box center [802, 595] width 852 height 796
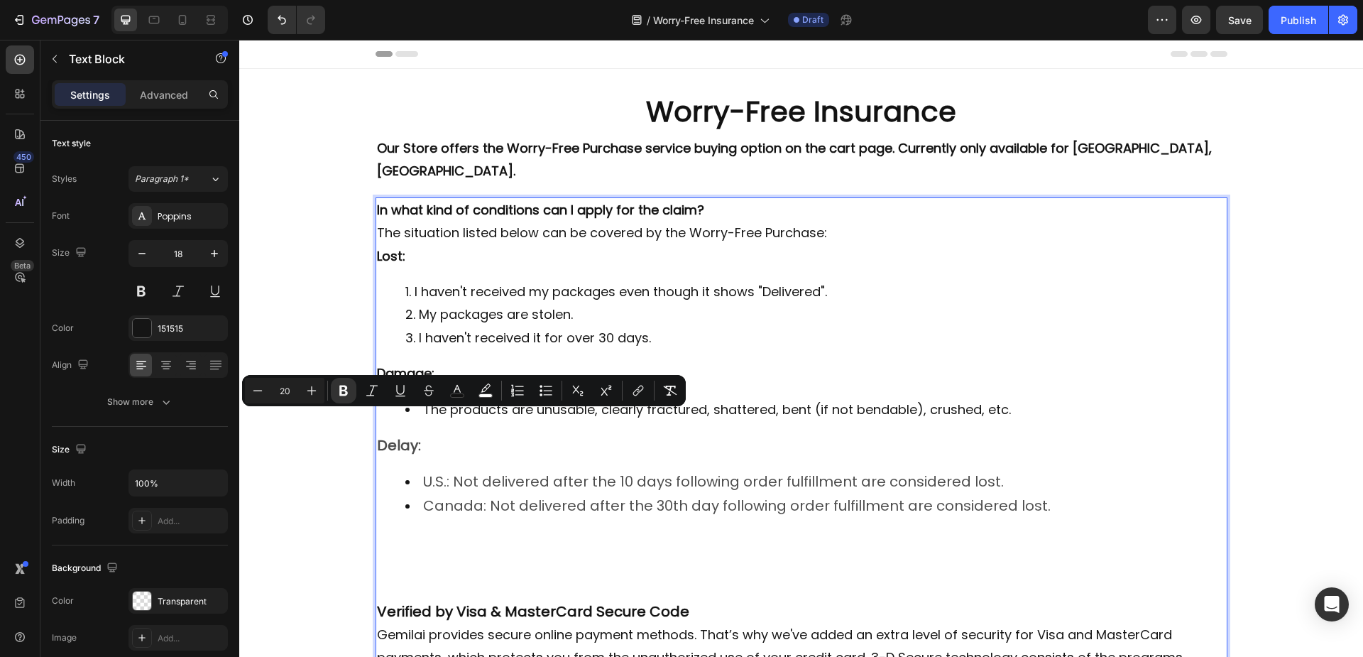
drag, startPoint x: 395, startPoint y: 425, endPoint x: 435, endPoint y: 425, distance: 39.8
click at [421, 435] on strong "Delay:" at bounding box center [399, 445] width 44 height 20
click at [464, 391] on button "color" at bounding box center [457, 391] width 26 height 26
type input "121212"
type input "75"
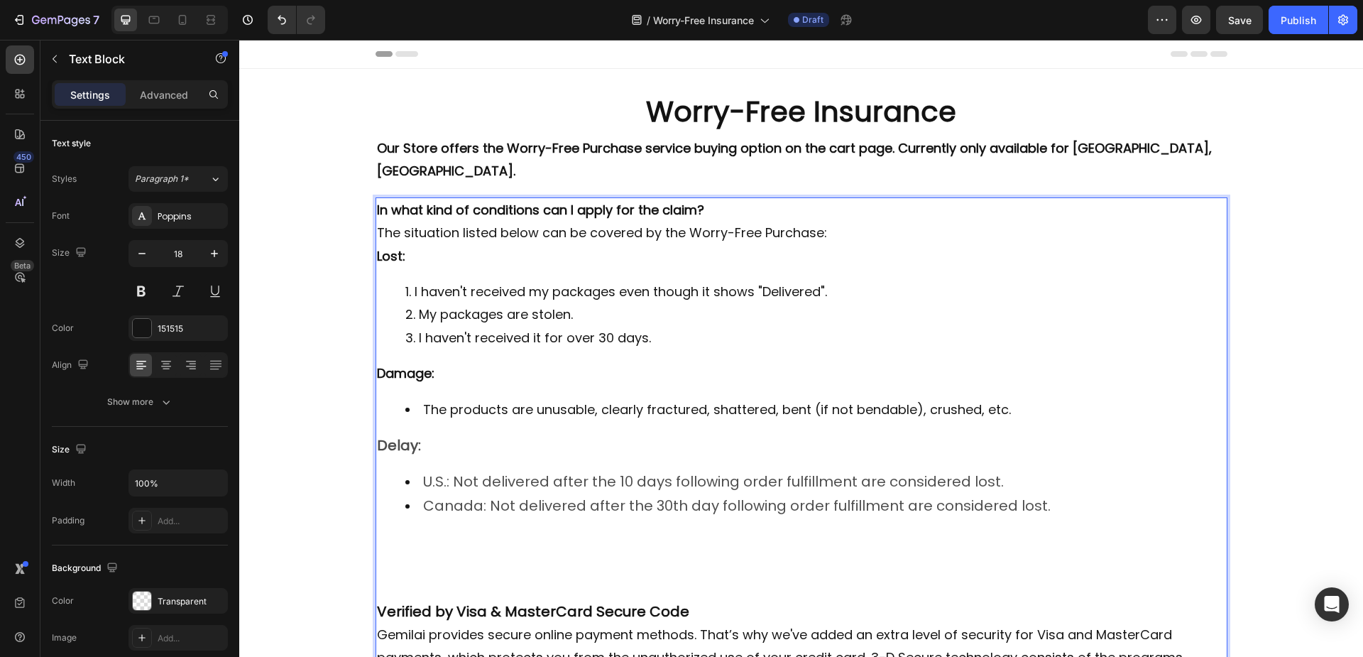
click at [554, 434] on p "Delay:" at bounding box center [801, 445] width 849 height 23
click at [442, 434] on p "Delay:" at bounding box center [801, 445] width 849 height 23
click at [422, 364] on strong "Damage:" at bounding box center [406, 373] width 58 height 18
click at [411, 364] on strong "Damage:" at bounding box center [406, 373] width 58 height 18
drag, startPoint x: 397, startPoint y: 351, endPoint x: 454, endPoint y: 350, distance: 57.5
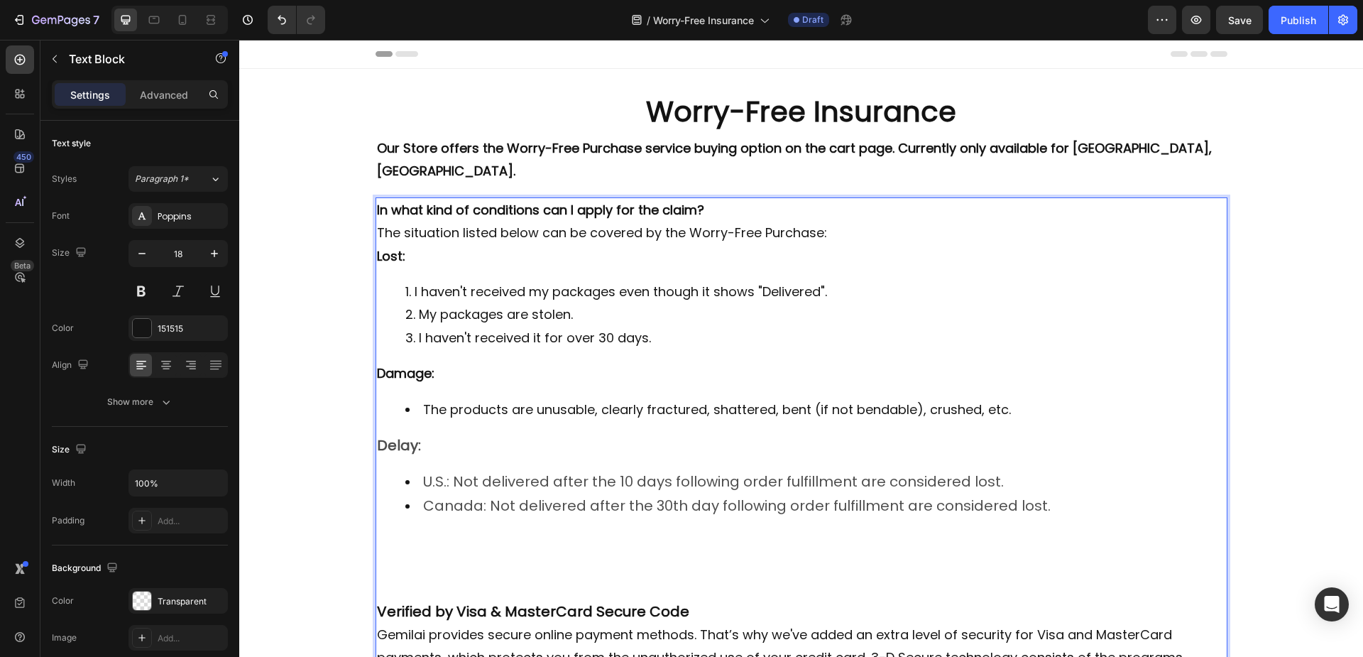
click at [434, 364] on strong "Damage:" at bounding box center [406, 373] width 58 height 18
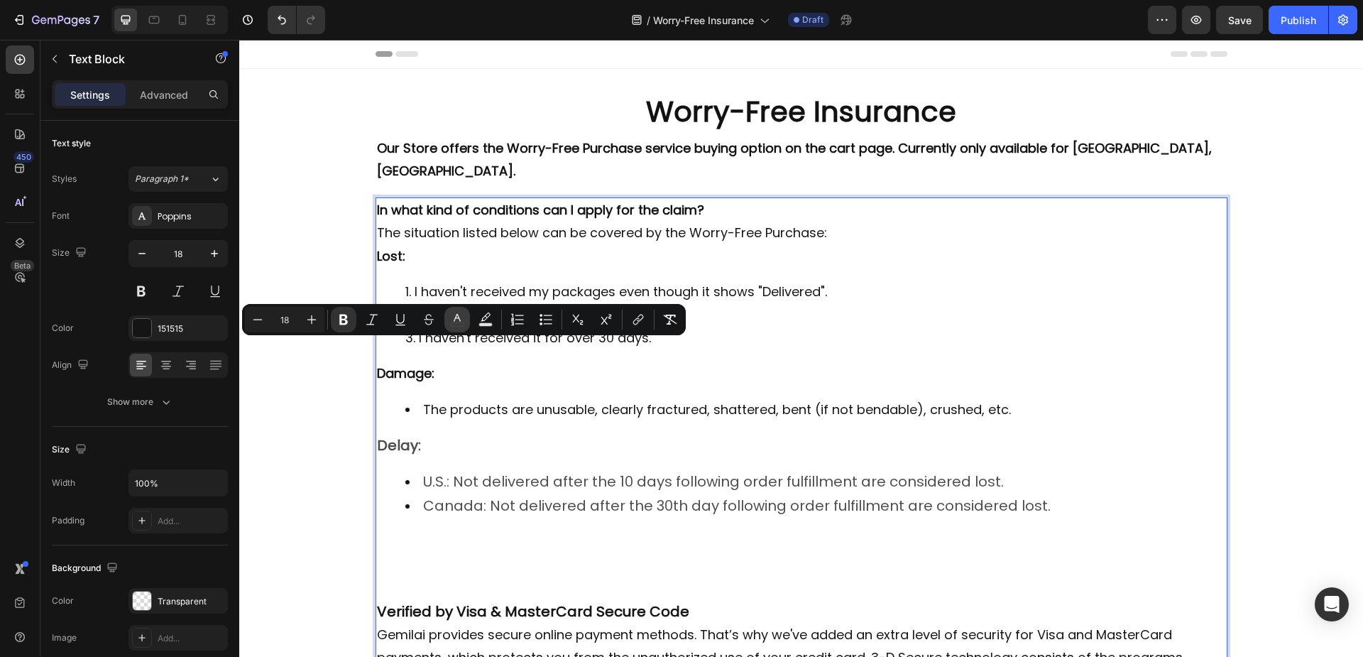
click at [461, 324] on icon "Editor contextual toolbar" at bounding box center [457, 319] width 14 height 14
type input "151515"
type input "100"
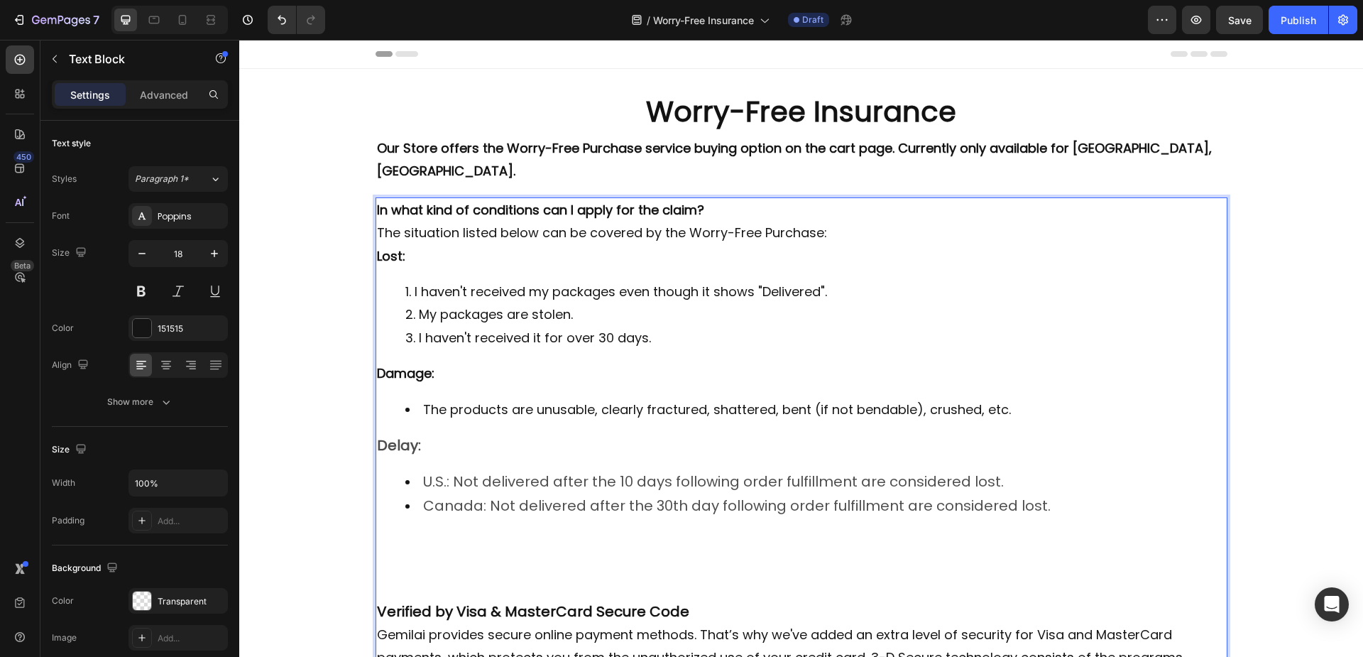
click at [619, 398] on li "The products are unusable, clearly fractured, shattered, bent (if not bendable)…" at bounding box center [815, 409] width 821 height 23
click at [421, 435] on strong "Delay:" at bounding box center [399, 445] width 44 height 20
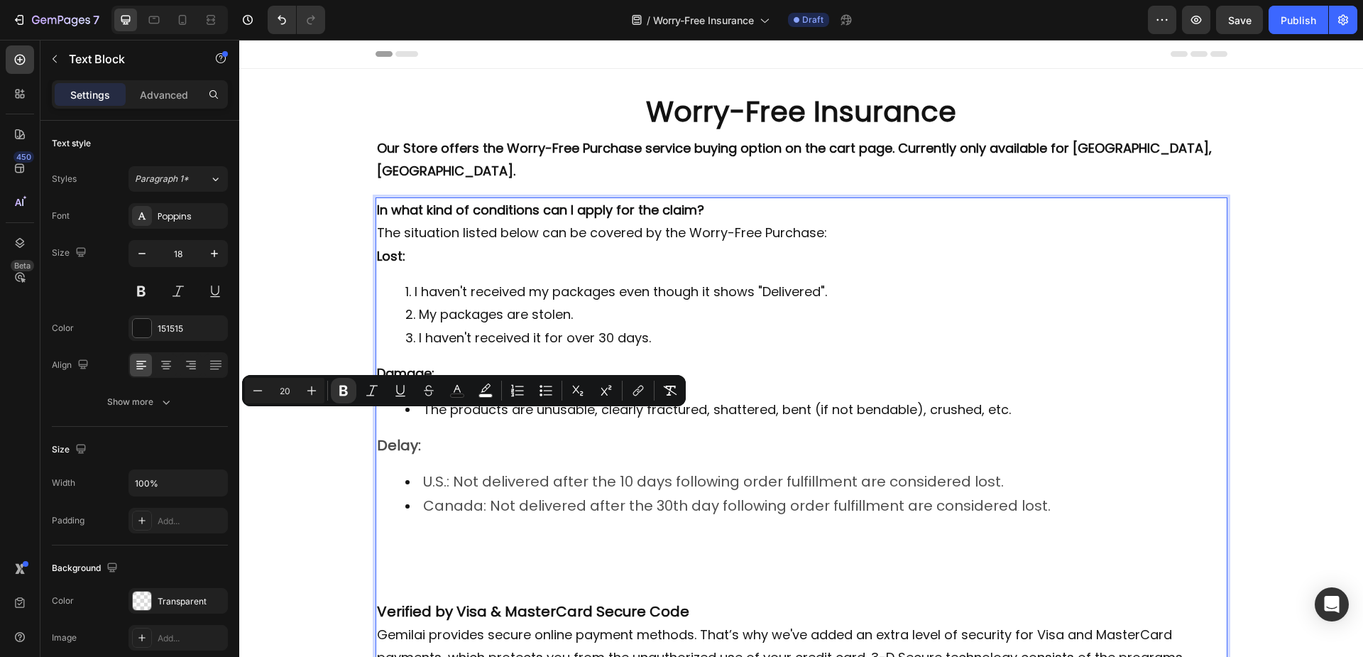
drag, startPoint x: 396, startPoint y: 424, endPoint x: 433, endPoint y: 422, distance: 36.9
click at [421, 435] on strong "Delay:" at bounding box center [399, 445] width 44 height 20
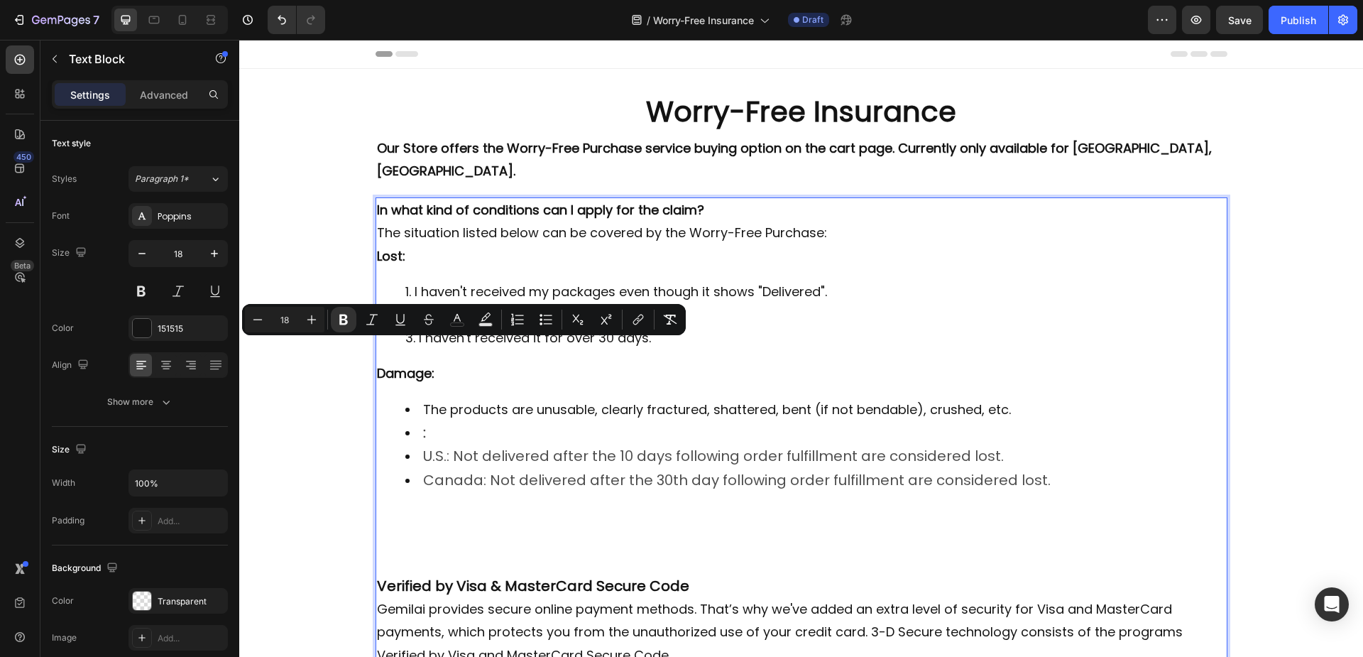
drag, startPoint x: 401, startPoint y: 350, endPoint x: 470, endPoint y: 351, distance: 68.9
click at [470, 362] on p "Damage:" at bounding box center [801, 373] width 849 height 23
copy strong "Damage:"
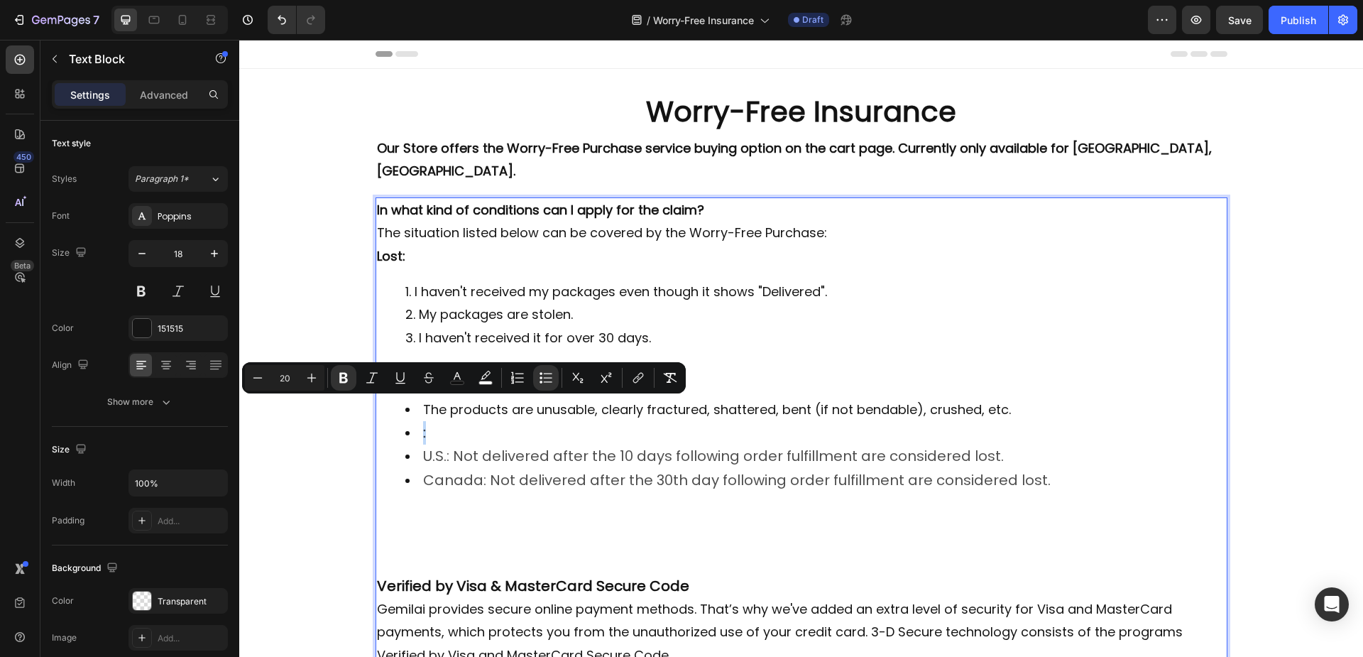
drag, startPoint x: 444, startPoint y: 412, endPoint x: 383, endPoint y: 412, distance: 61.0
click at [383, 412] on ul "The products are unusable, clearly fractured, shattered, bent (if not bendable)…" at bounding box center [801, 445] width 849 height 94
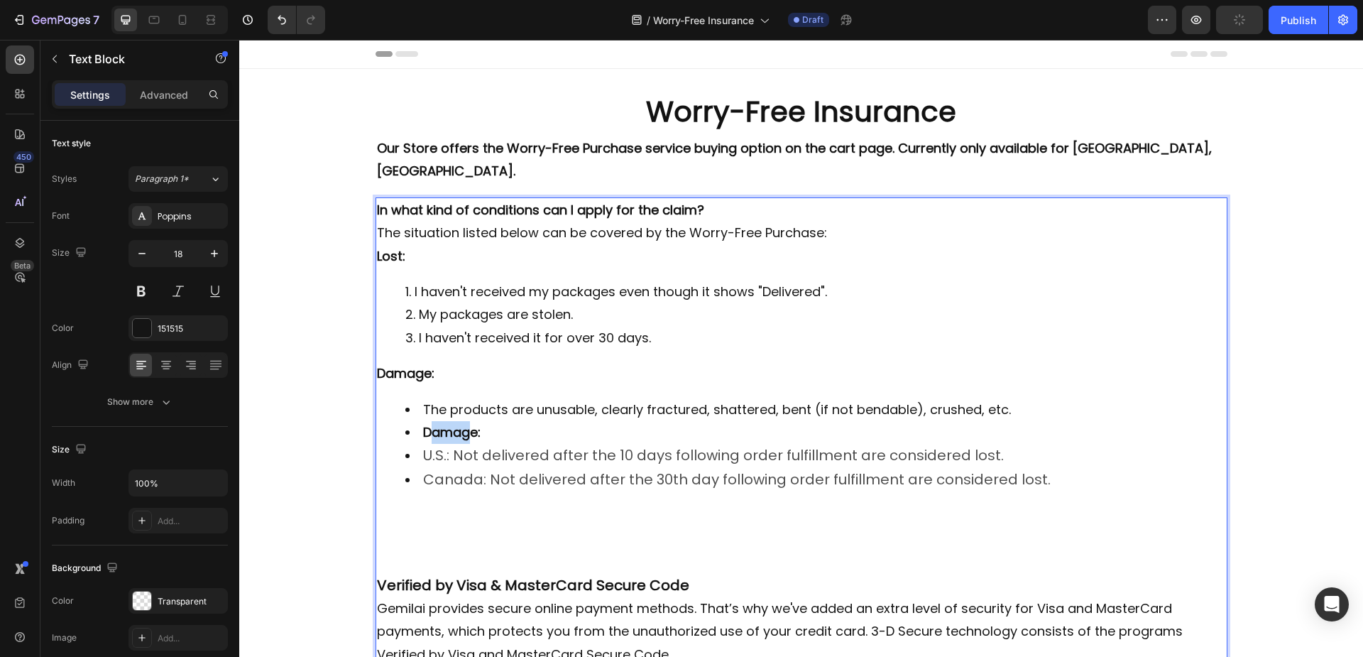
drag, startPoint x: 425, startPoint y: 410, endPoint x: 467, endPoint y: 410, distance: 41.9
click at [467, 423] on strong "Damage:" at bounding box center [452, 432] width 58 height 18
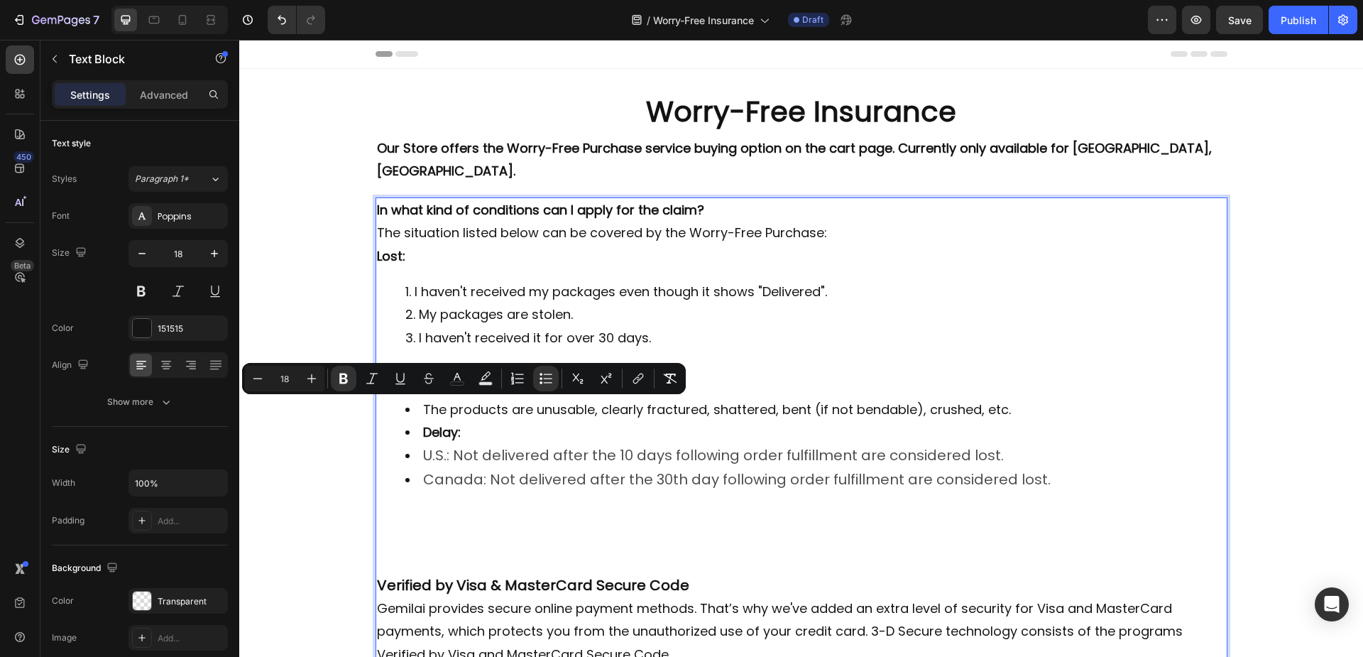
drag, startPoint x: 467, startPoint y: 407, endPoint x: 394, endPoint y: 413, distance: 73.4
click at [394, 413] on ul "The products are unusable, clearly fractured, shattered, bent (if not bendable)…" at bounding box center [801, 445] width 849 height 94
click at [543, 381] on icon "Editor contextual toolbar" at bounding box center [546, 378] width 14 height 14
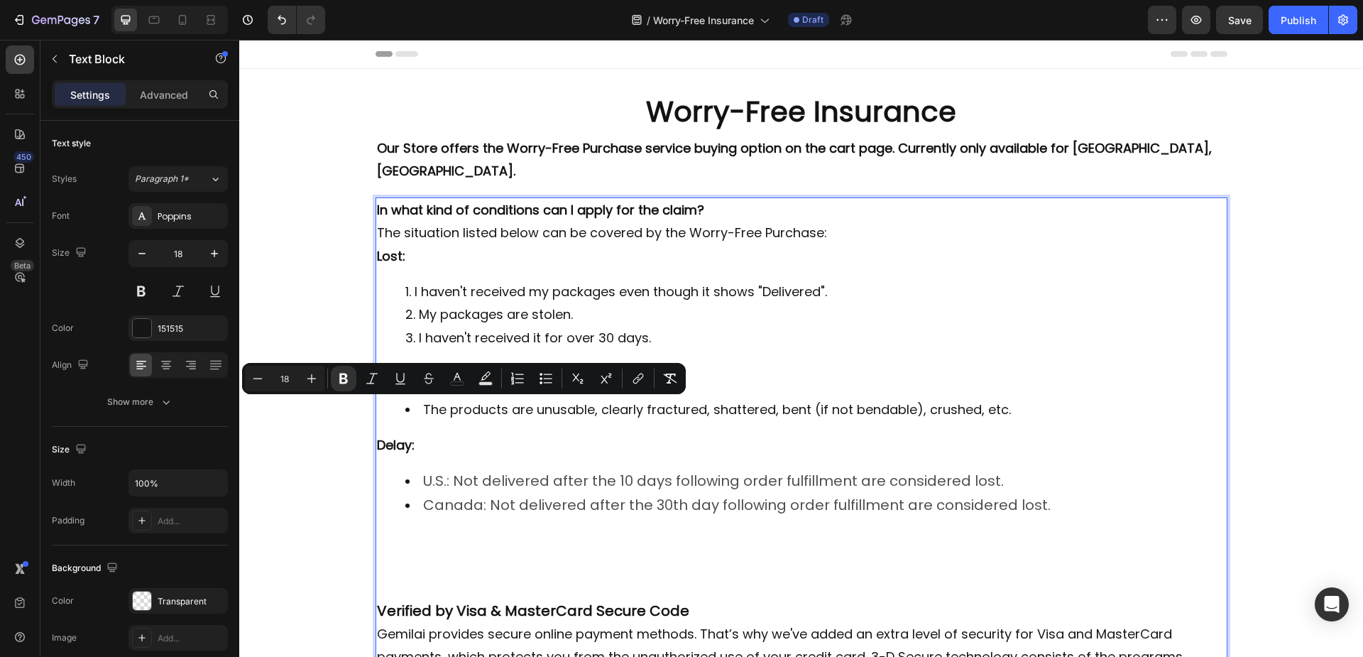
click at [377, 436] on strong "Delay:" at bounding box center [396, 445] width 38 height 18
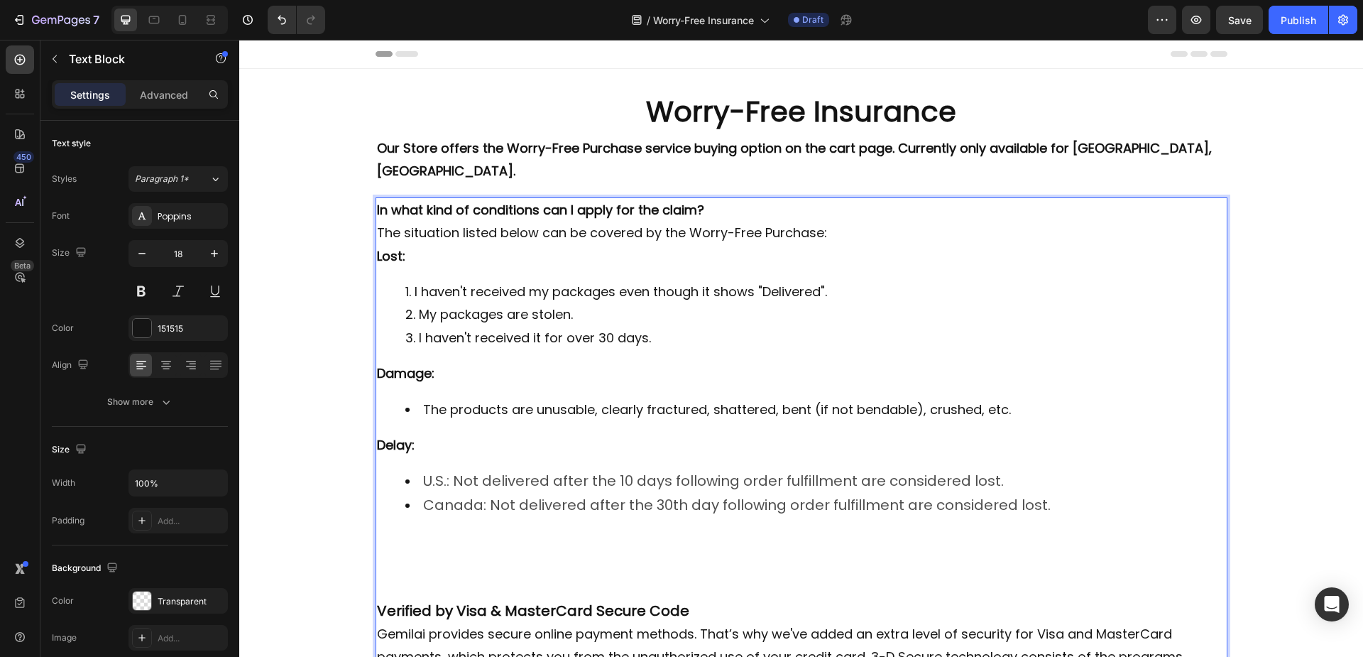
click at [527, 530] on p "Rich Text Editor. Editing area: main" at bounding box center [801, 541] width 849 height 23
